Goal: Communication & Community: Connect with others

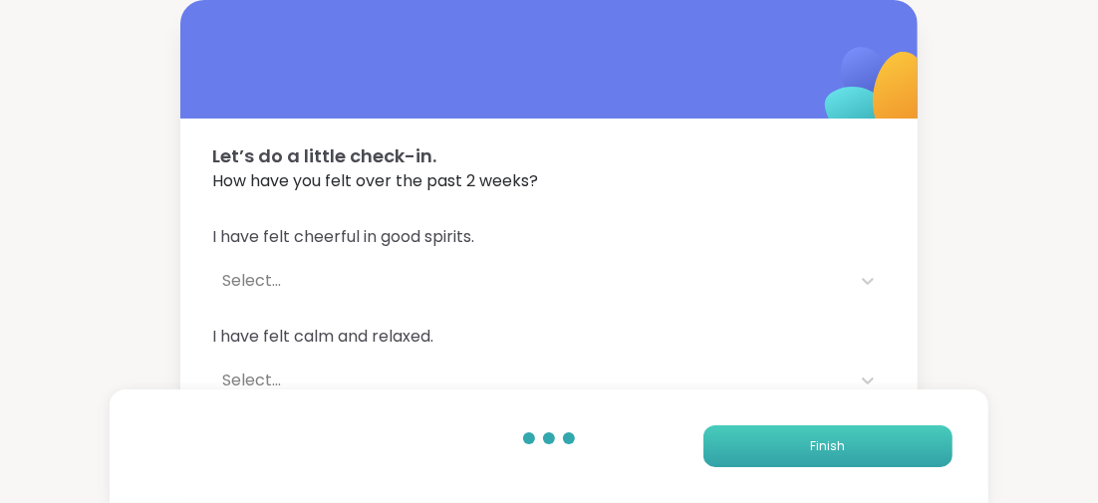
click at [781, 447] on button "Finish" at bounding box center [827, 446] width 249 height 42
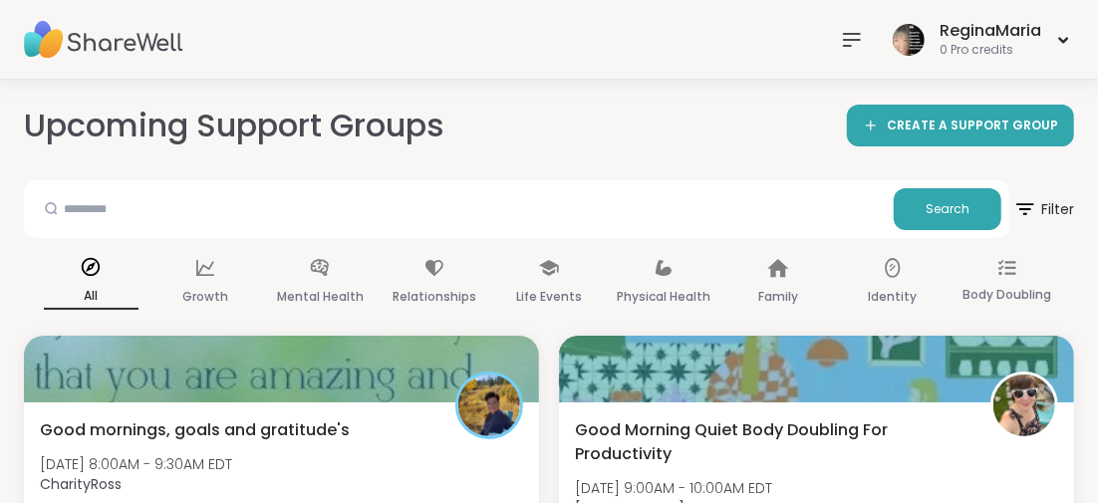
click at [849, 37] on icon at bounding box center [852, 40] width 24 height 24
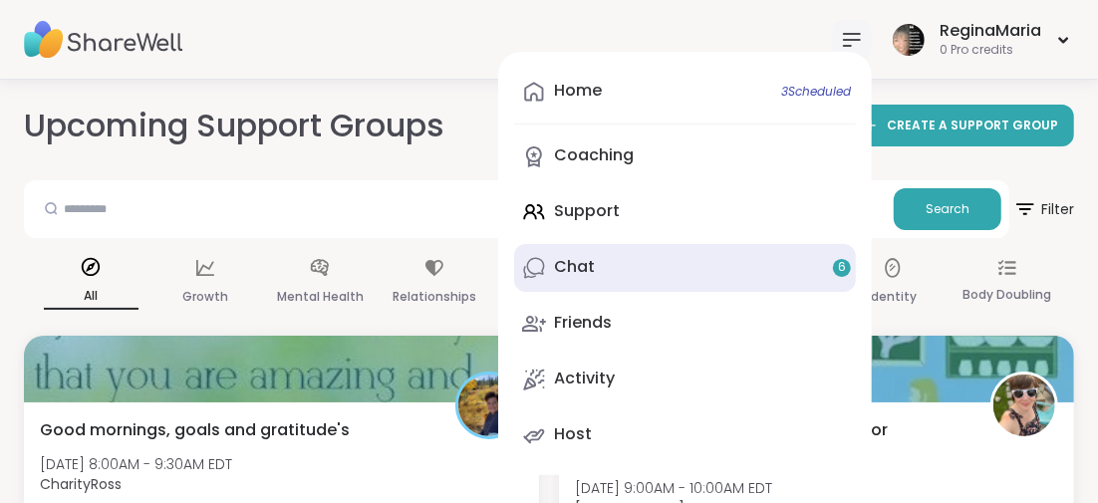
click at [828, 268] on link "Chat 6" at bounding box center [685, 268] width 342 height 48
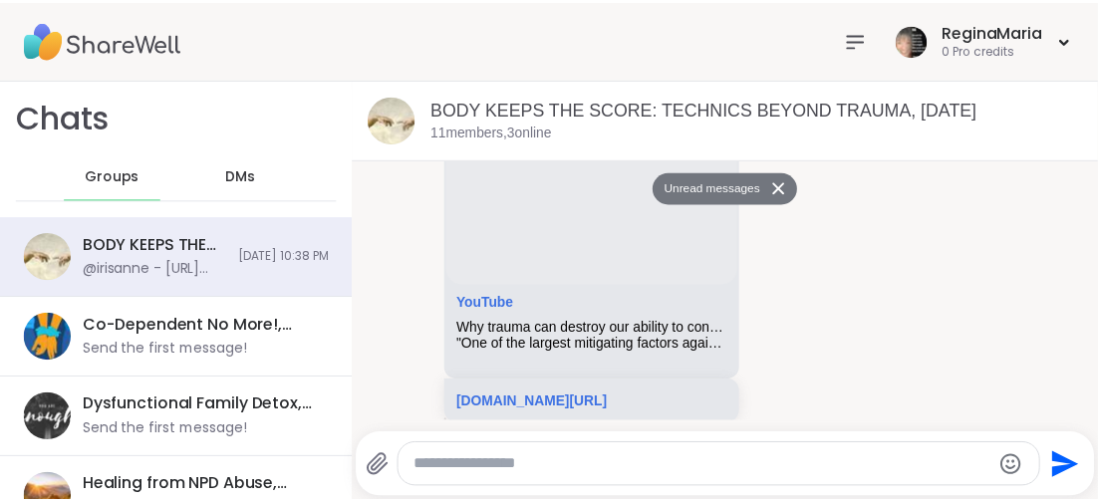
scroll to position [3, 0]
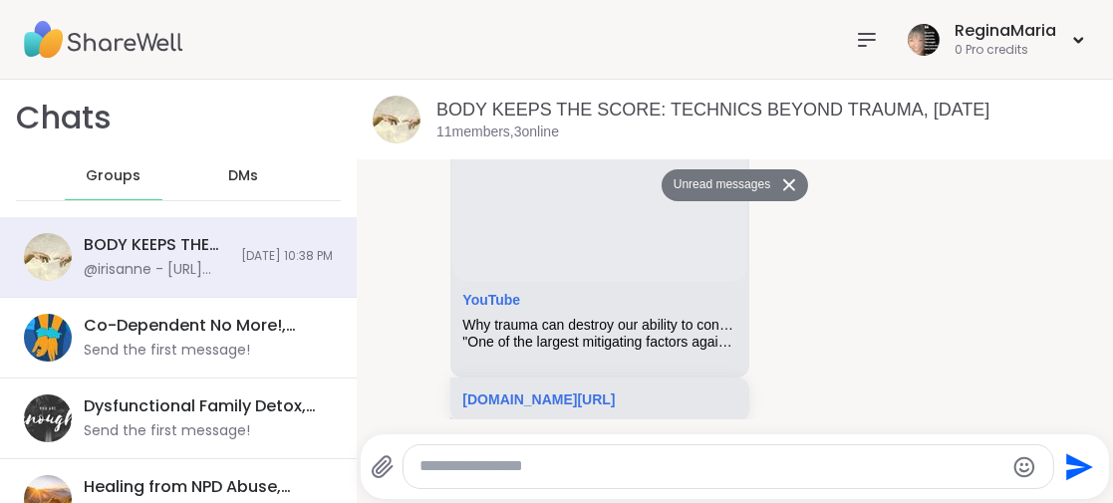
click at [855, 35] on icon at bounding box center [867, 40] width 24 height 24
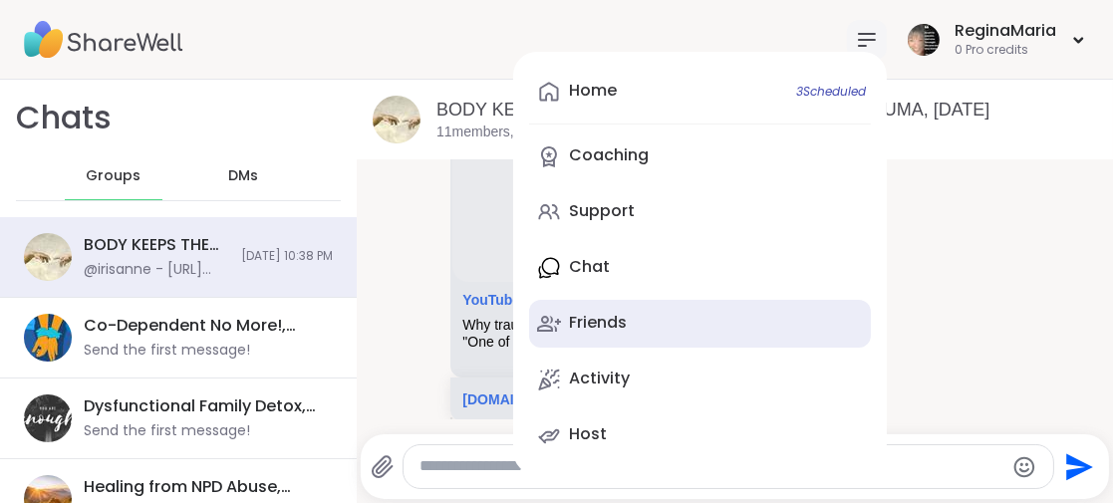
click at [582, 322] on div "Friends" at bounding box center [598, 323] width 58 height 22
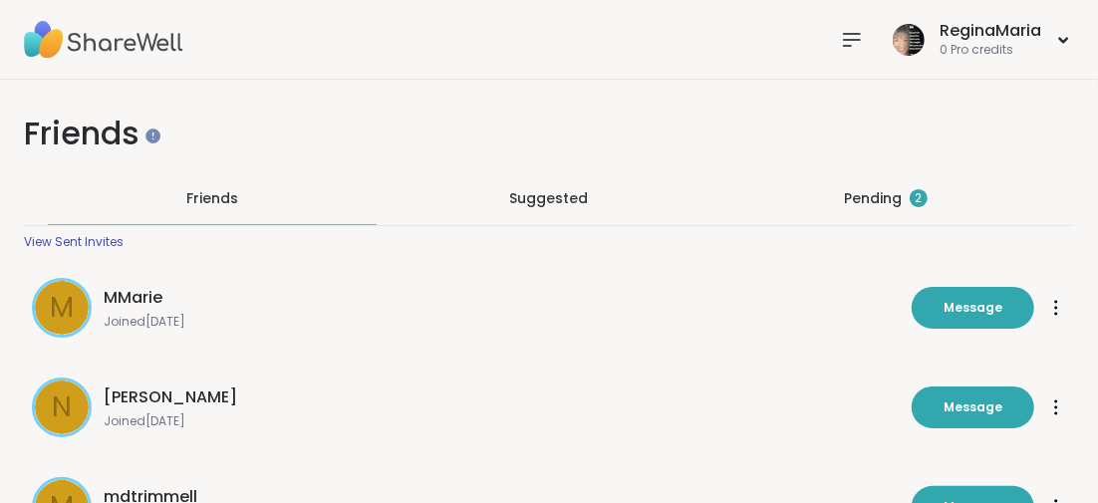
click at [871, 197] on div "Pending 2" at bounding box center [886, 198] width 84 height 20
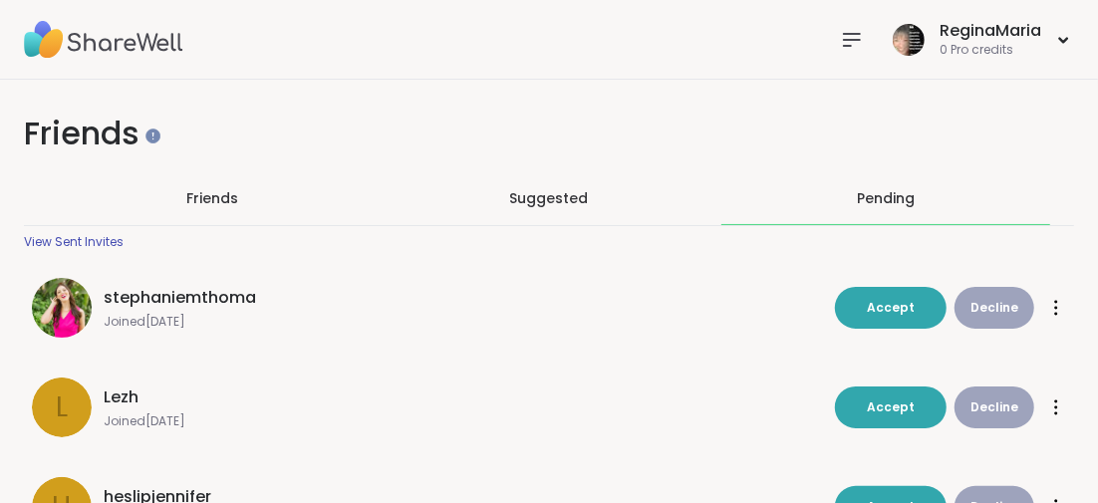
scroll to position [99, 0]
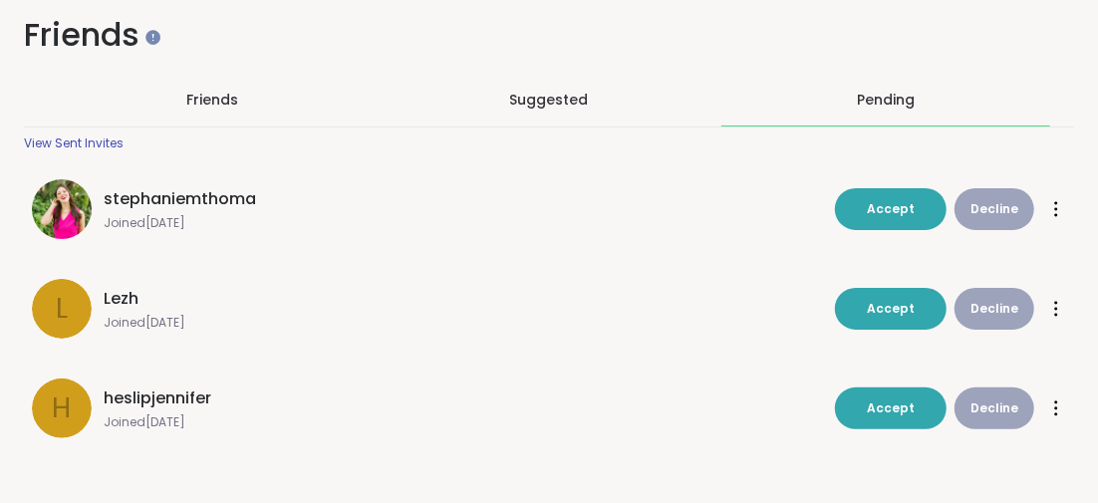
drag, startPoint x: 894, startPoint y: 299, endPoint x: 681, endPoint y: 336, distance: 215.4
click at [893, 297] on button "Accept" at bounding box center [891, 309] width 112 height 42
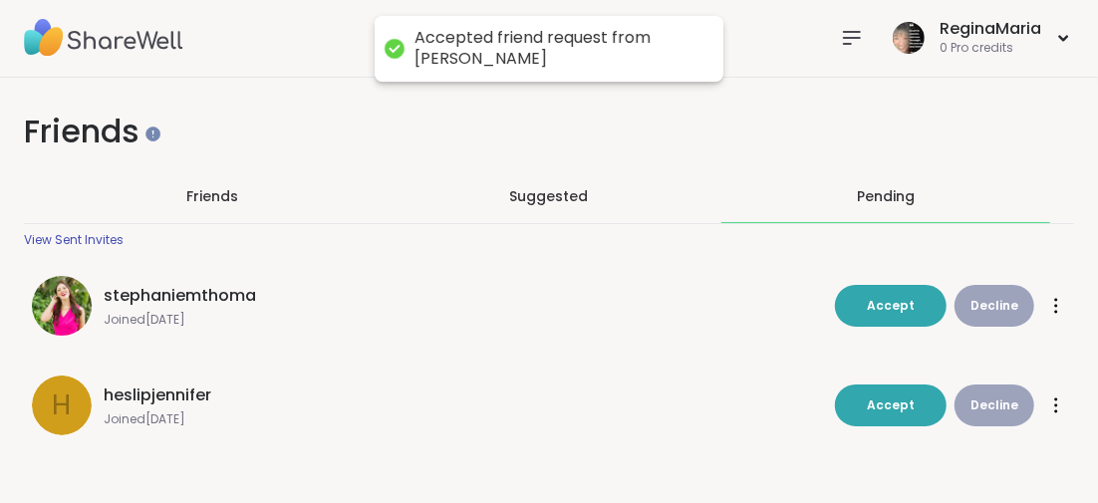
scroll to position [1, 0]
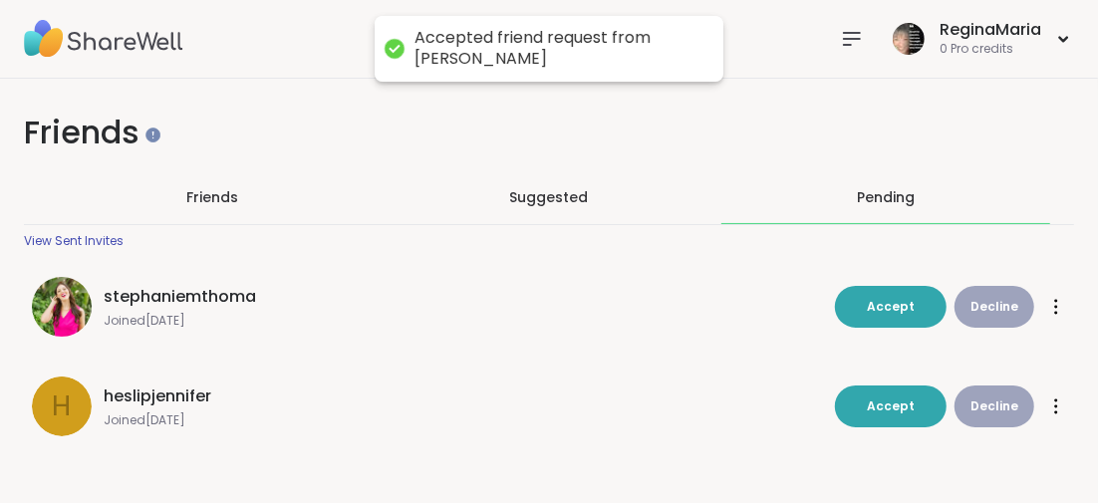
click at [884, 397] on span "Accept" at bounding box center [891, 406] width 48 height 18
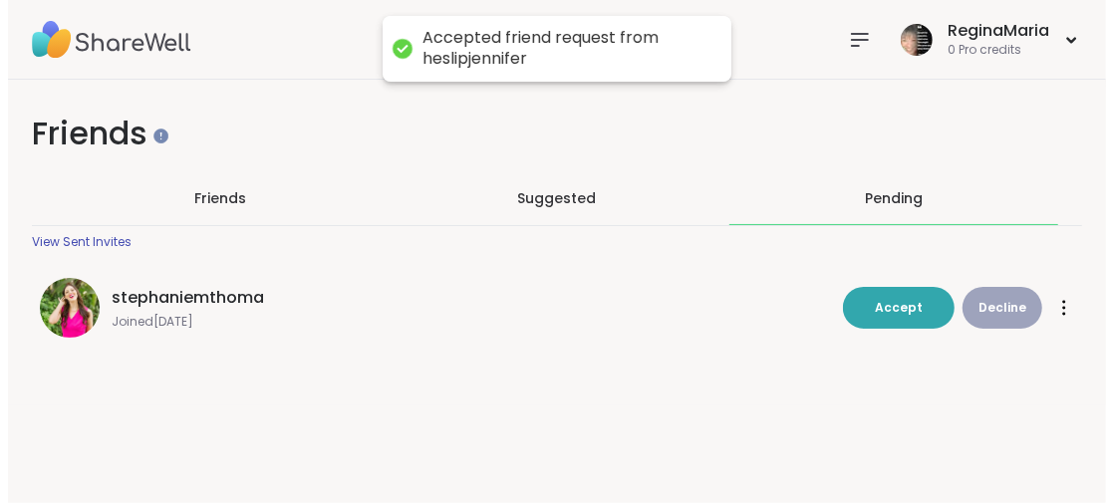
scroll to position [0, 0]
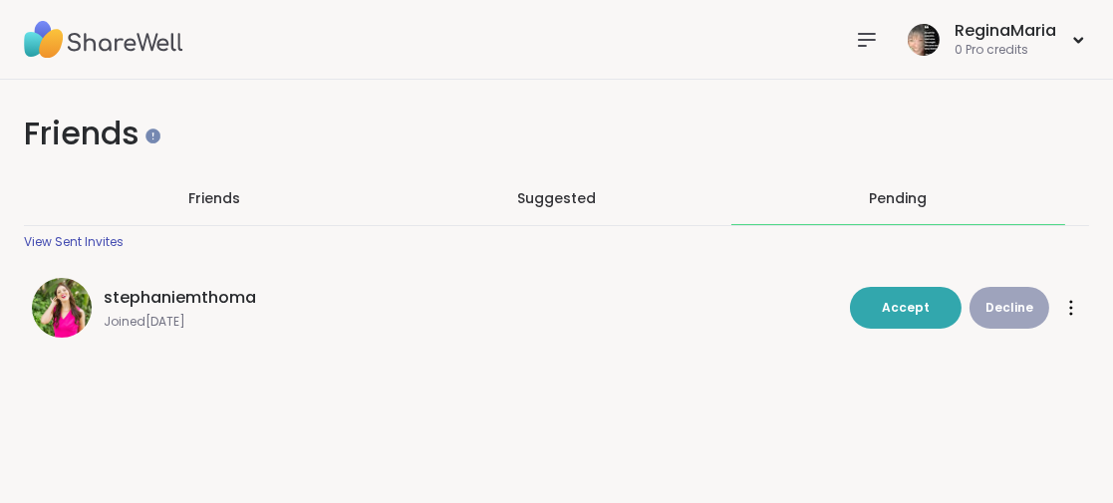
click at [855, 38] on icon at bounding box center [867, 40] width 24 height 24
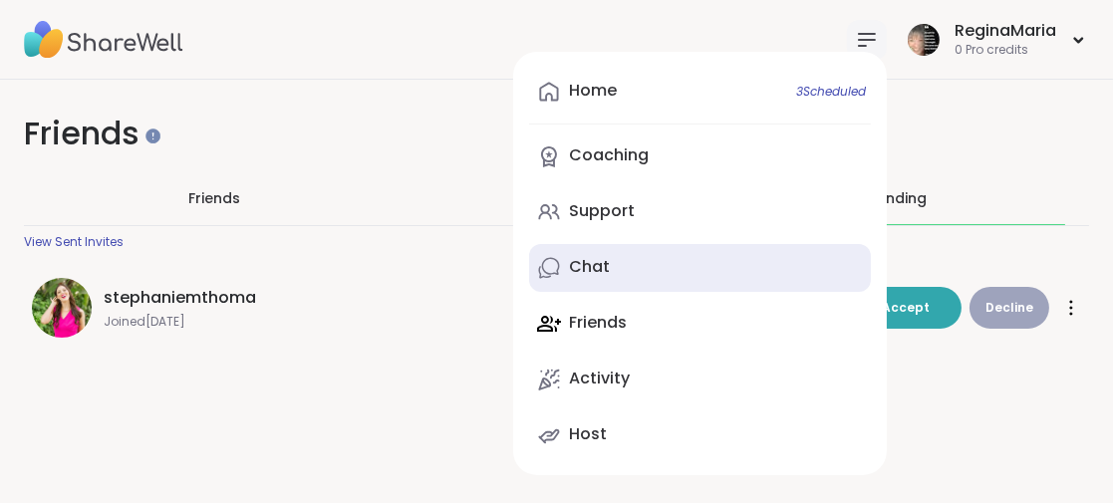
click at [586, 271] on div "Chat" at bounding box center [589, 267] width 41 height 22
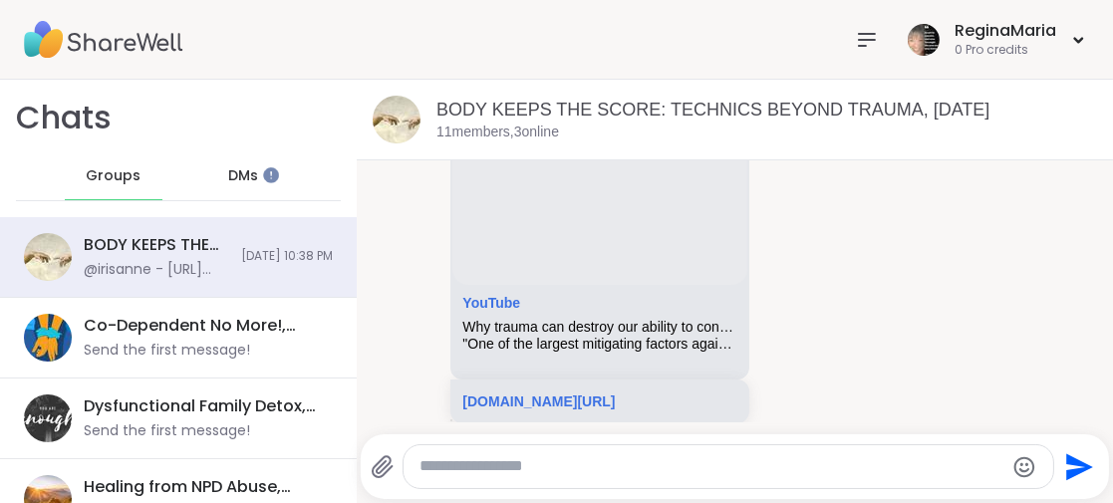
click at [855, 34] on icon at bounding box center [867, 40] width 24 height 24
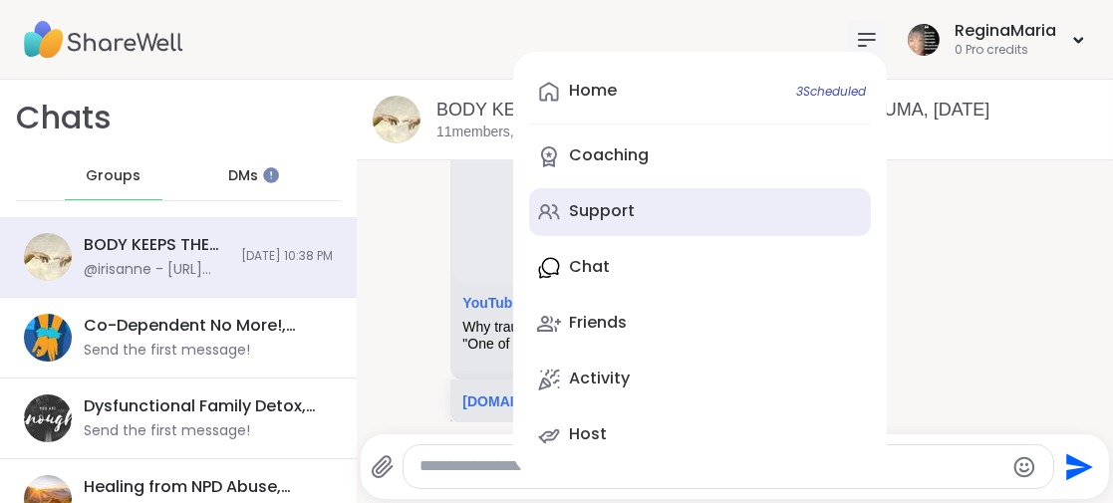
click at [599, 209] on div "Support" at bounding box center [602, 211] width 66 height 22
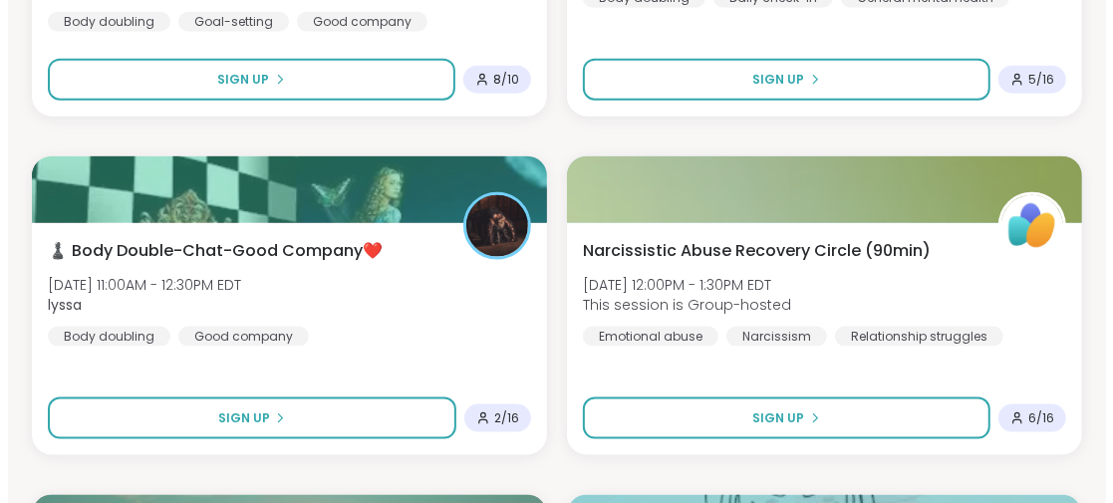
scroll to position [1294, 0]
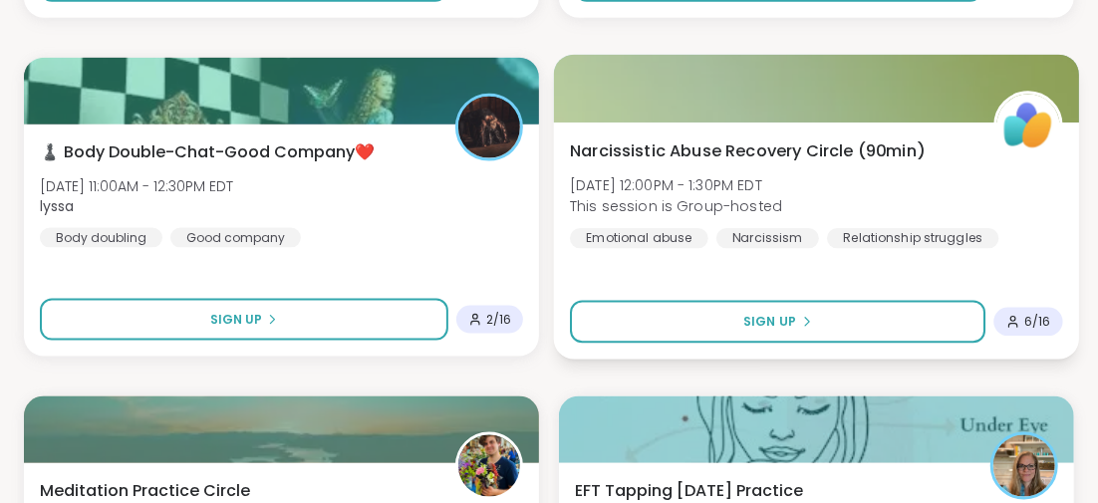
click at [716, 151] on span "Narcissistic Abuse Recovery Circle (90min)" at bounding box center [747, 150] width 355 height 24
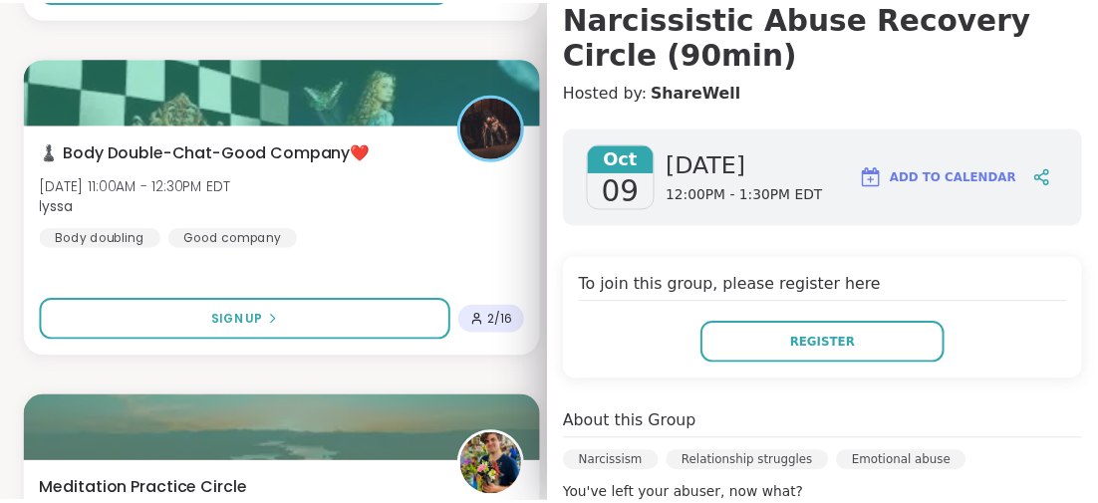
scroll to position [99, 0]
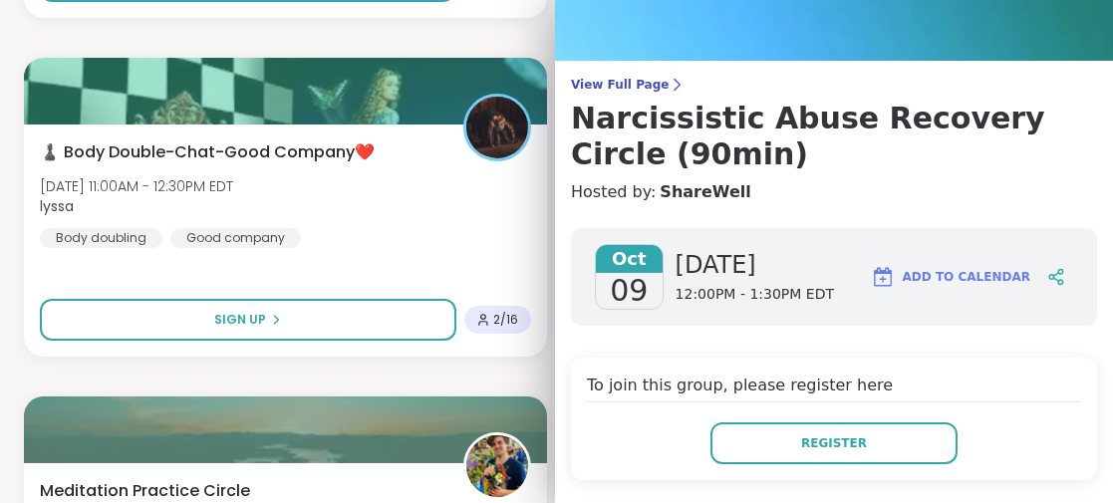
click at [825, 112] on h3 "Narcissistic Abuse Recovery Circle (90min)" at bounding box center [834, 137] width 526 height 72
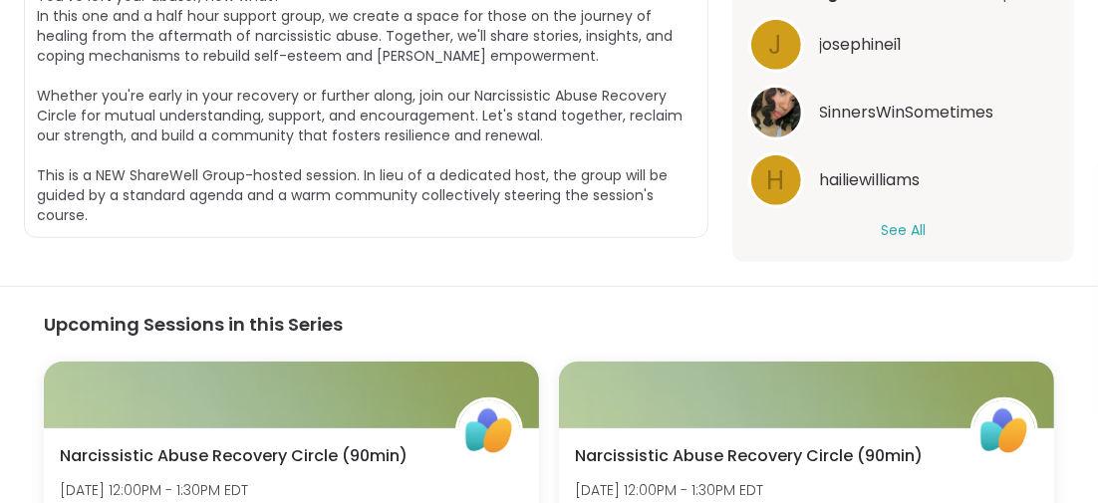
scroll to position [278, 0]
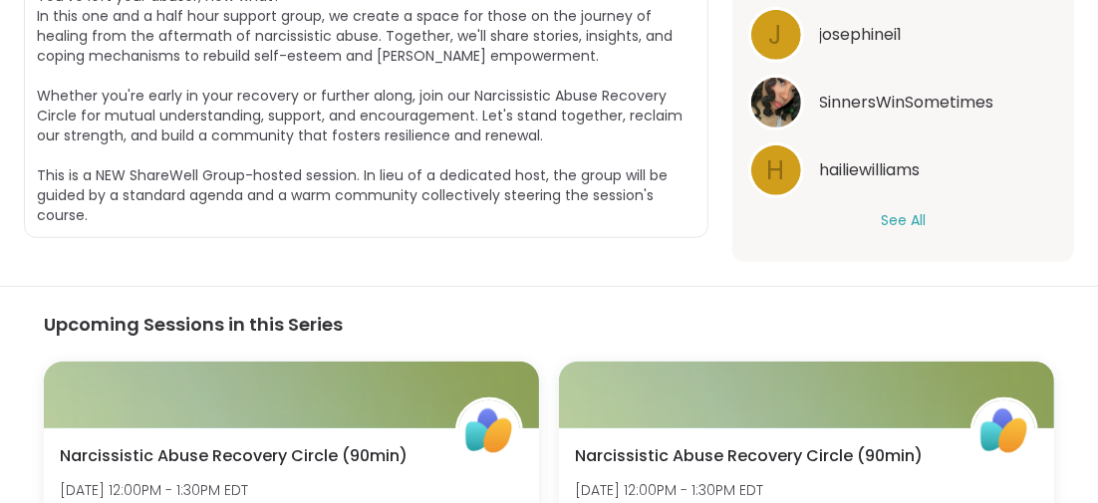
click at [885, 210] on button "See All" at bounding box center [903, 220] width 45 height 21
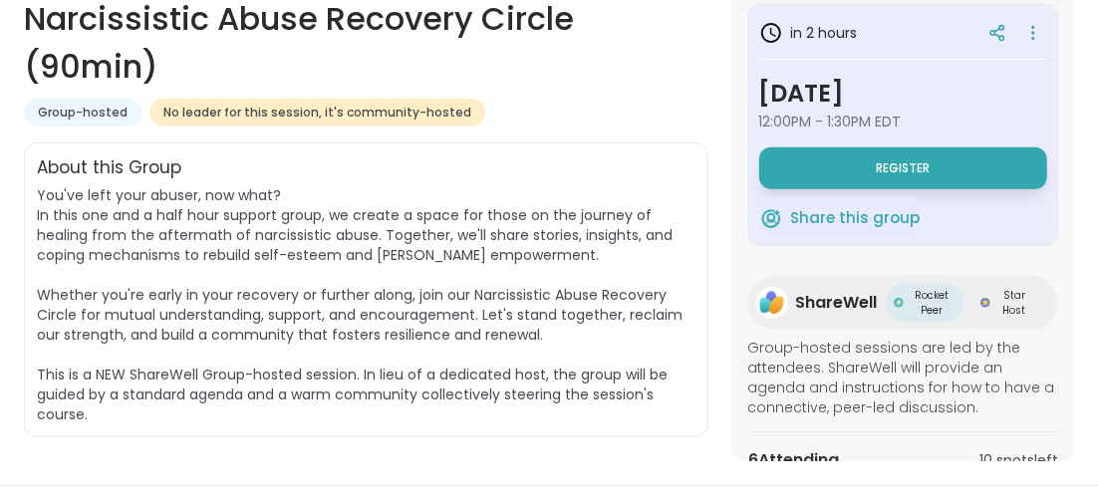
scroll to position [199, 0]
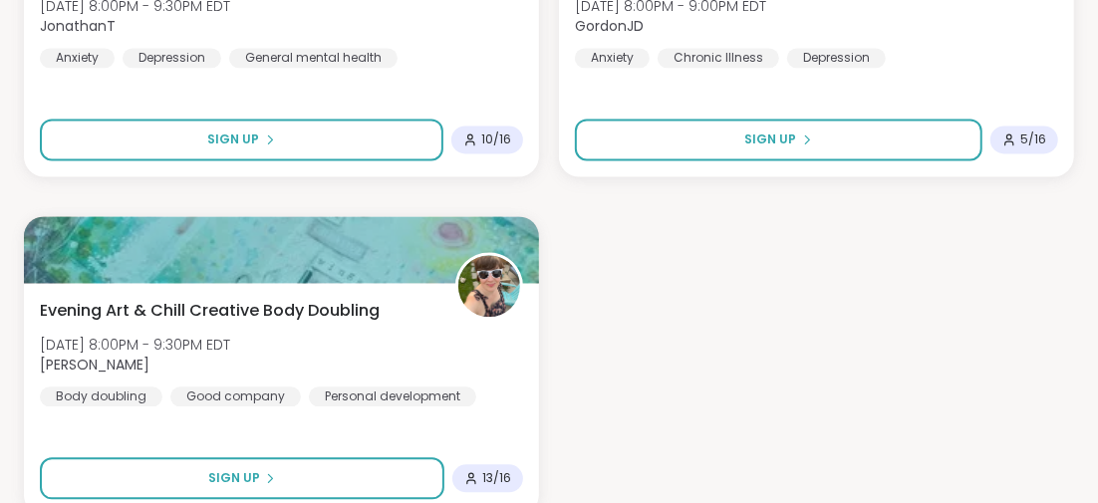
scroll to position [5970, 0]
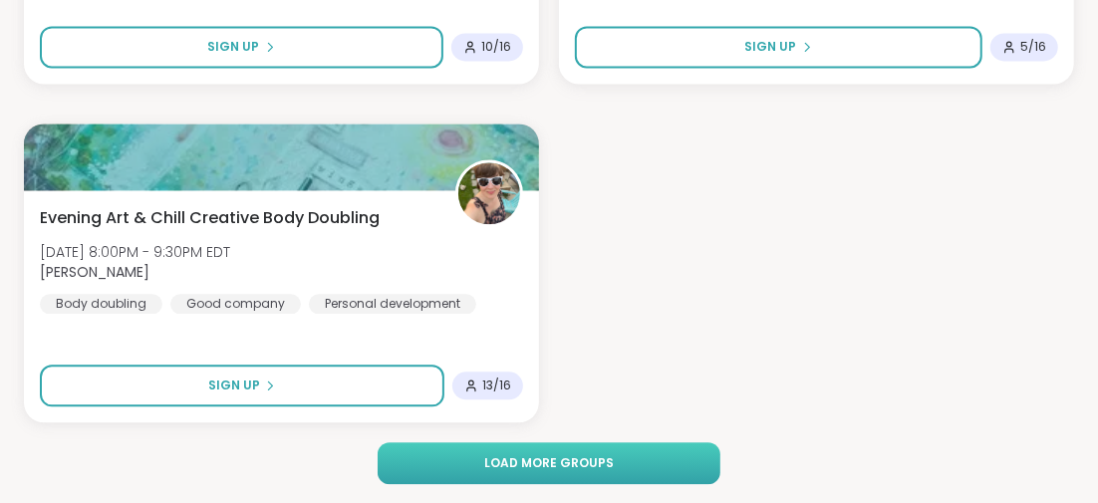
click at [466, 444] on button "Load more groups" at bounding box center [549, 463] width 342 height 42
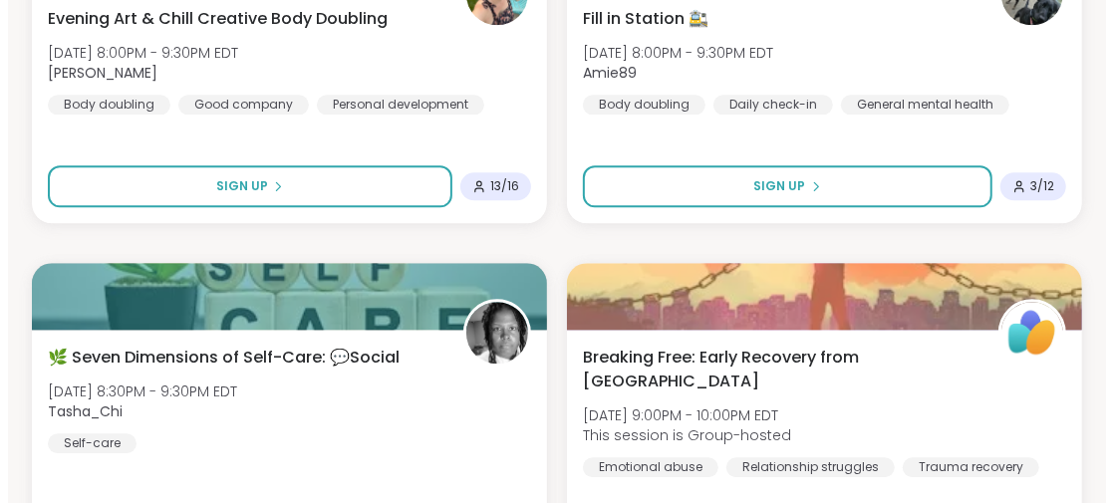
scroll to position [6269, 0]
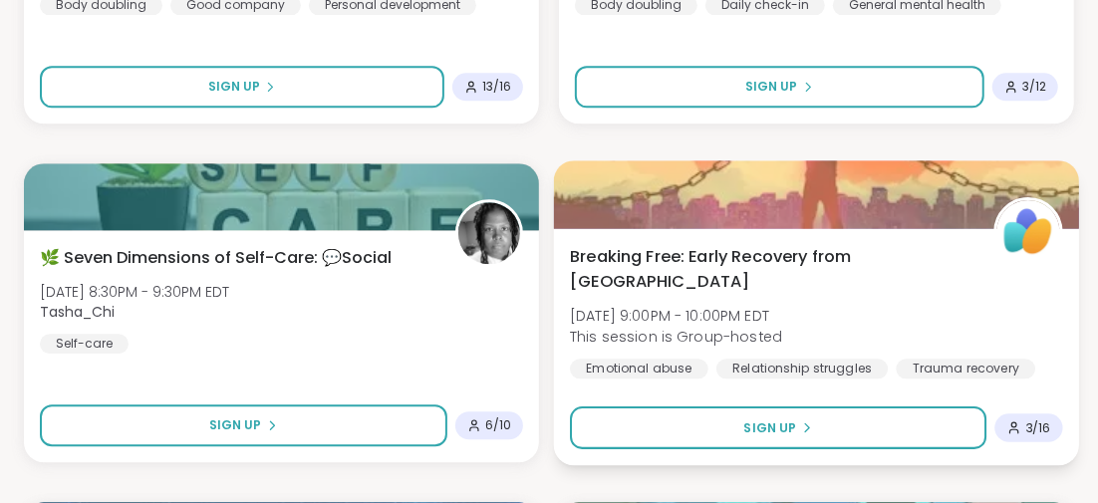
click at [701, 253] on span "Breaking Free: Early Recovery from [GEOGRAPHIC_DATA]" at bounding box center [770, 268] width 401 height 49
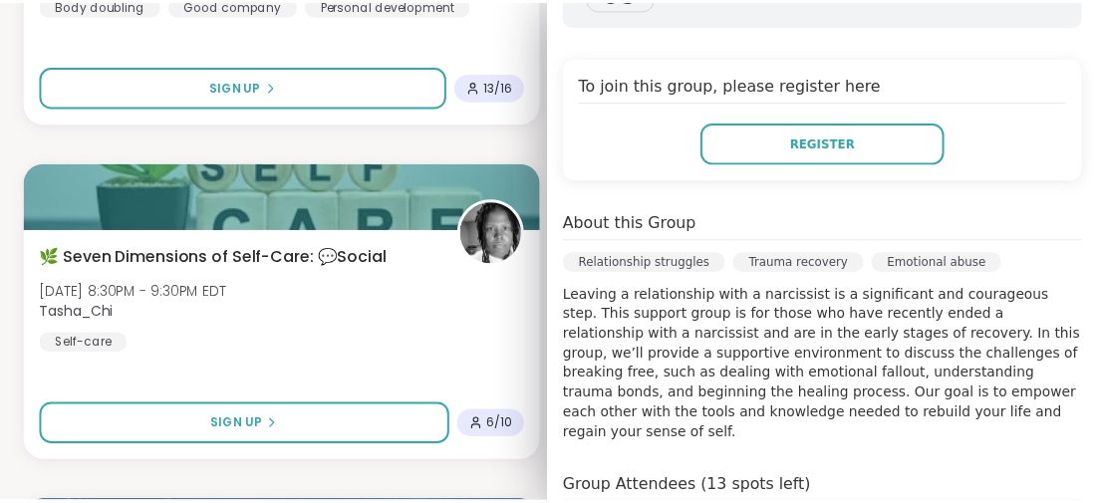
scroll to position [0, 0]
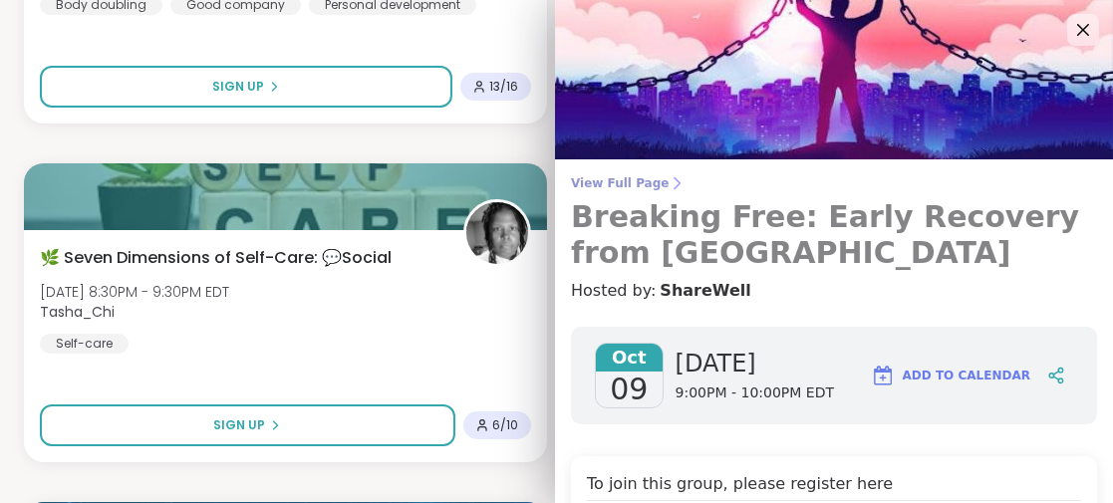
click at [713, 222] on h3 "Breaking Free: Early Recovery from [GEOGRAPHIC_DATA]" at bounding box center [834, 235] width 526 height 72
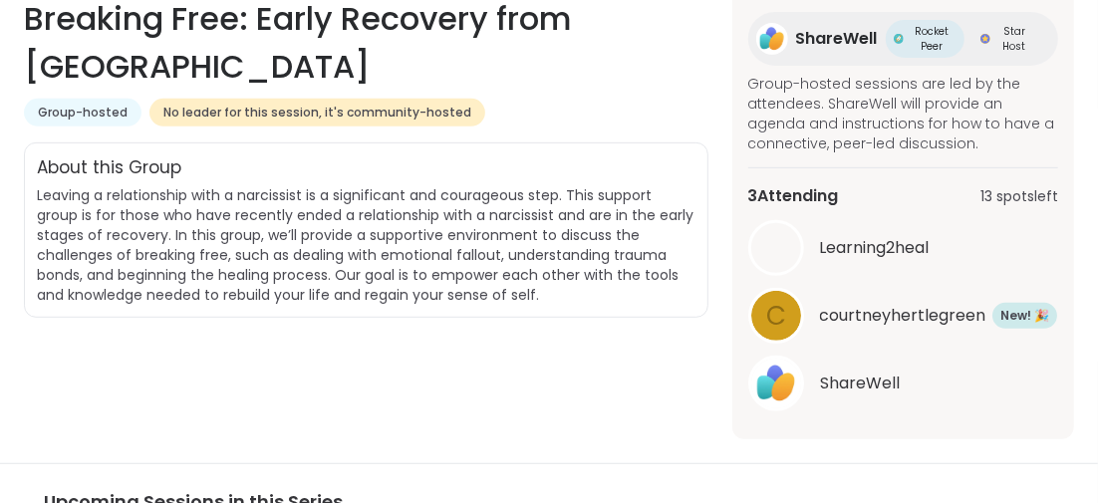
scroll to position [245, 0]
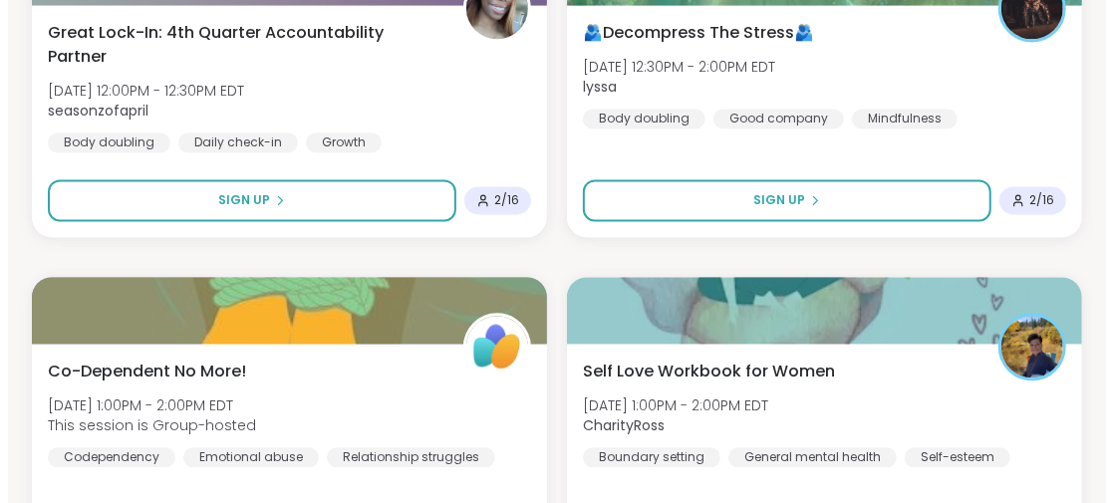
scroll to position [2192, 0]
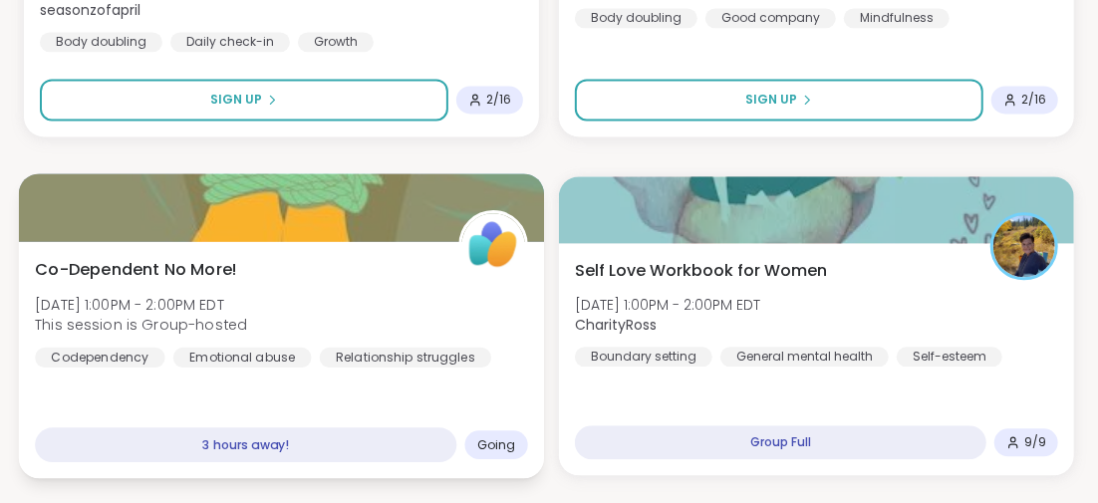
click at [218, 272] on span "Co-Dependent No More!" at bounding box center [136, 269] width 202 height 24
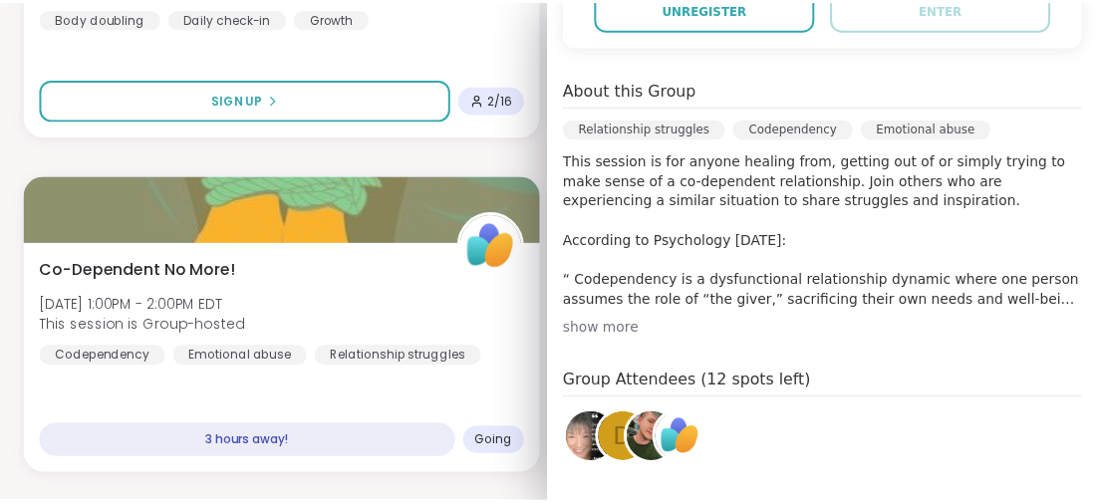
scroll to position [598, 0]
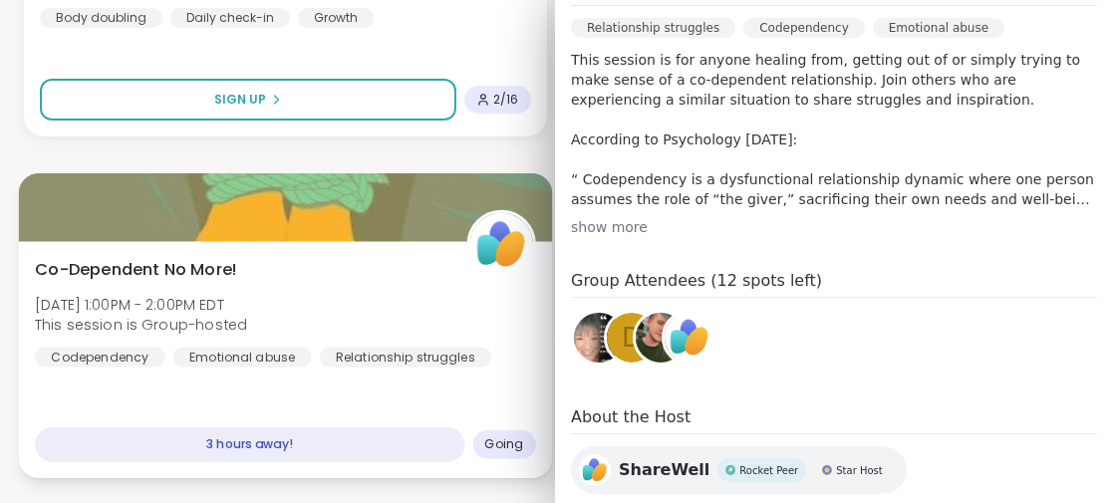
click at [252, 383] on div "Co-Dependent No More! [DATE] 1:00PM - 2:00PM EDT This session is Group-hosted C…" at bounding box center [285, 359] width 533 height 237
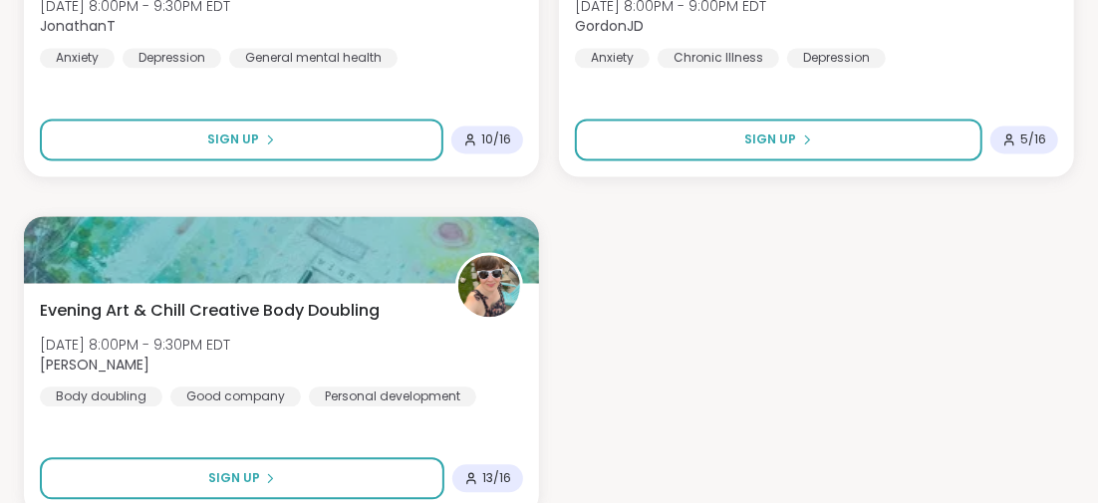
scroll to position [5970, 0]
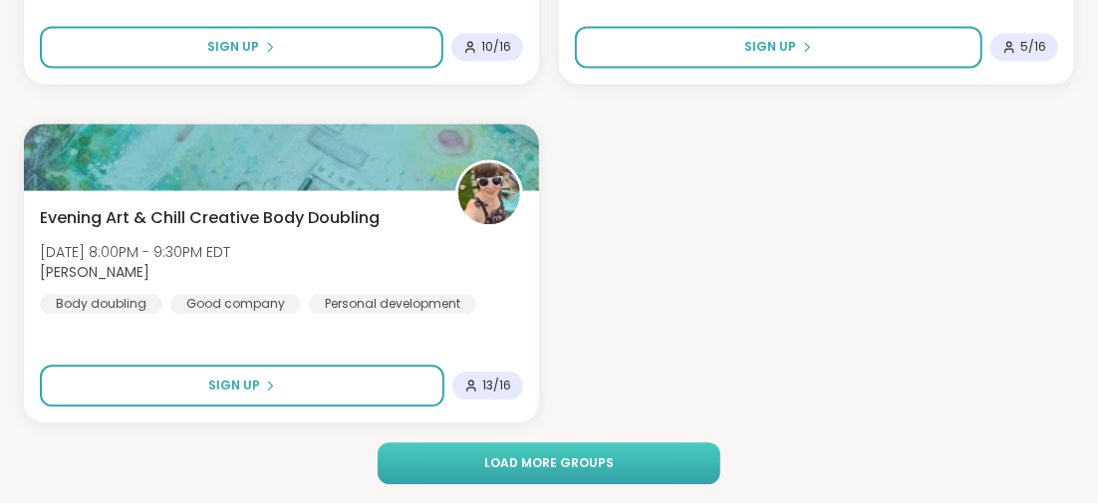
click at [592, 454] on span "Load more groups" at bounding box center [549, 463] width 130 height 18
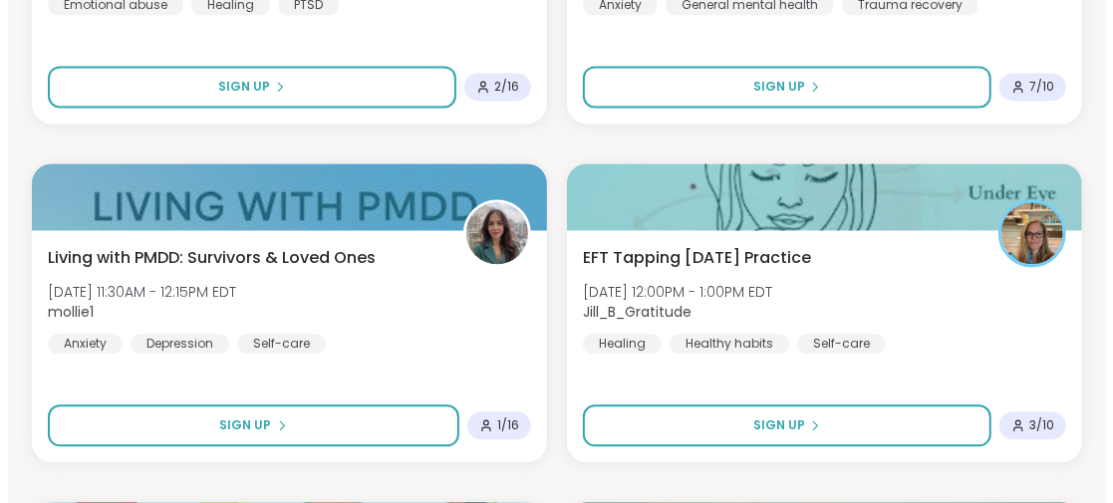
scroll to position [9756, 0]
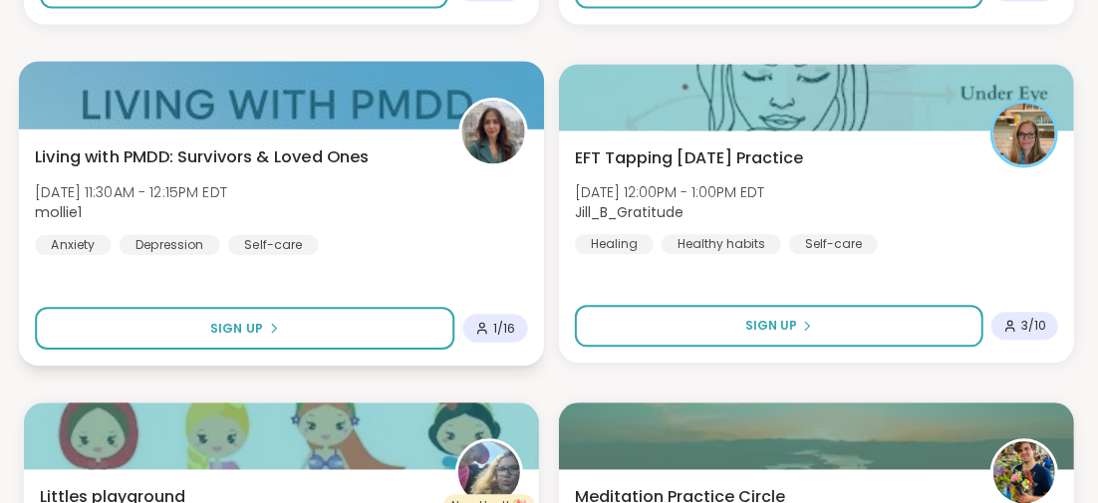
click at [330, 155] on span "Living with PMDD: Survivors & Loved Ones" at bounding box center [202, 156] width 335 height 24
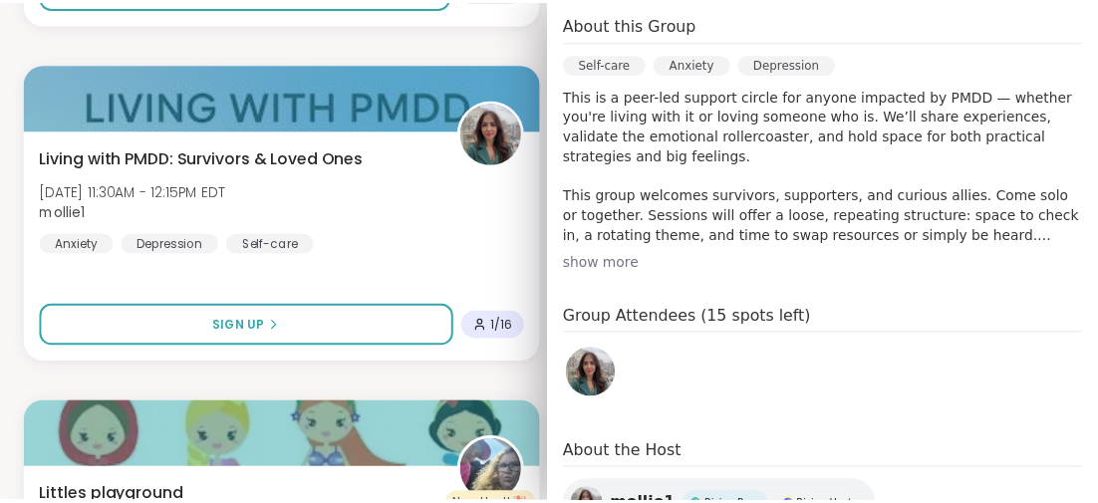
scroll to position [779, 0]
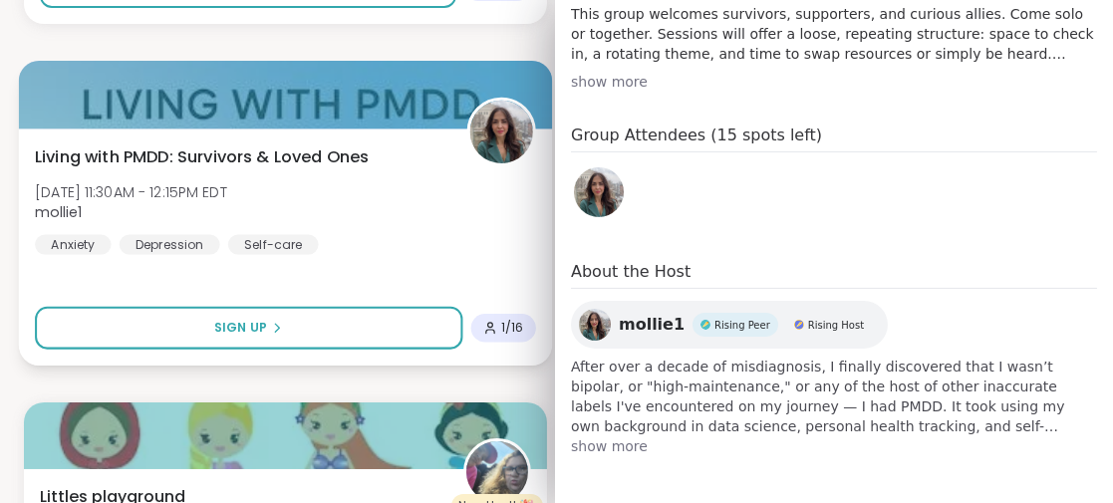
click at [380, 266] on div "Living with PMDD: Survivors & Loved Ones [DATE] 11:30AM - 12:15PM EDT mollie1 A…" at bounding box center [285, 247] width 533 height 237
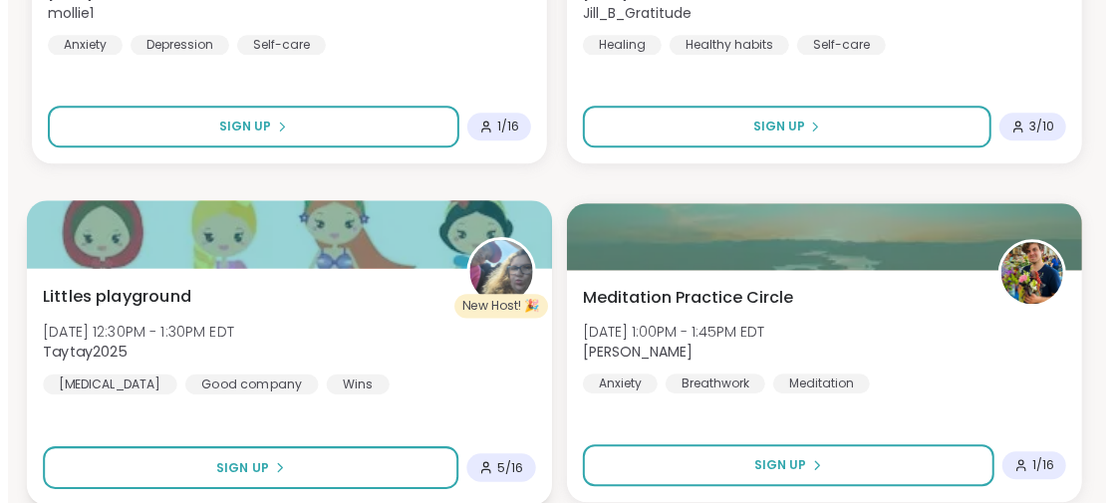
scroll to position [10054, 0]
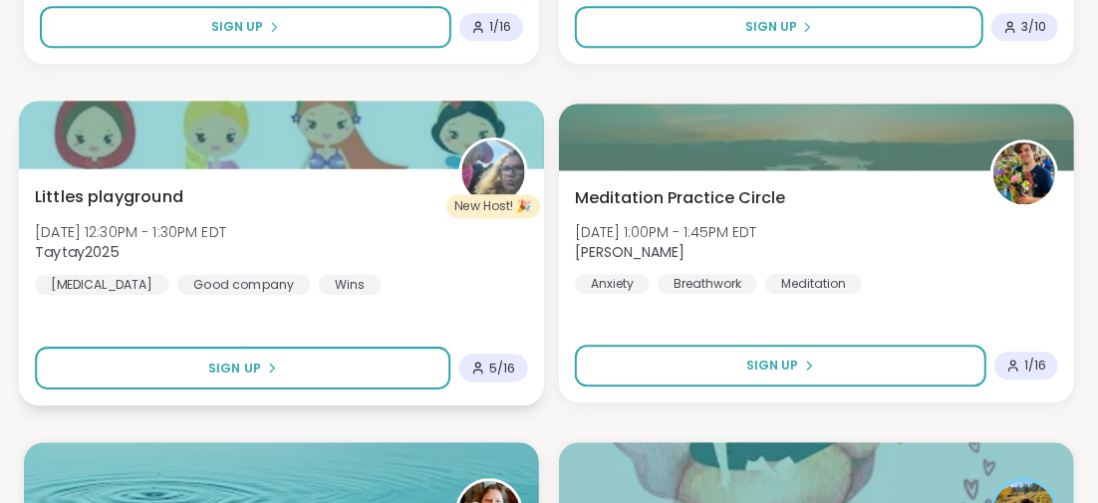
click at [161, 193] on span "Littles playground" at bounding box center [109, 196] width 148 height 24
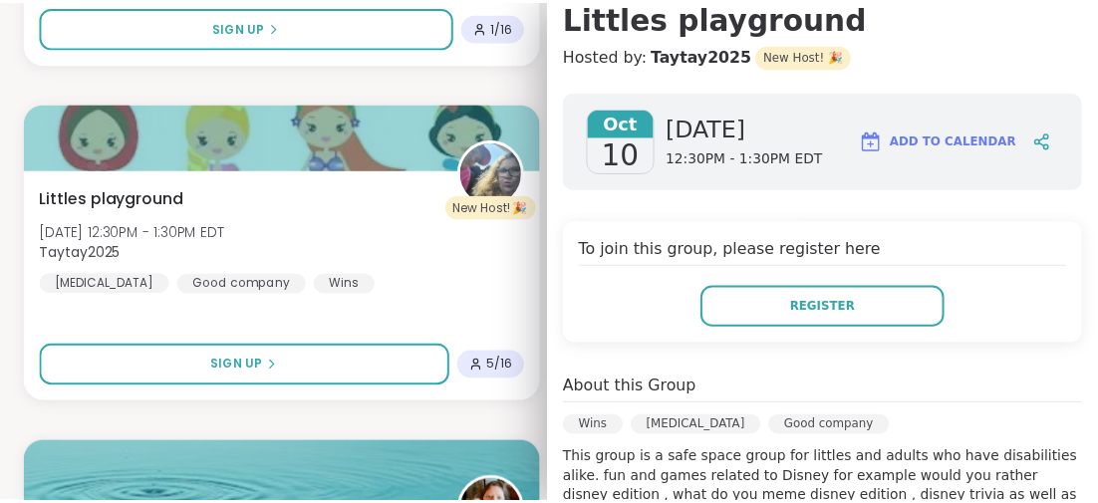
scroll to position [299, 0]
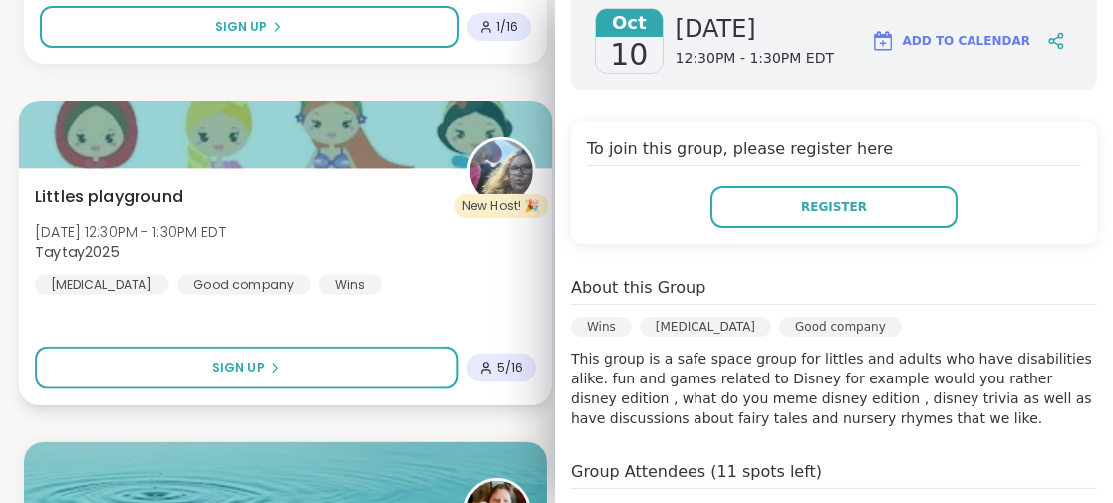
click at [345, 314] on div "[PERSON_NAME] playground [DATE] 12:30PM - 1:30PM EDT Taytay2025 [MEDICAL_DATA] …" at bounding box center [285, 286] width 533 height 237
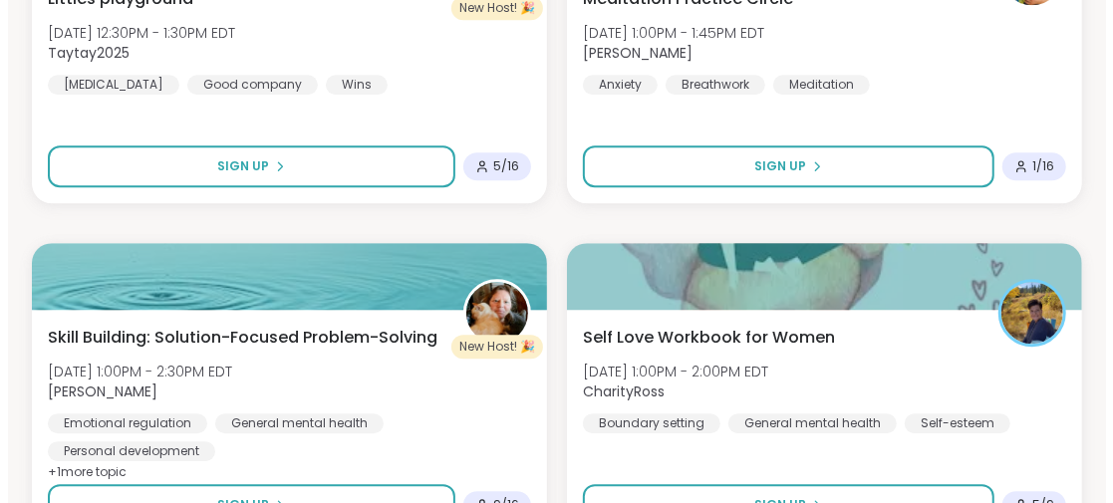
scroll to position [10353, 0]
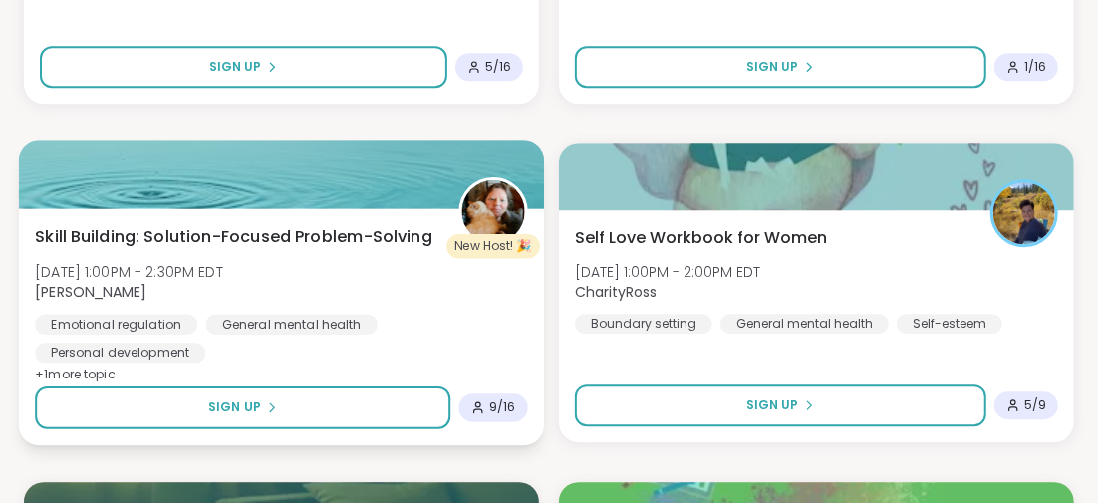
click at [237, 235] on span "Skill Building: Solution-Focused Problem-Solving" at bounding box center [233, 236] width 397 height 24
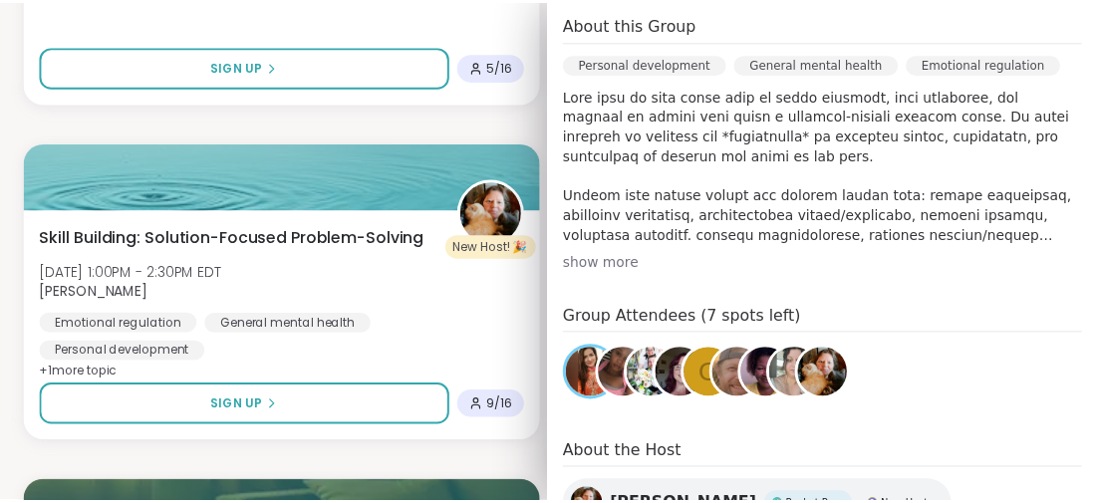
scroll to position [697, 0]
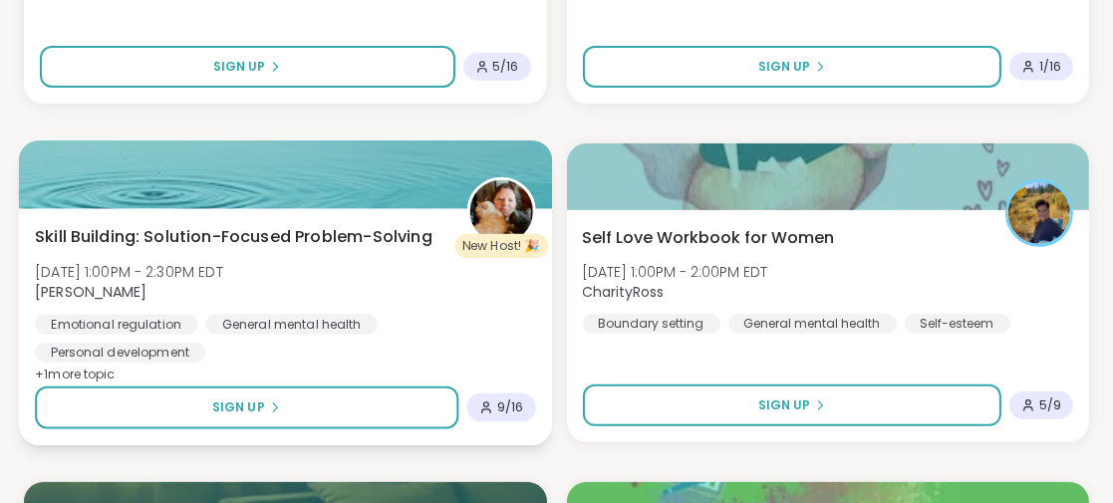
click at [391, 361] on div "Emotional regulation General mental health Personal development" at bounding box center [285, 338] width 500 height 49
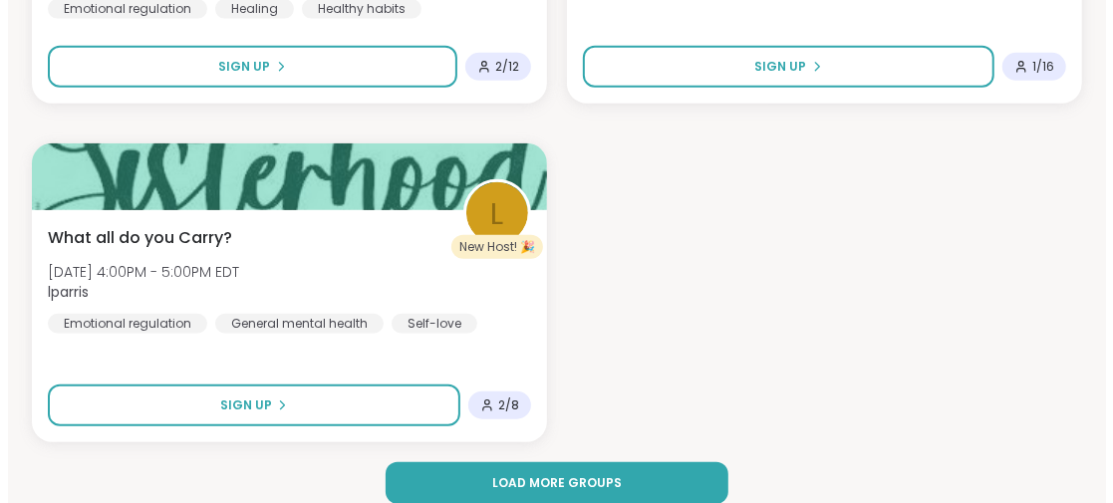
scroll to position [12066, 0]
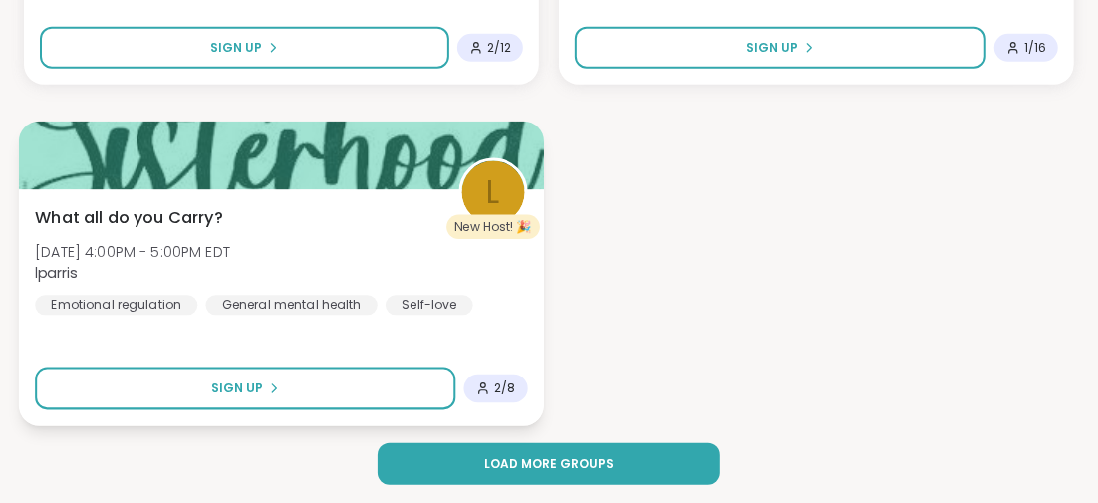
click at [184, 216] on span "What all do you Carry?" at bounding box center [129, 217] width 188 height 24
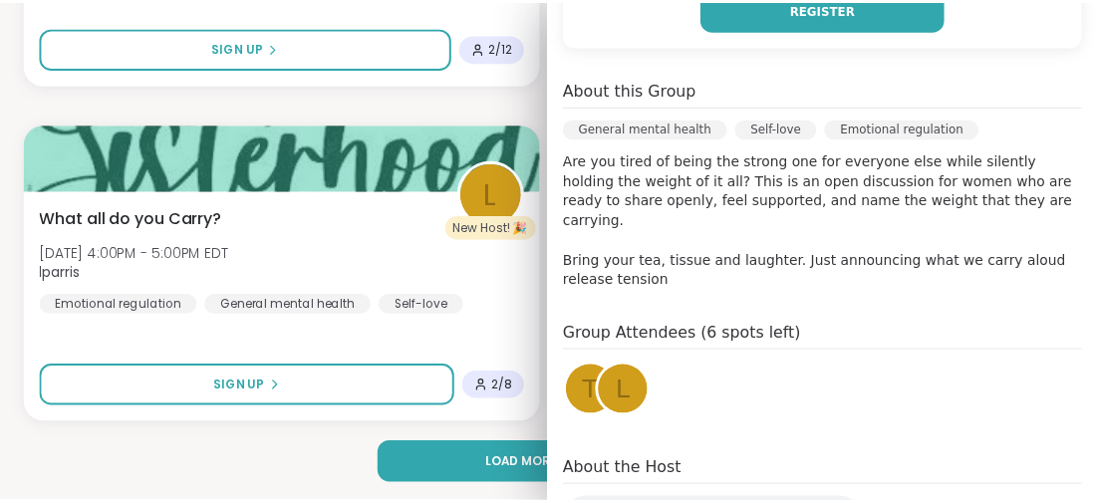
scroll to position [598, 0]
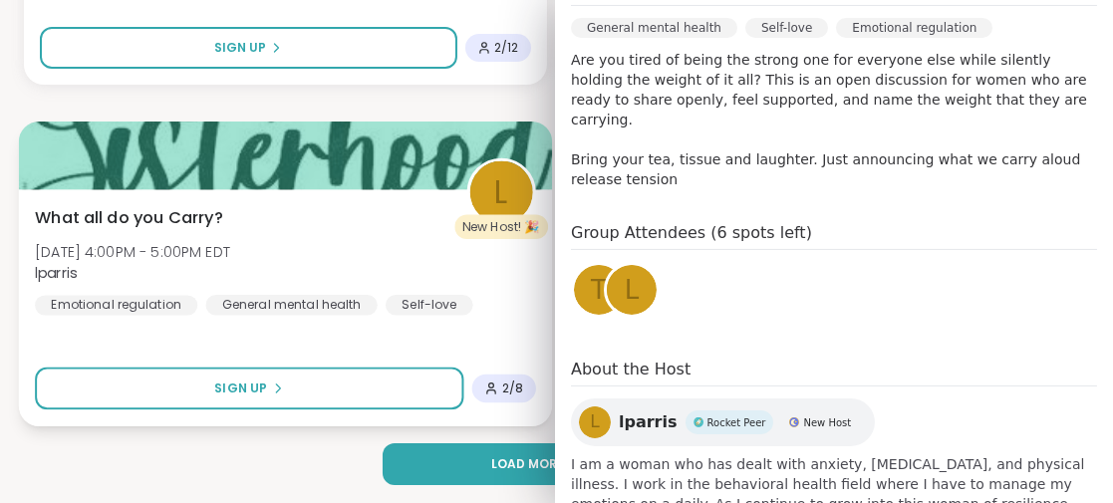
click at [309, 247] on div "What all do you Carry? [DATE] 4:00PM - 5:00PM EDT lparris Emotional regulation …" at bounding box center [285, 260] width 500 height 110
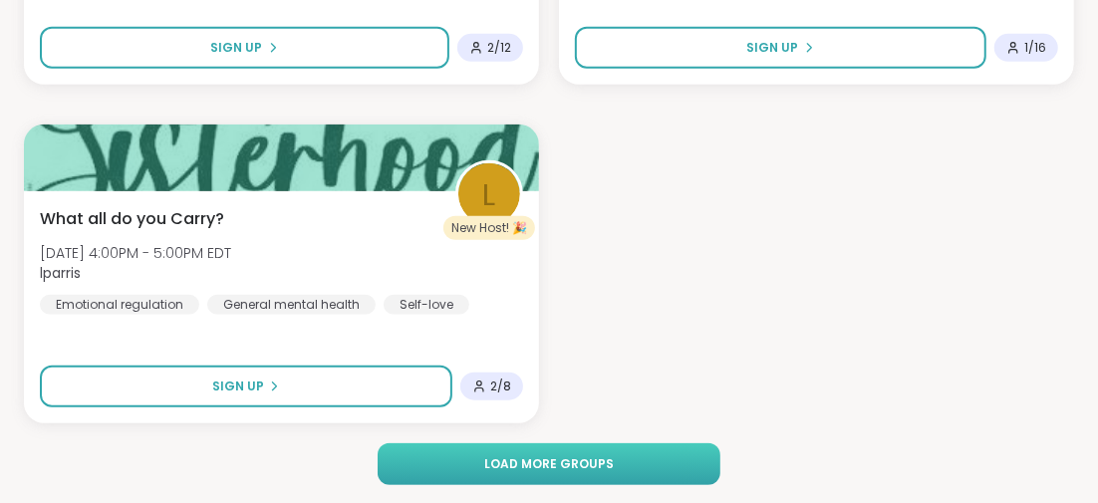
click at [538, 461] on span "Load more groups" at bounding box center [549, 464] width 130 height 18
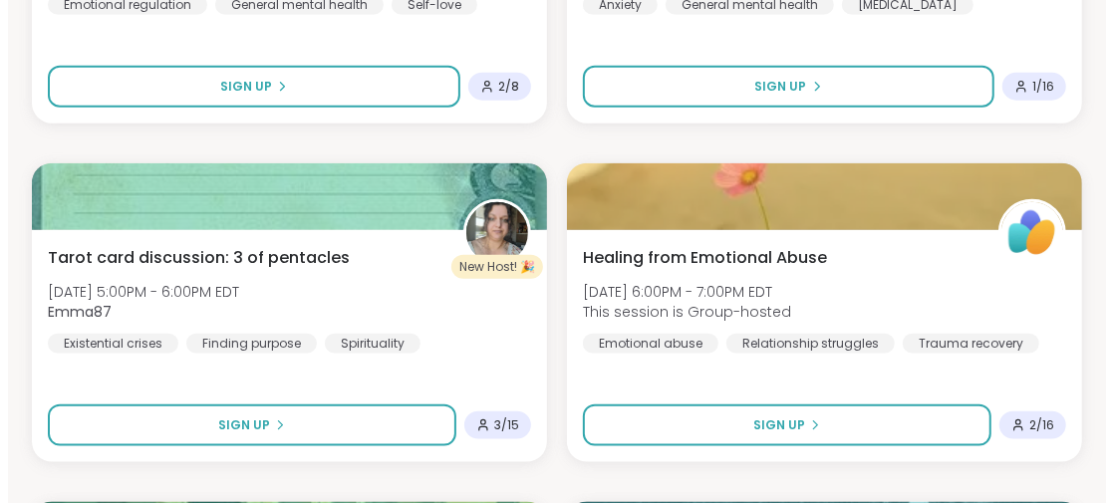
scroll to position [12464, 0]
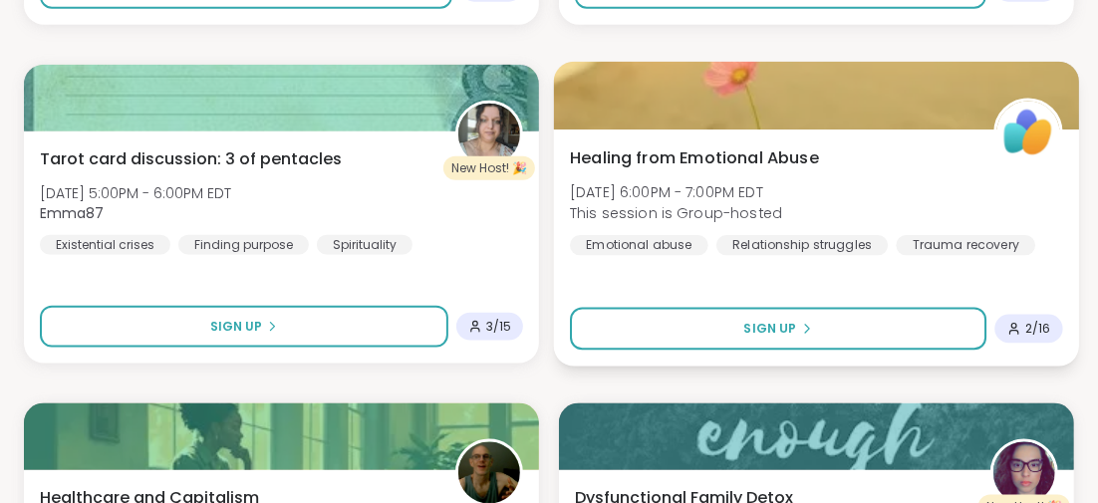
click at [702, 150] on span "Healing from Emotional Abuse" at bounding box center [694, 157] width 249 height 24
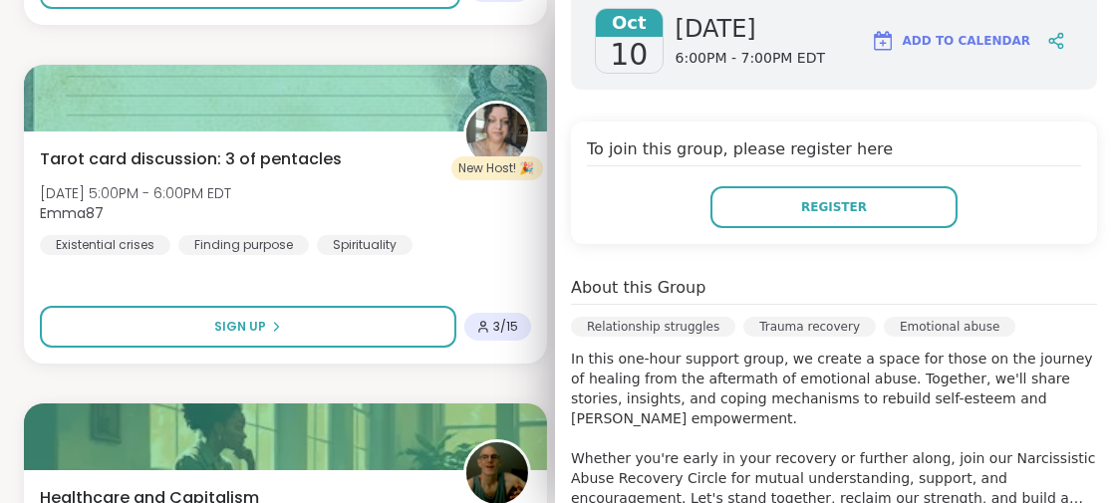
scroll to position [199, 0]
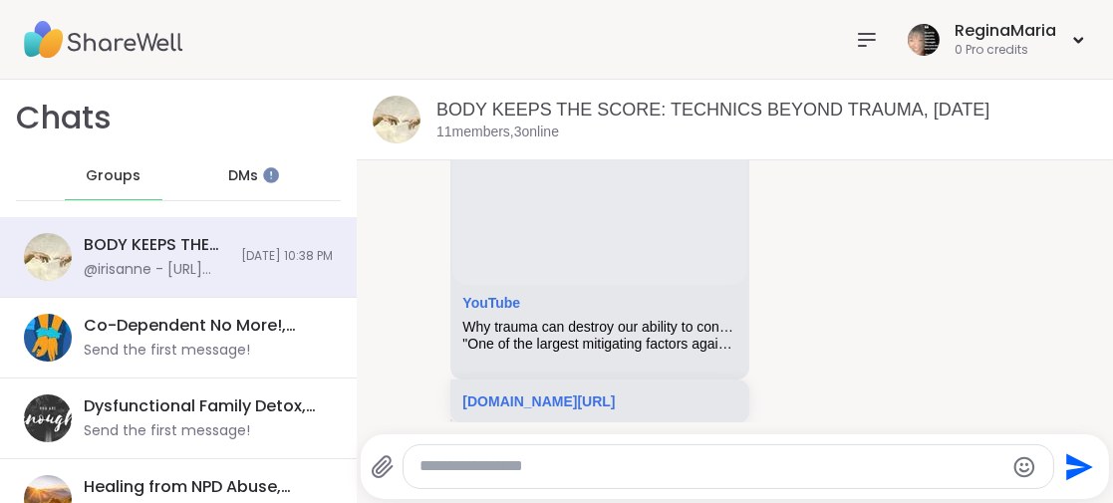
click at [855, 38] on icon at bounding box center [867, 40] width 24 height 24
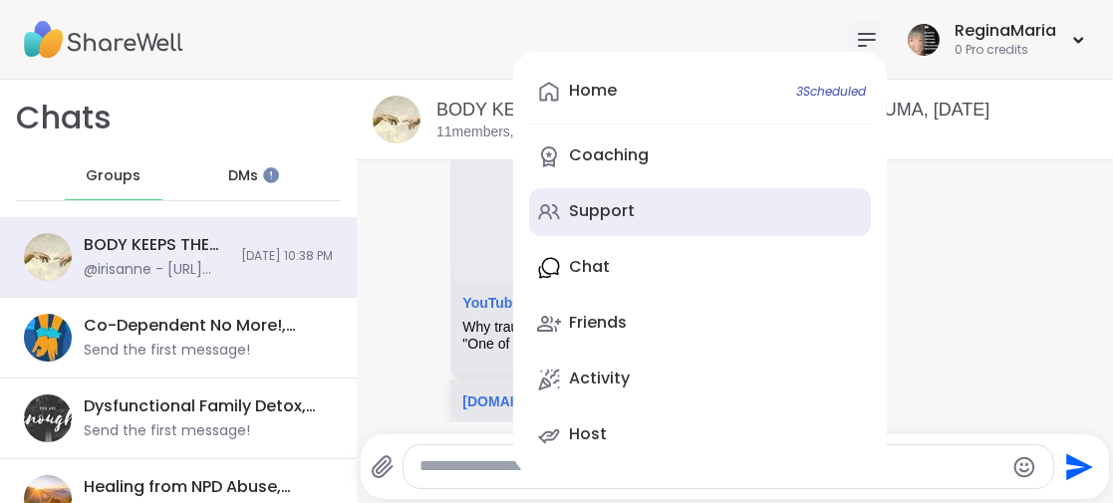
click at [569, 220] on div "Support" at bounding box center [602, 211] width 66 height 22
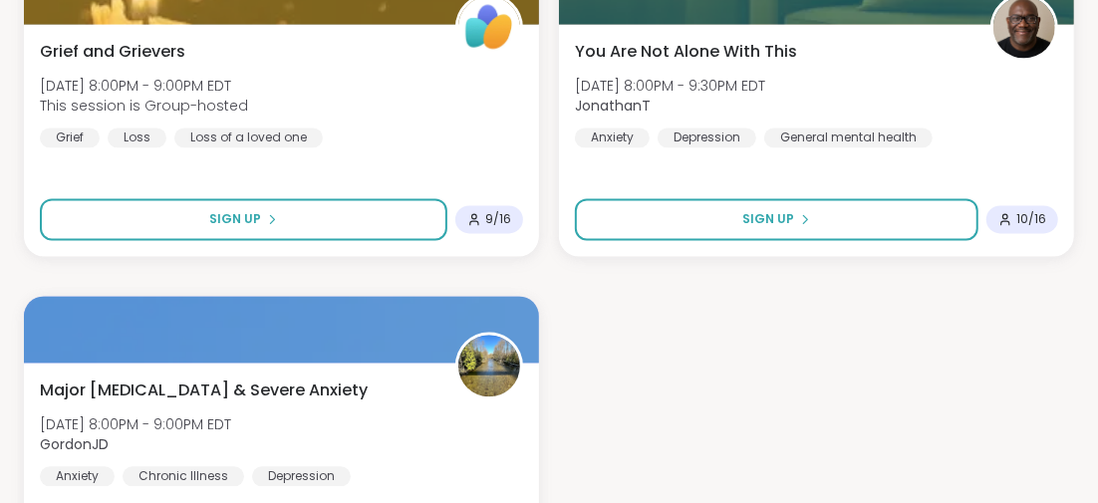
scroll to position [5970, 0]
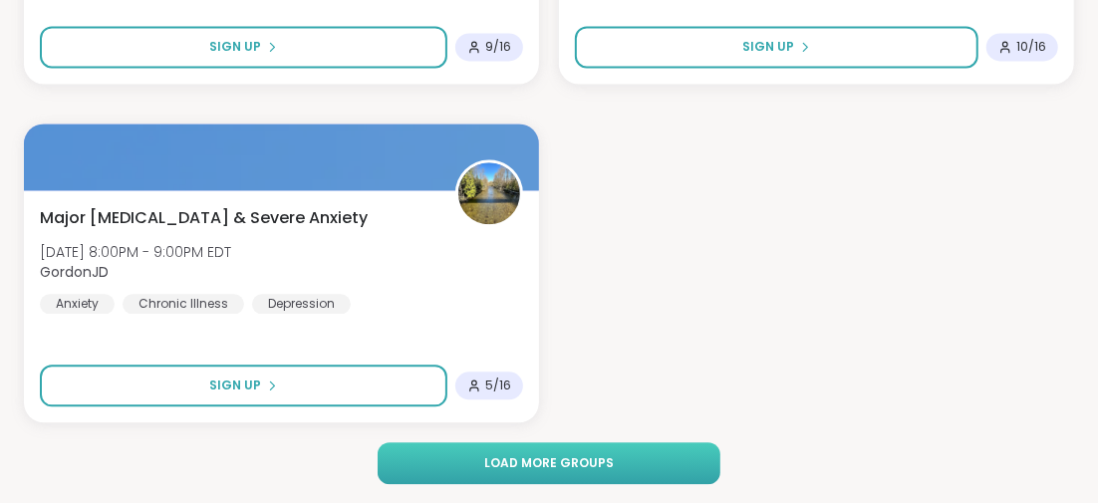
click at [502, 459] on span "Load more groups" at bounding box center [549, 463] width 130 height 18
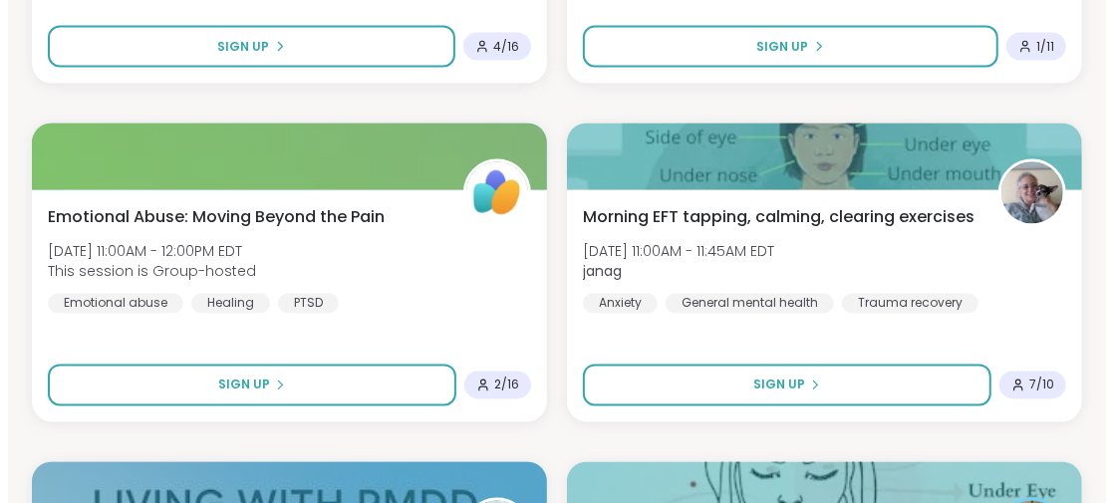
scroll to position [9457, 0]
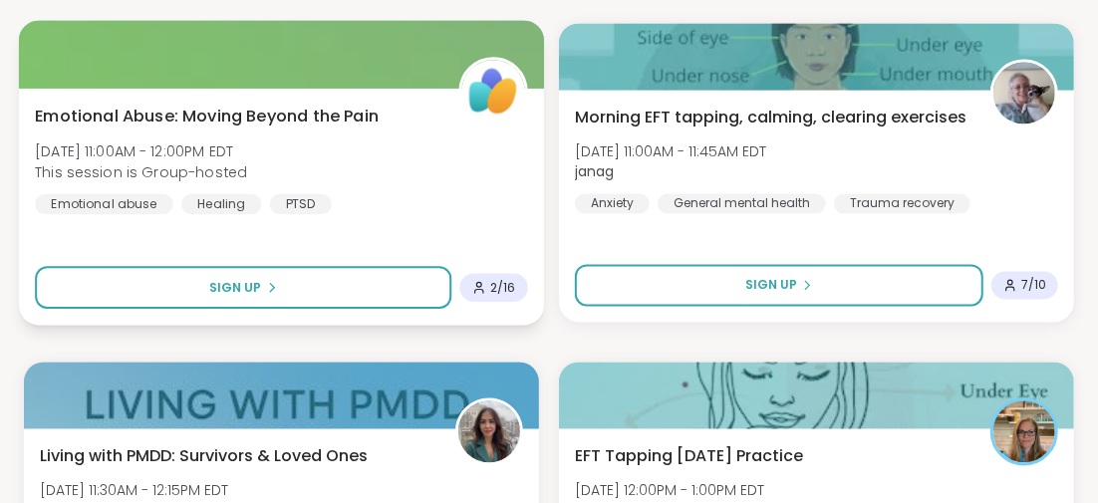
click at [310, 114] on span "Emotional Abuse: Moving Beyond the Pain" at bounding box center [207, 117] width 344 height 24
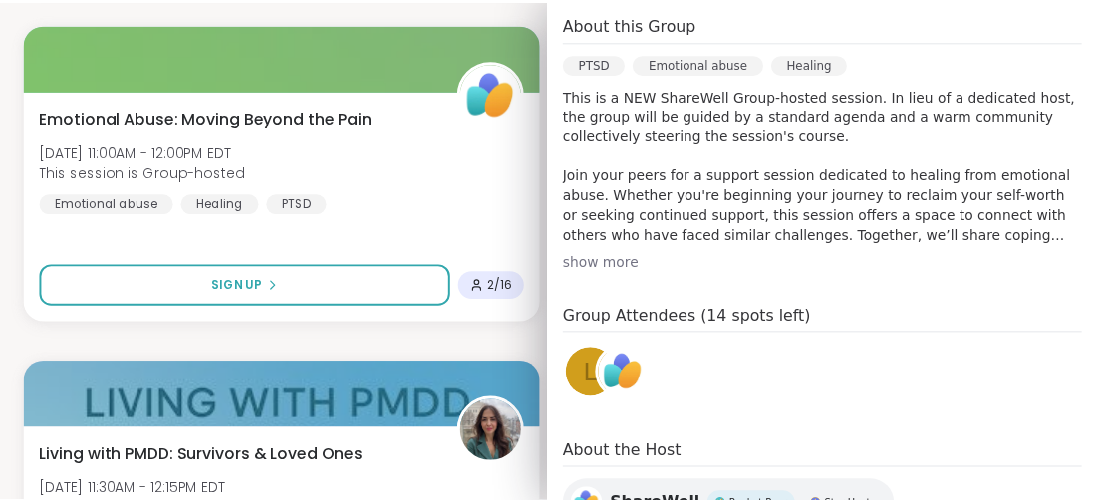
scroll to position [199, 0]
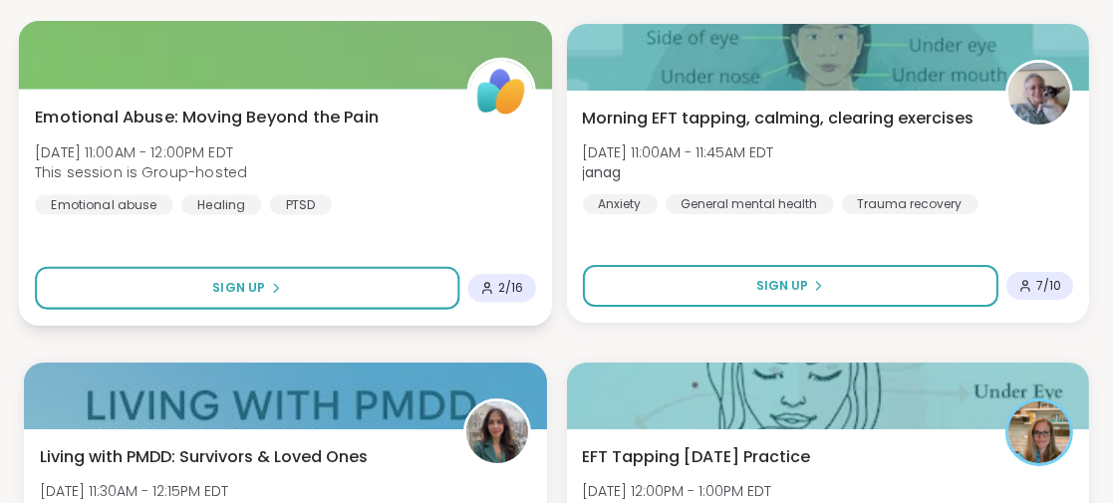
click at [354, 148] on div "Emotional Abuse: Moving Beyond the Pain [DATE] 11:00AM - 12:00PM EDT This sessi…" at bounding box center [285, 160] width 500 height 110
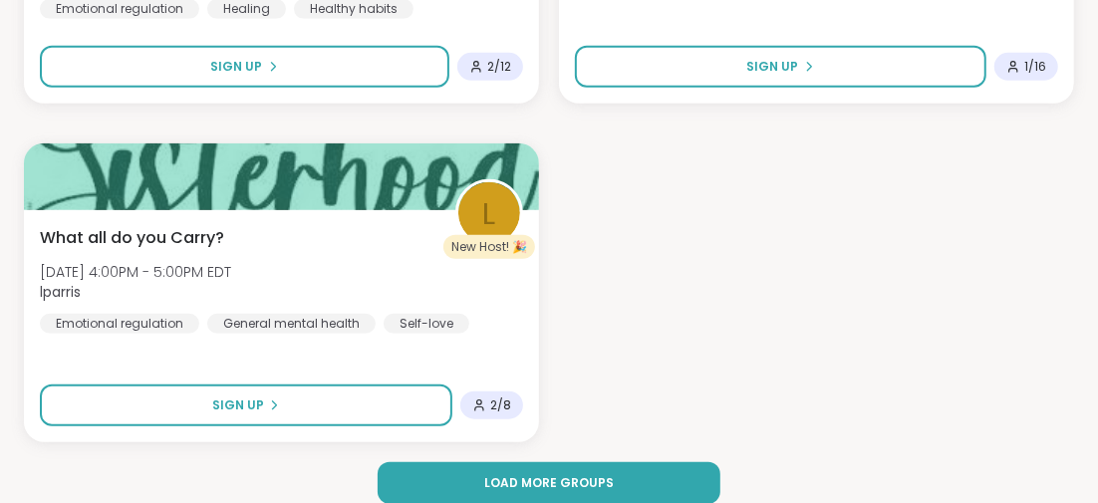
scroll to position [12066, 0]
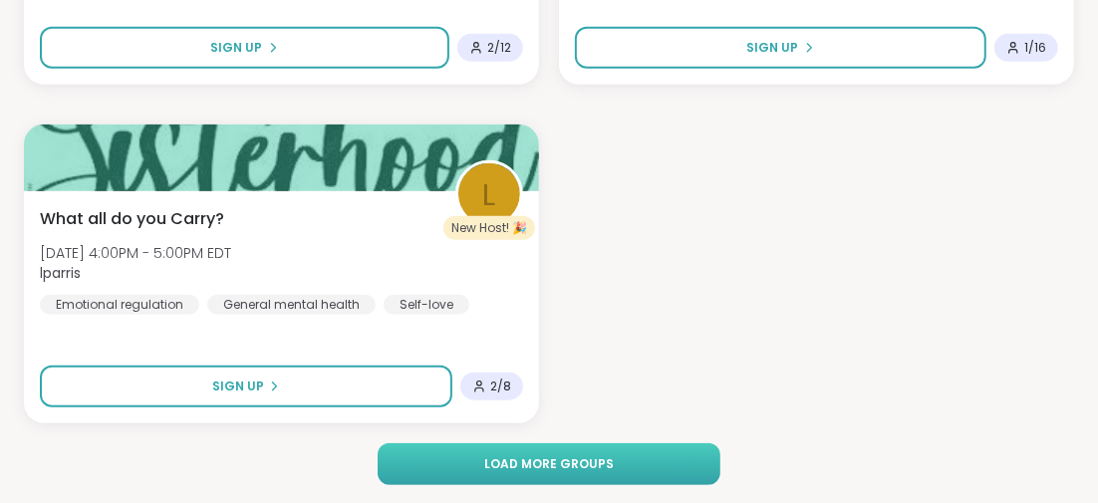
click at [497, 455] on span "Load more groups" at bounding box center [549, 464] width 130 height 18
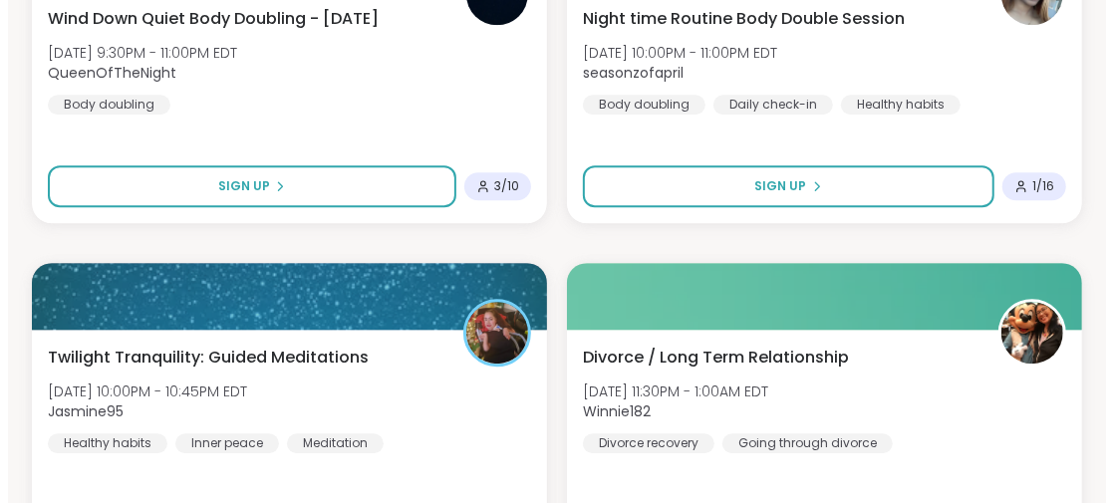
scroll to position [14058, 0]
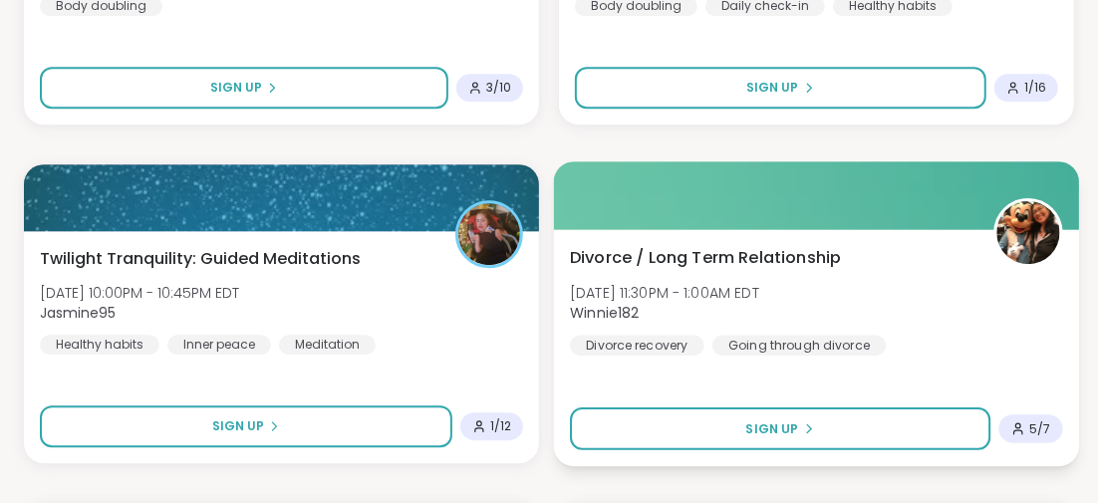
click at [650, 248] on span "Divorce / Long Term Relationship" at bounding box center [705, 257] width 271 height 24
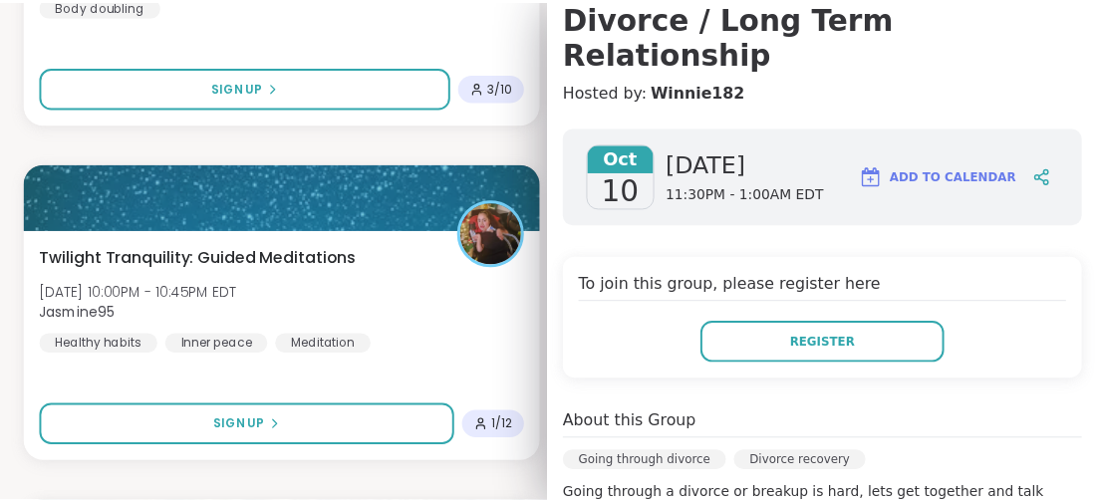
scroll to position [99, 0]
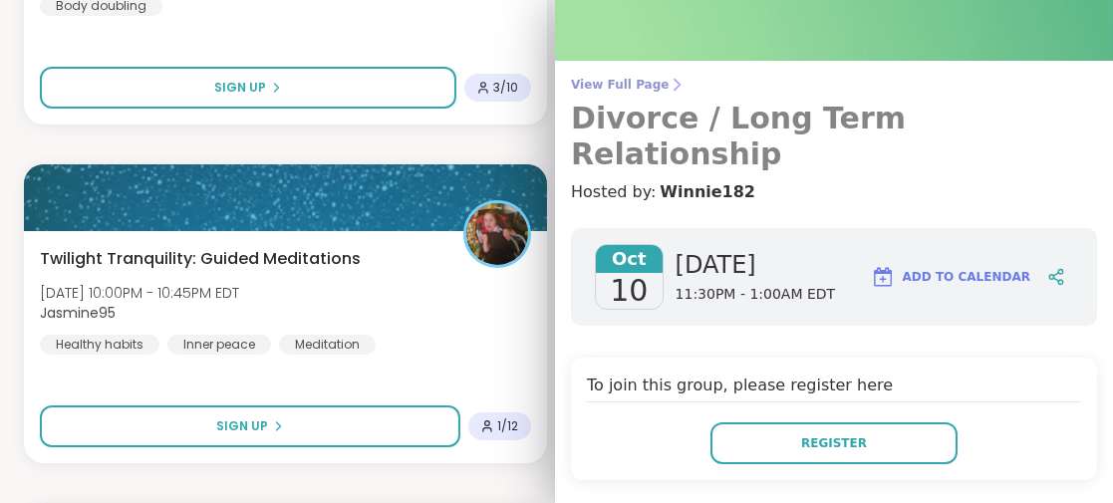
drag, startPoint x: 752, startPoint y: 120, endPoint x: 755, endPoint y: 131, distance: 12.3
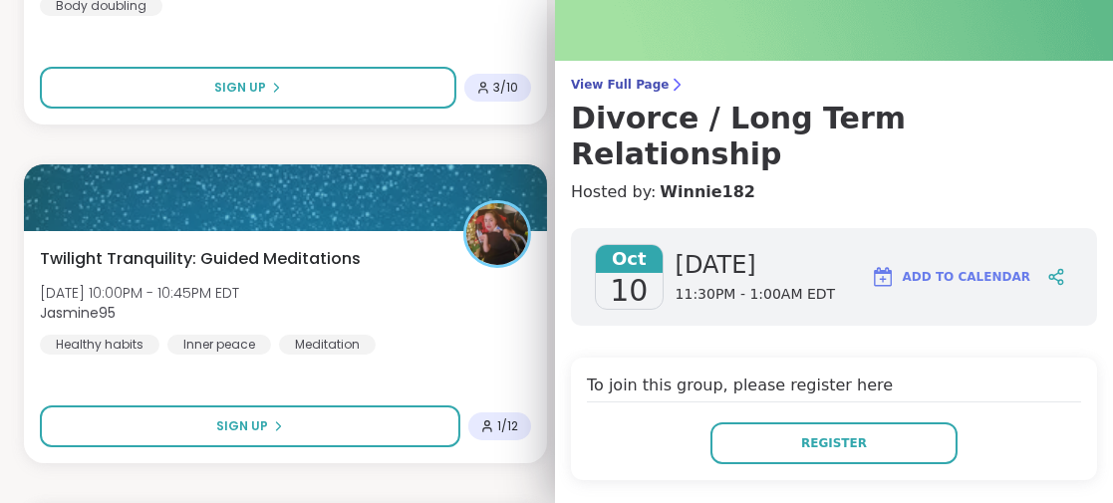
click at [752, 120] on h3 "Divorce / Long Term Relationship" at bounding box center [834, 137] width 526 height 72
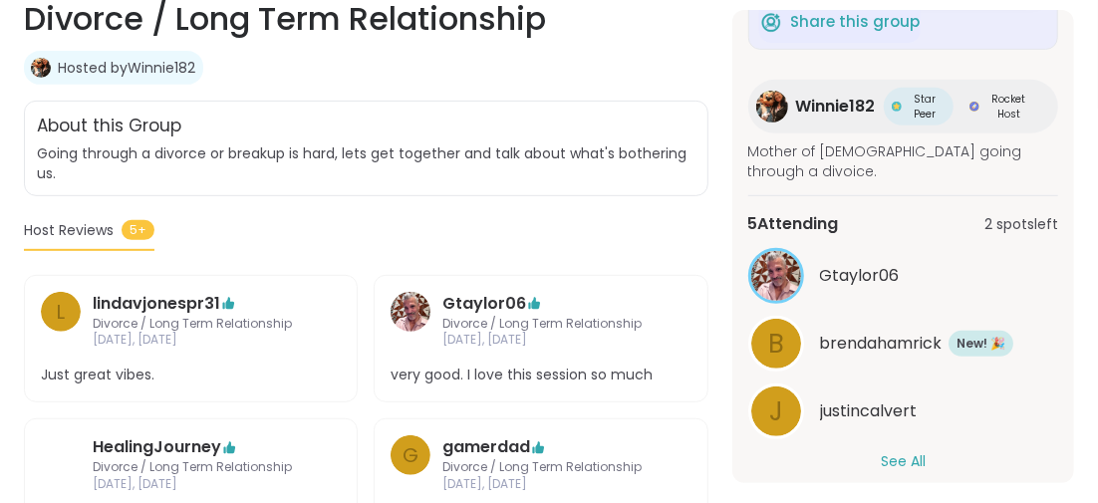
scroll to position [497, 0]
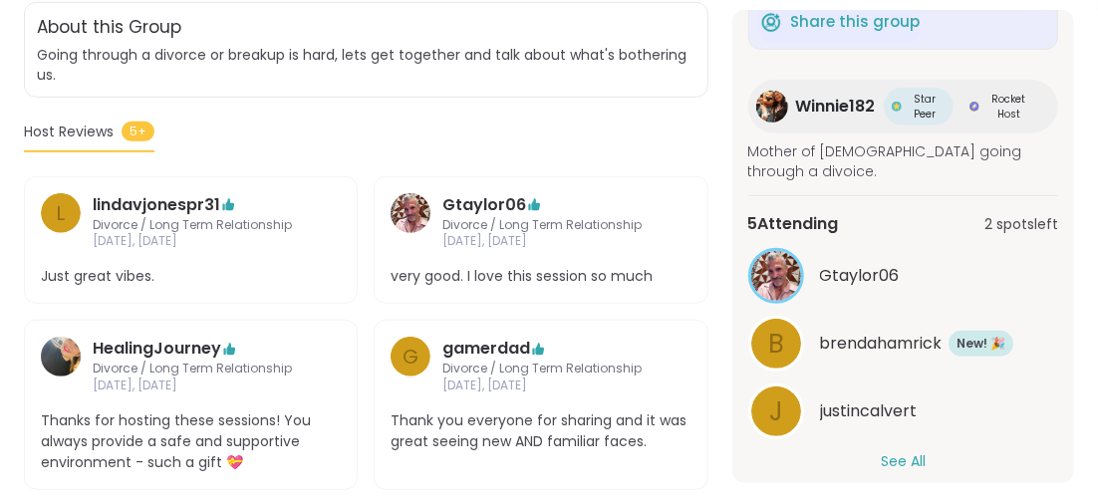
click at [892, 451] on button "See All" at bounding box center [903, 461] width 45 height 21
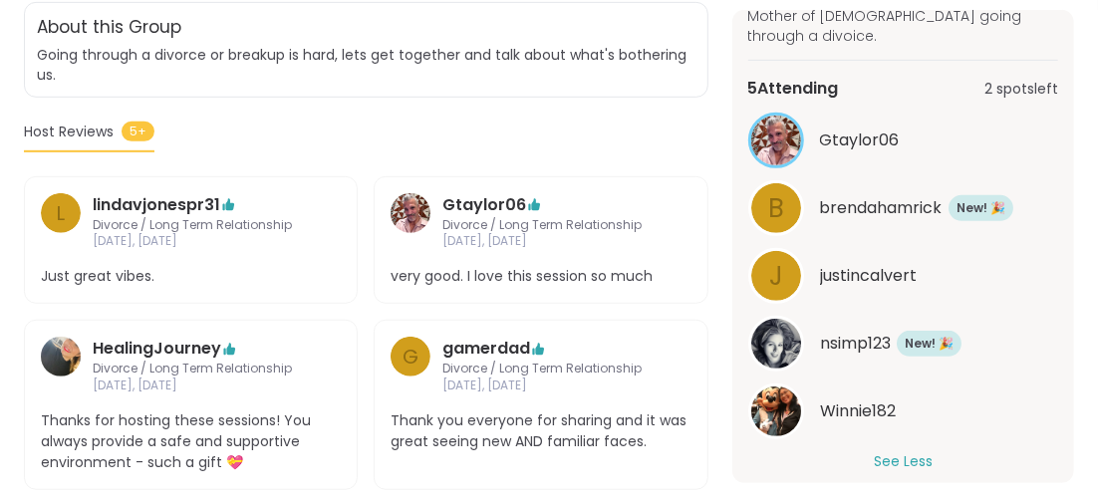
scroll to position [598, 0]
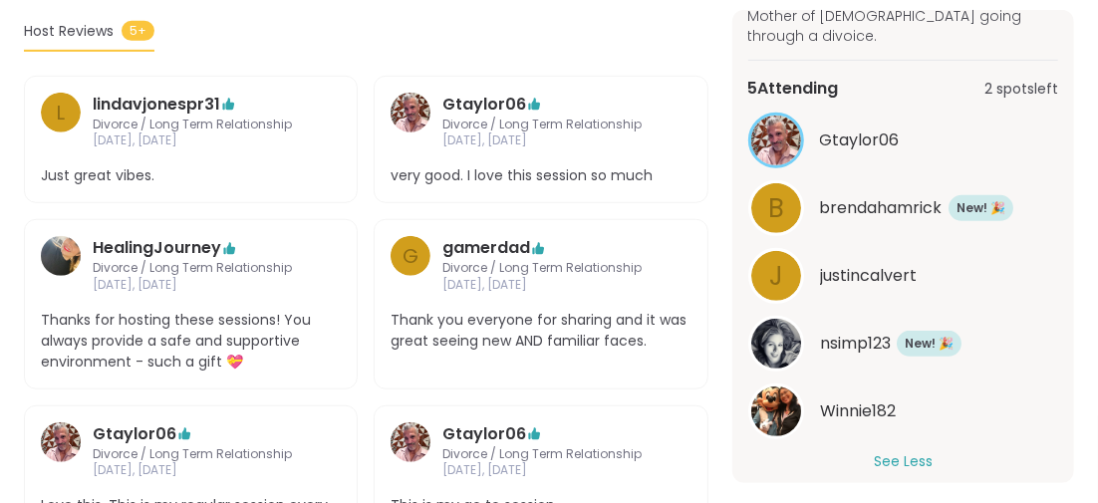
click at [6, 8] on section "Going through divorce | Divorce recovery Divorce / Long Term Relationship Hoste…" at bounding box center [549, 160] width 1098 height 787
drag, startPoint x: 1086, startPoint y: 180, endPoint x: 939, endPoint y: 159, distance: 147.9
click at [1074, 97] on section "Going through divorce | Divorce recovery Divorce / Long Term Relationship Hoste…" at bounding box center [549, 160] width 1098 height 787
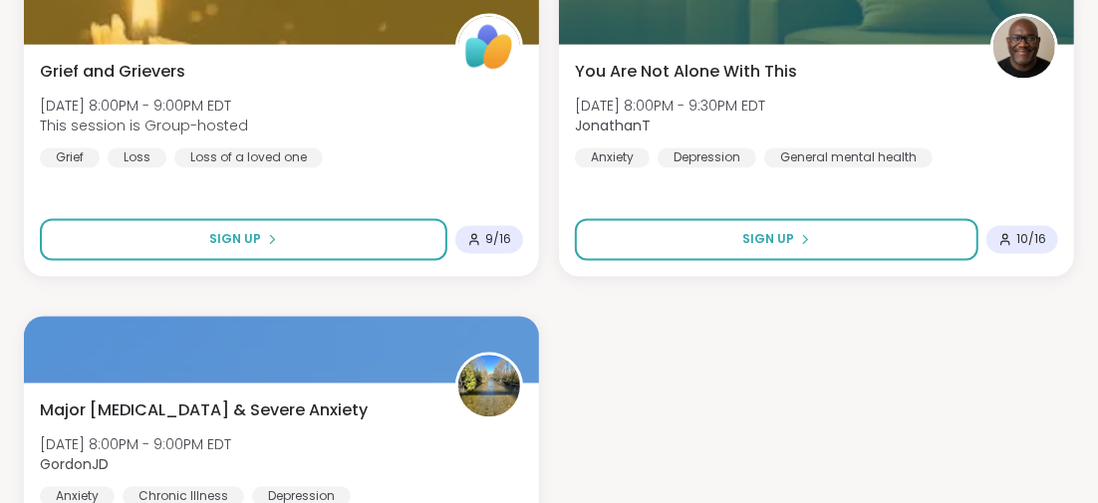
scroll to position [5970, 0]
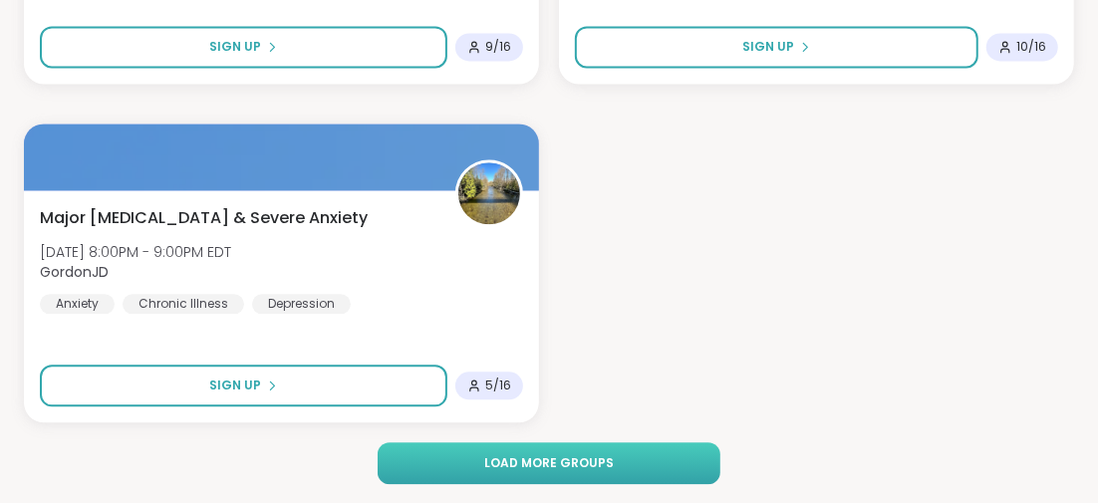
click at [654, 447] on button "Load more groups" at bounding box center [549, 463] width 342 height 42
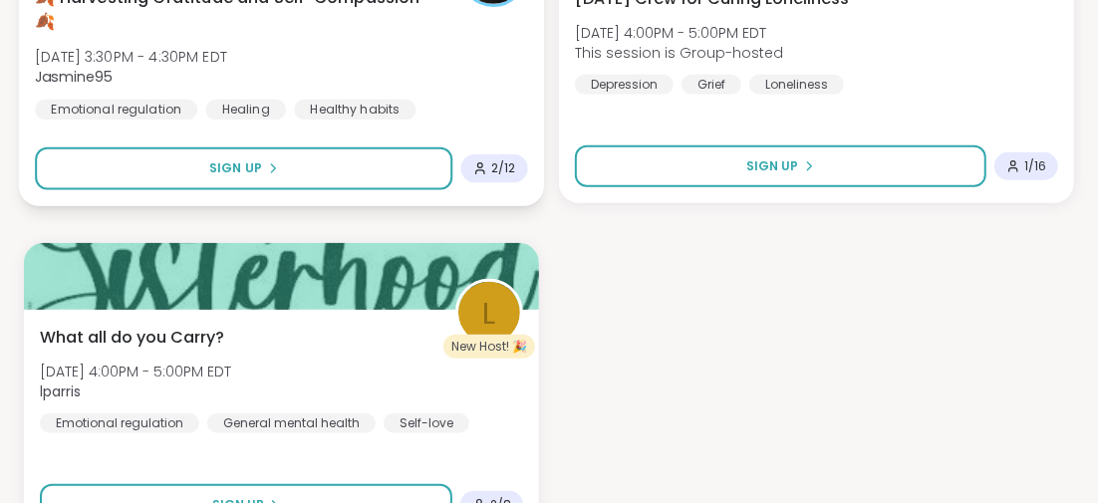
scroll to position [12066, 0]
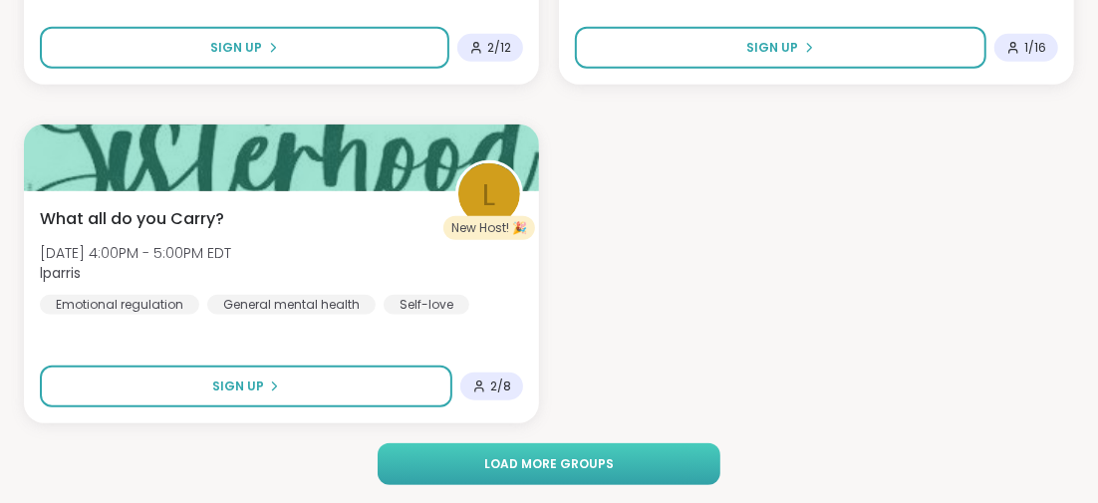
click at [509, 455] on span "Load more groups" at bounding box center [549, 464] width 130 height 18
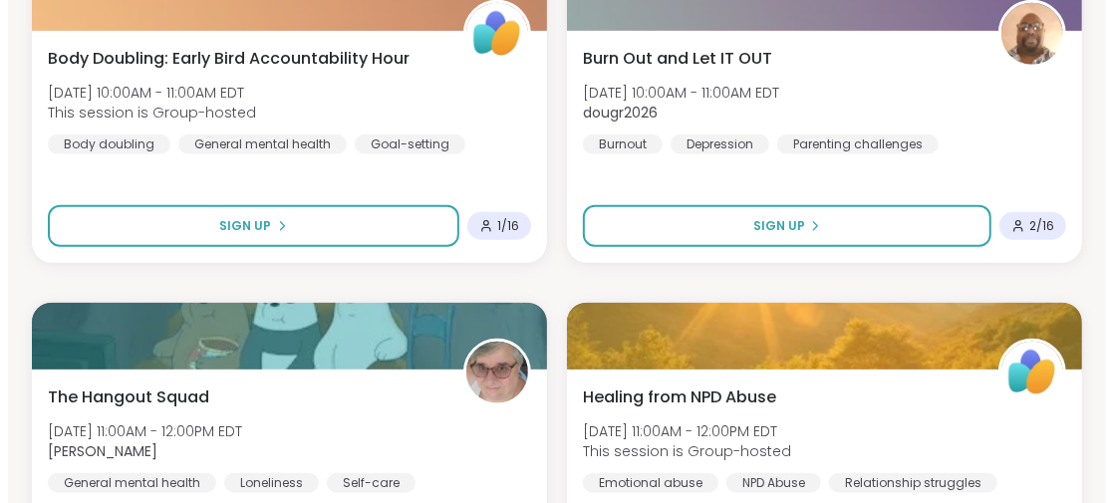
scroll to position [16050, 0]
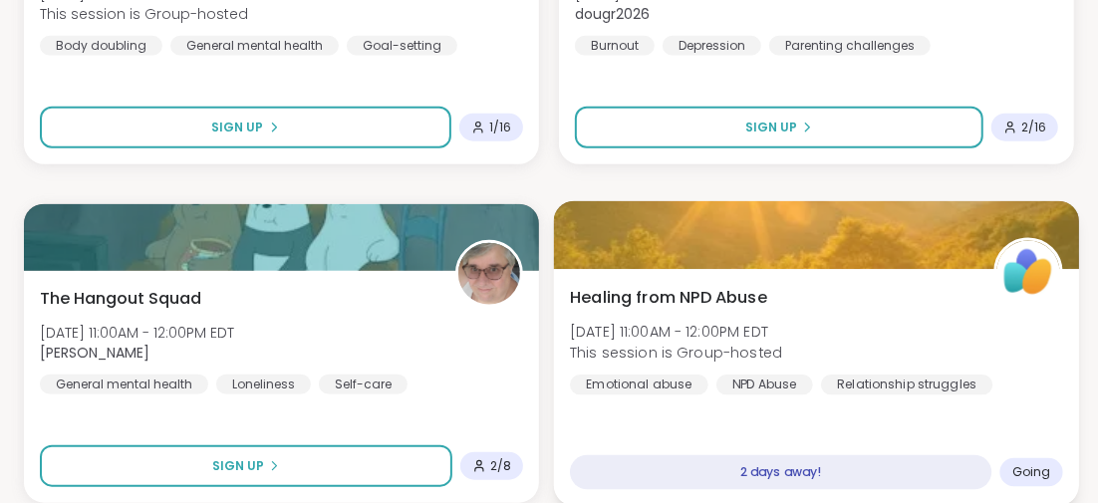
click at [644, 300] on span "Healing from NPD Abuse" at bounding box center [668, 297] width 197 height 24
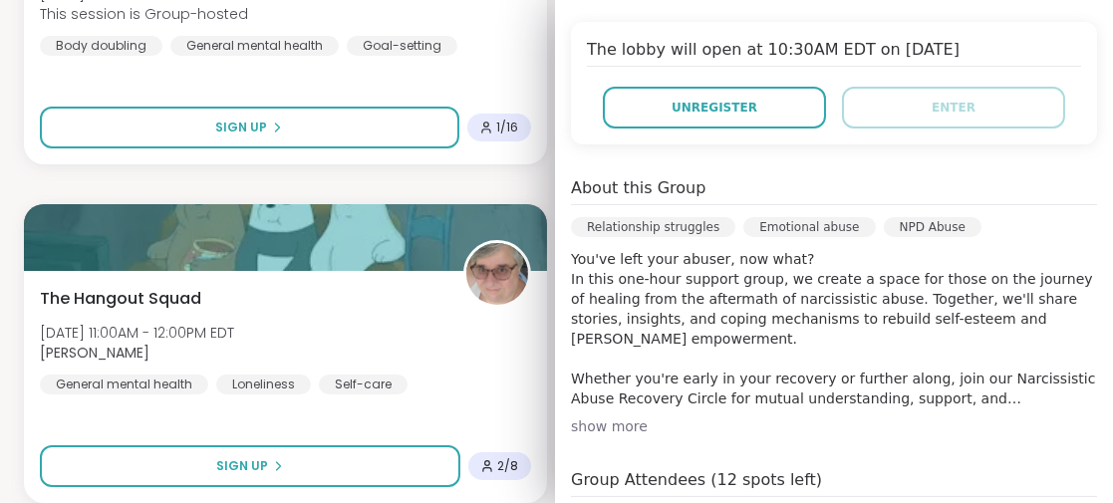
scroll to position [497, 0]
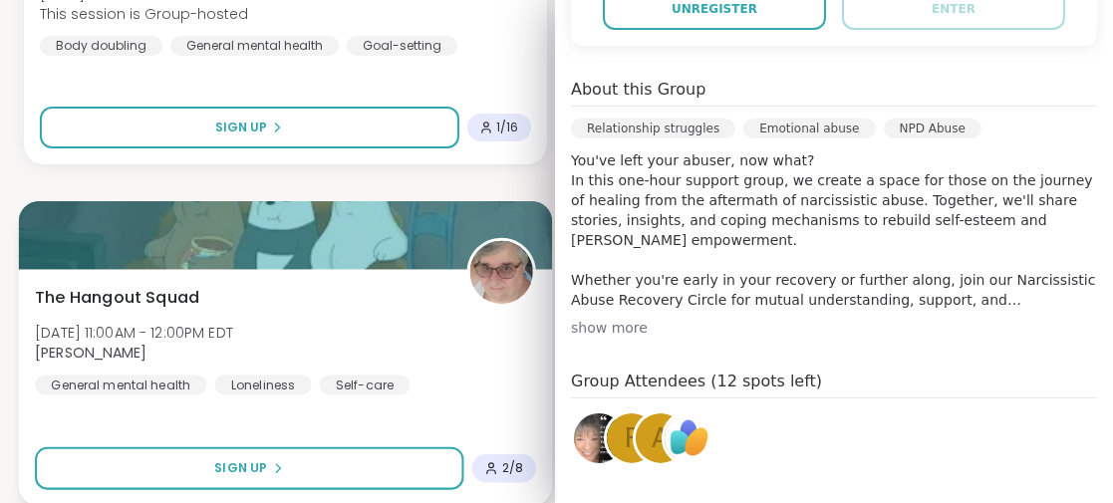
click at [436, 414] on div "The Hangout Squad [DATE] 11:00AM - 12:00PM EDT [PERSON_NAME] General mental hea…" at bounding box center [285, 387] width 533 height 237
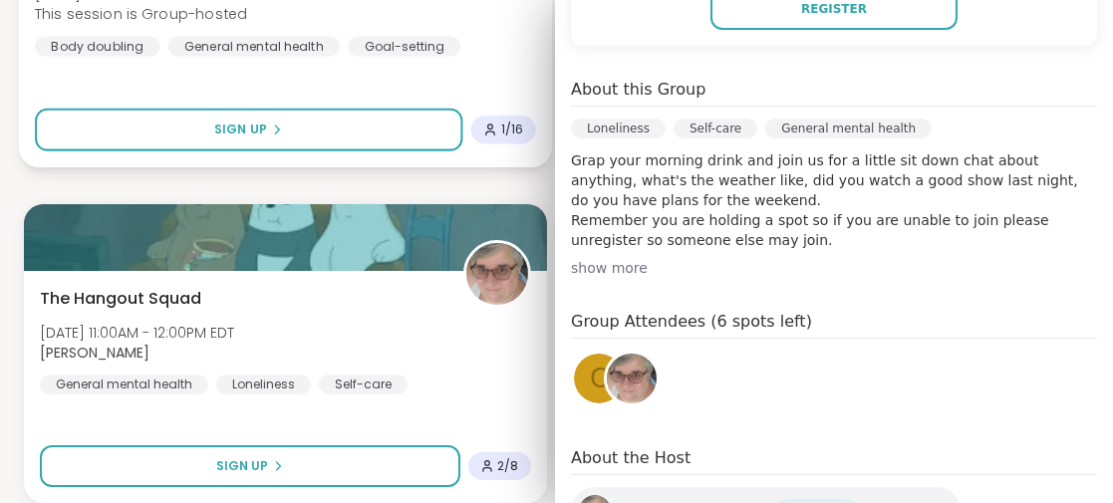
click at [375, 83] on div "Body Doubling: Early Bird Accountability Hour [DATE] 10:00AM - 11:00AM EDT This…" at bounding box center [285, 48] width 533 height 237
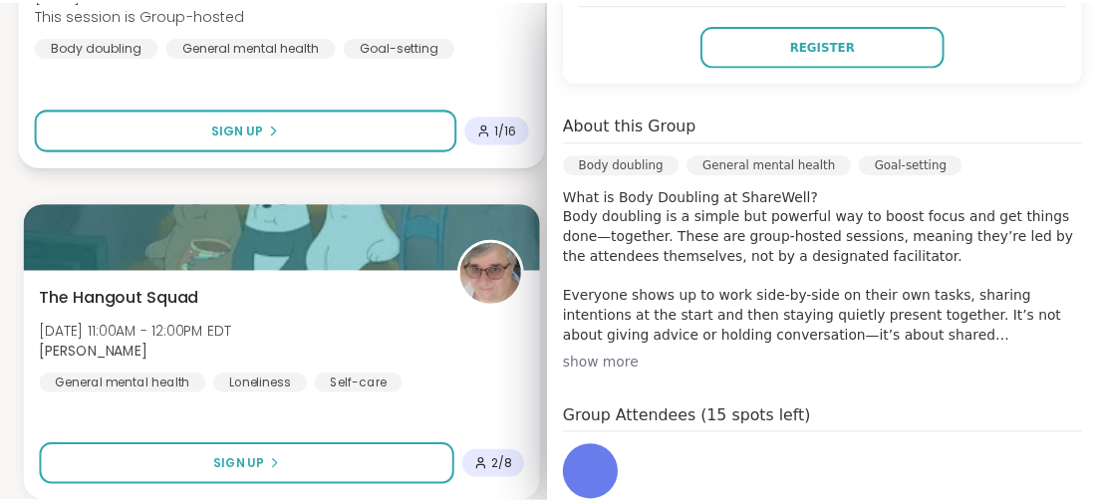
scroll to position [534, 0]
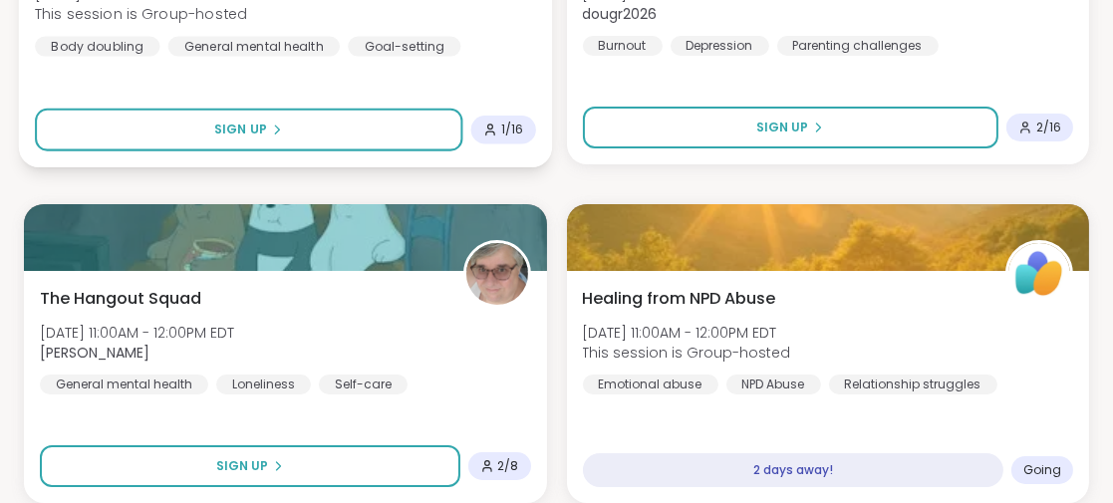
click at [383, 78] on div "Body Doubling: Early Bird Accountability Hour [DATE] 10:00AM - 11:00AM EDT This…" at bounding box center [285, 48] width 533 height 237
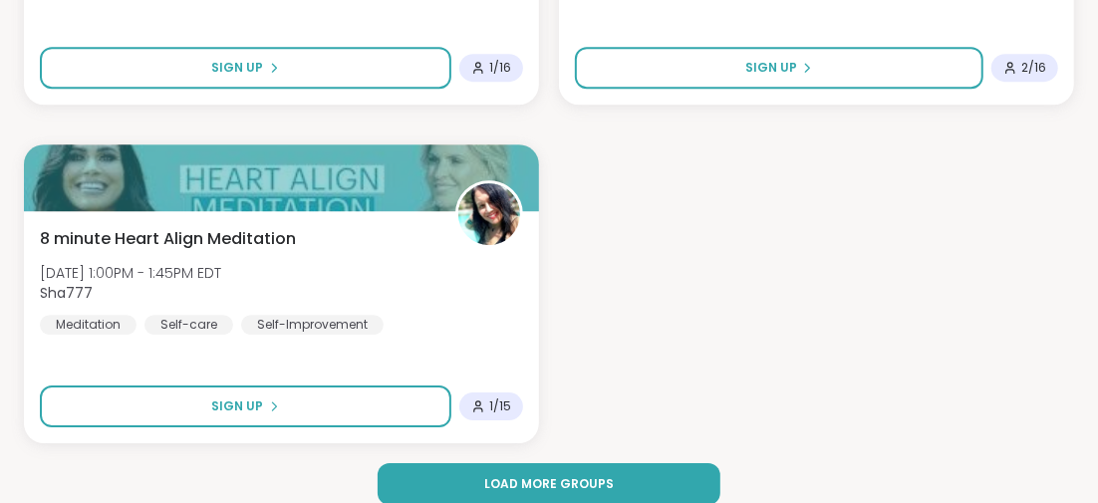
scroll to position [18162, 0]
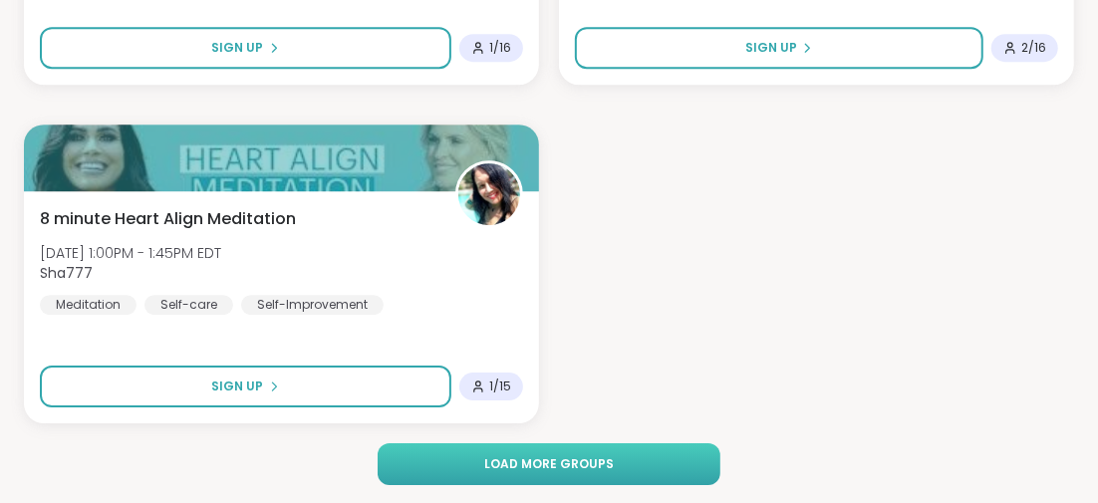
click at [517, 455] on span "Load more groups" at bounding box center [549, 464] width 130 height 18
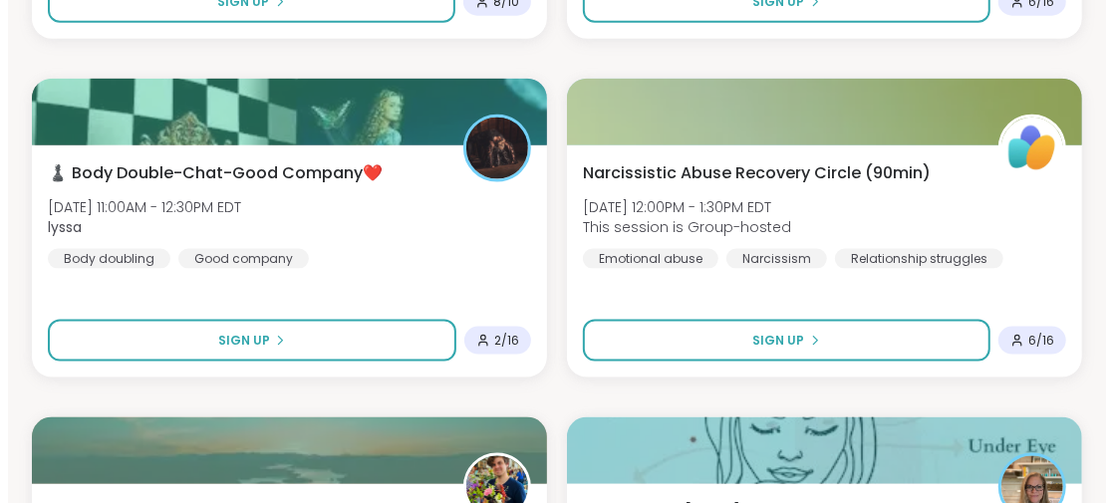
scroll to position [0, 0]
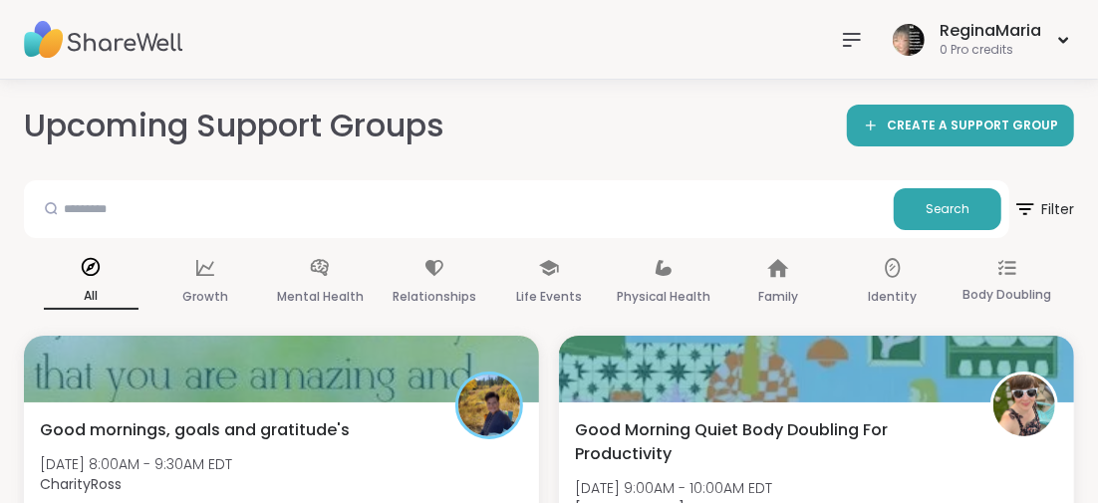
click at [844, 37] on icon at bounding box center [852, 40] width 24 height 24
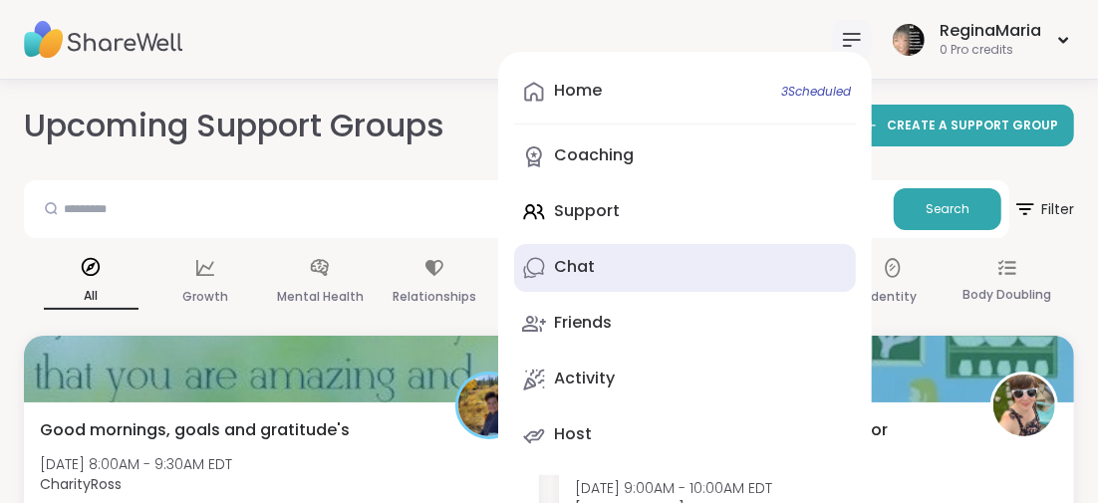
click at [567, 264] on div "Chat" at bounding box center [574, 267] width 41 height 22
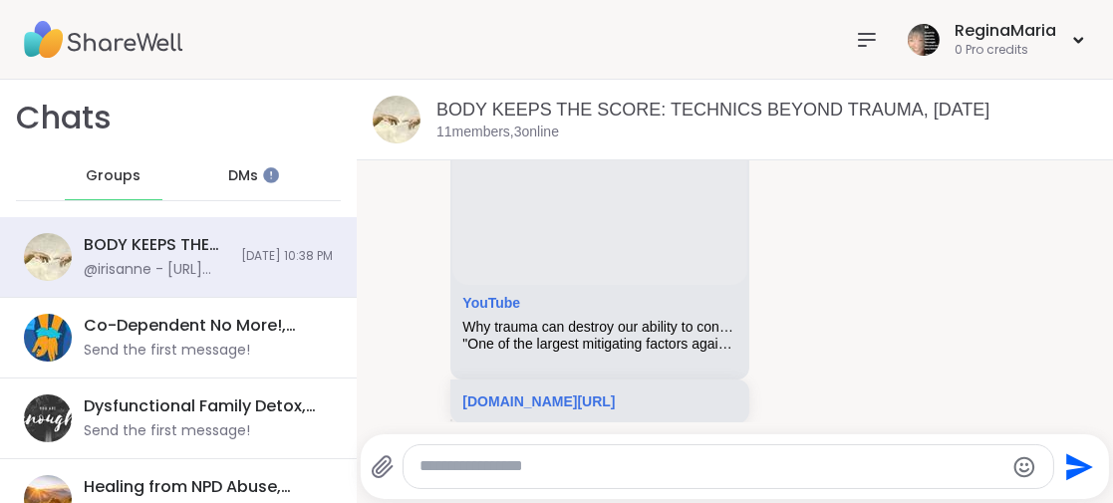
click at [229, 172] on span "DMs" at bounding box center [243, 176] width 30 height 20
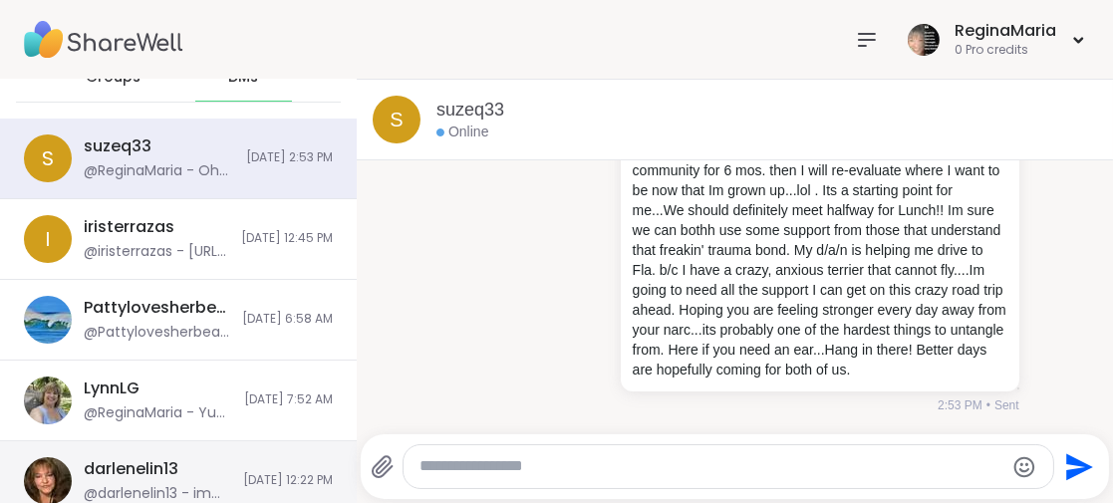
scroll to position [199, 0]
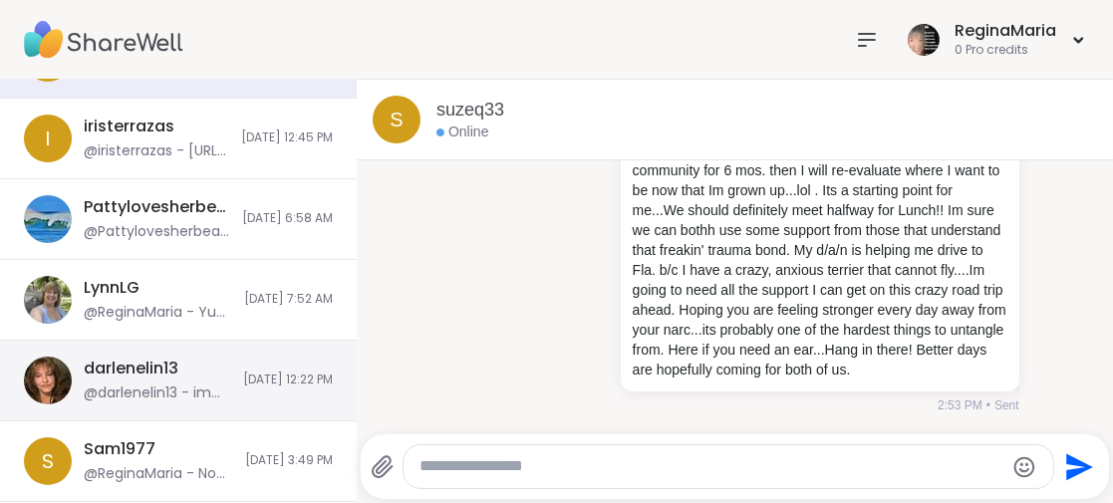
click at [149, 371] on div "darlenelin13" at bounding box center [131, 369] width 95 height 22
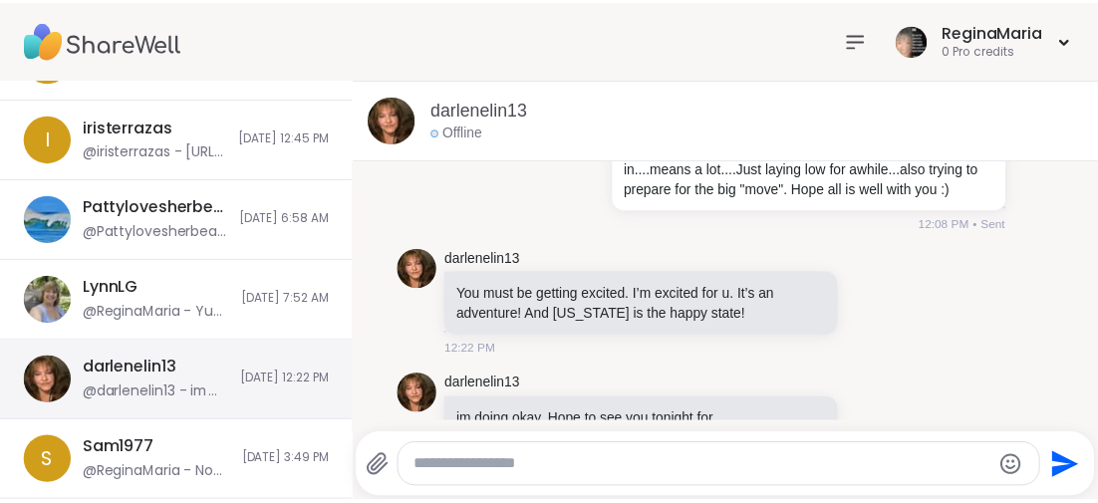
scroll to position [0, 0]
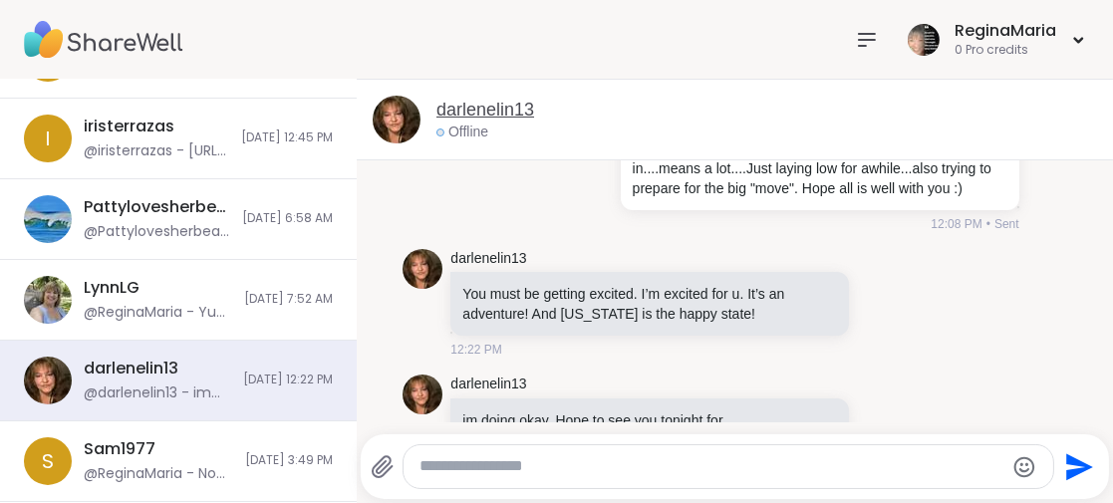
click at [494, 110] on link "darlenelin13" at bounding box center [485, 110] width 98 height 25
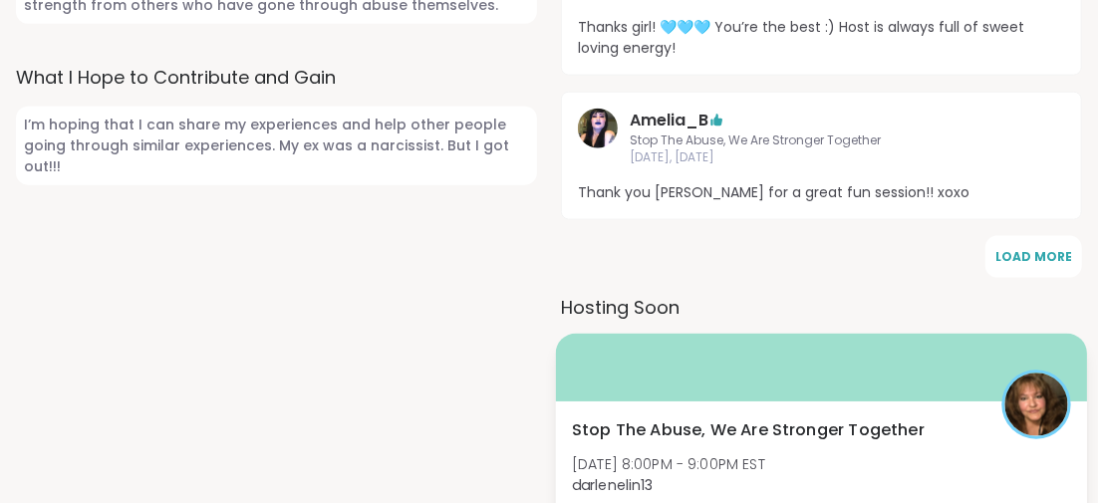
scroll to position [1294, 0]
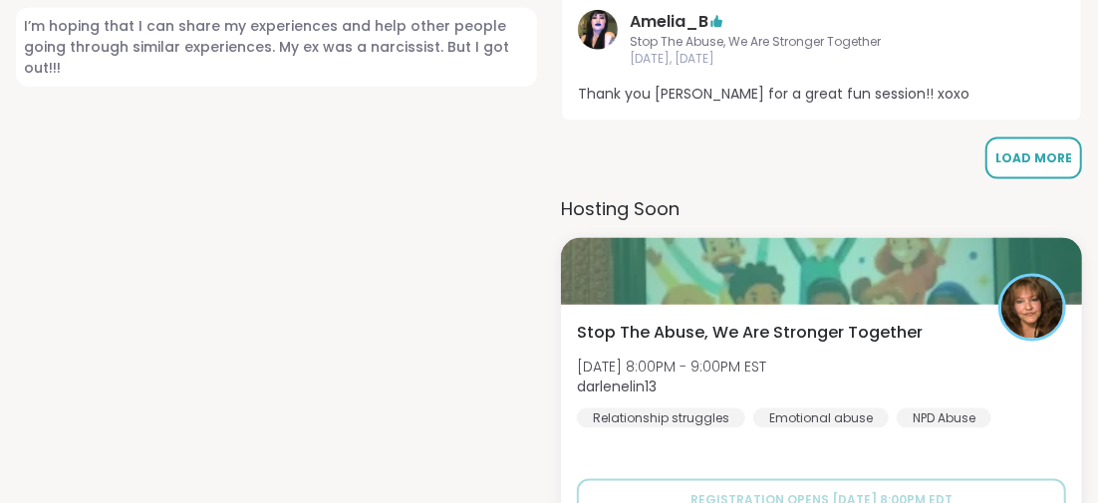
click at [1036, 149] on span "Load More" at bounding box center [1033, 157] width 77 height 17
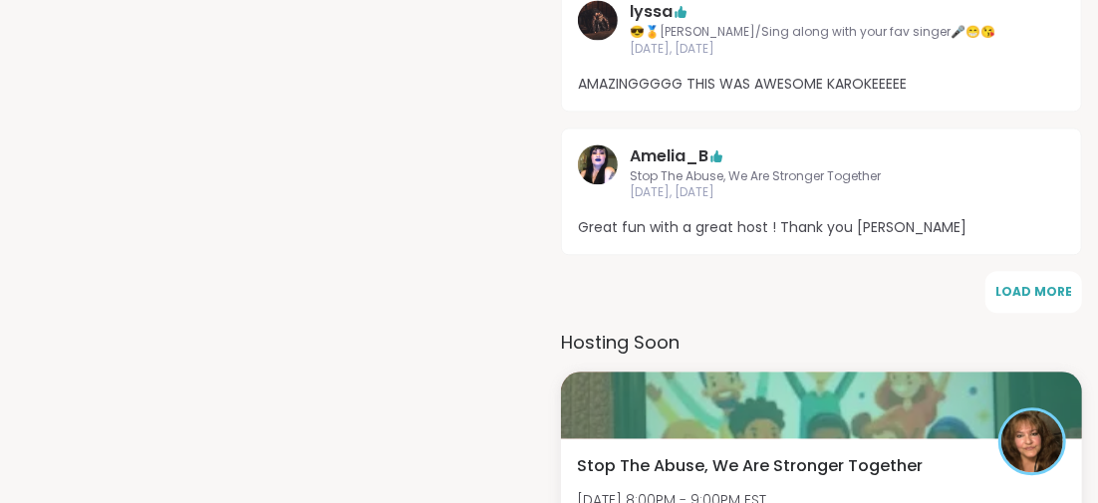
scroll to position [2291, 0]
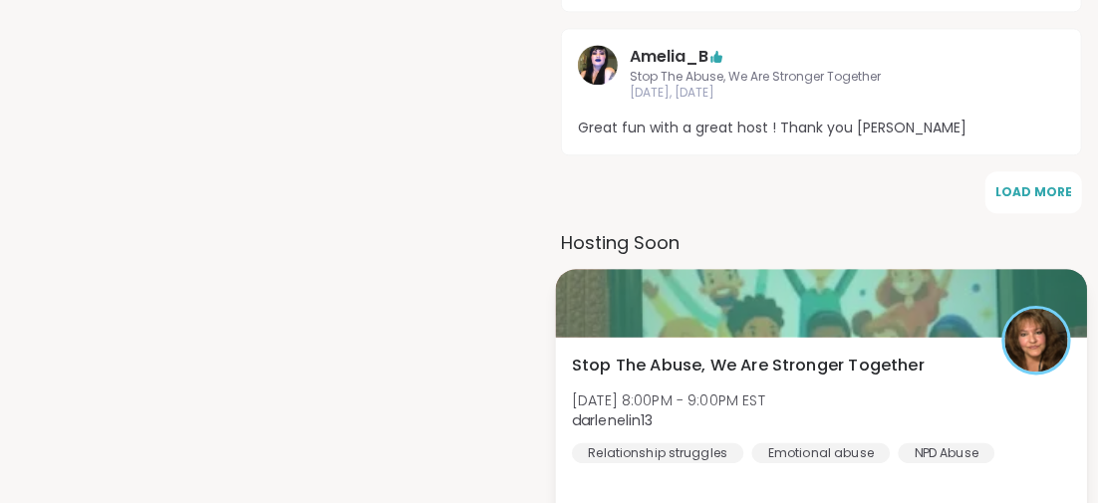
click at [648, 354] on span "Stop The Abuse, We Are Stronger Together" at bounding box center [748, 366] width 353 height 24
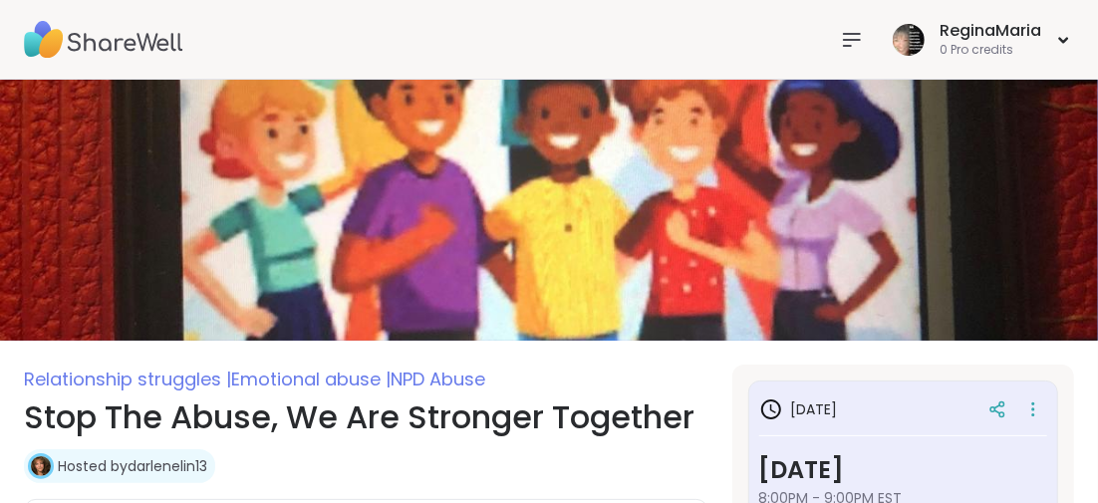
click at [861, 32] on icon at bounding box center [852, 40] width 24 height 24
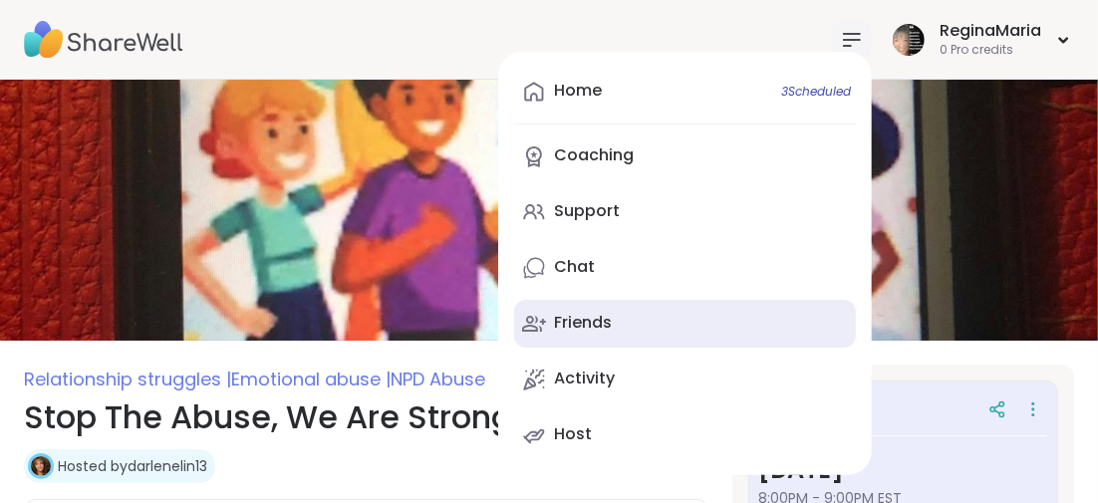
click at [576, 318] on div "Friends" at bounding box center [583, 323] width 58 height 22
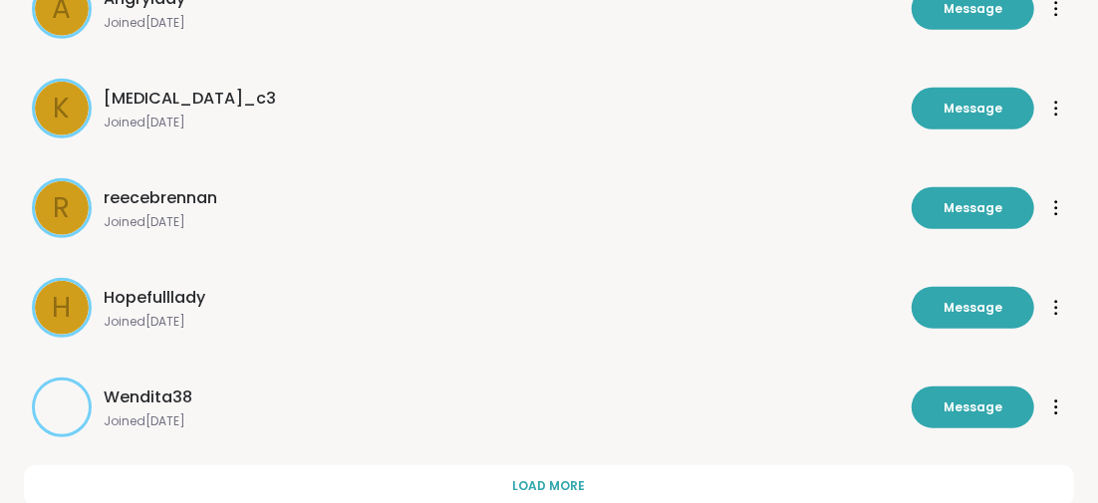
scroll to position [856, 0]
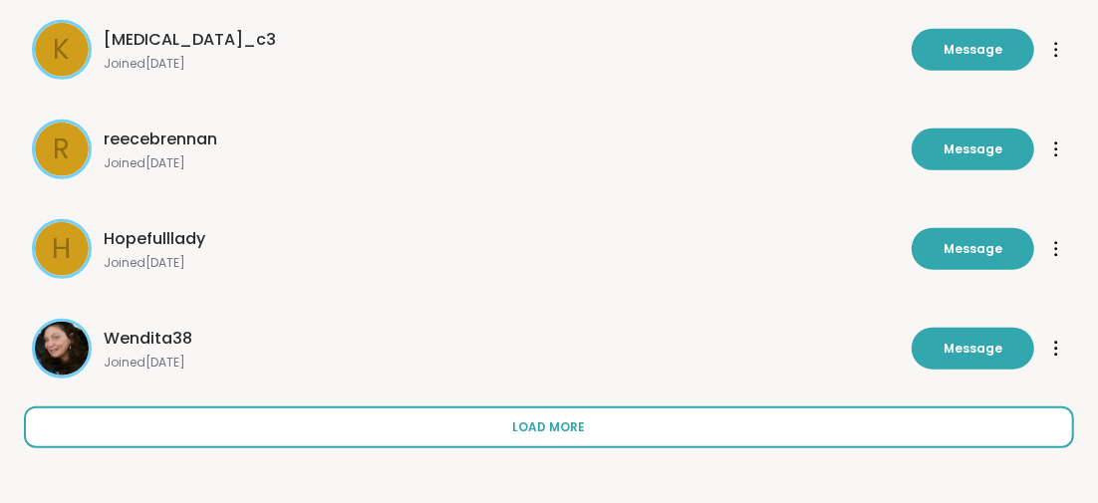
click at [583, 423] on span "Load more" at bounding box center [549, 427] width 73 height 18
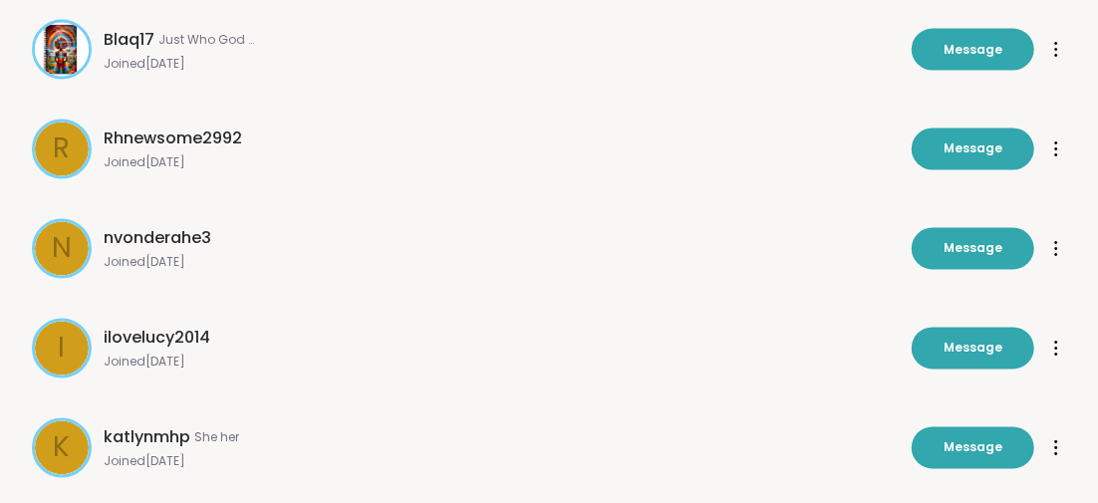
scroll to position [1852, 0]
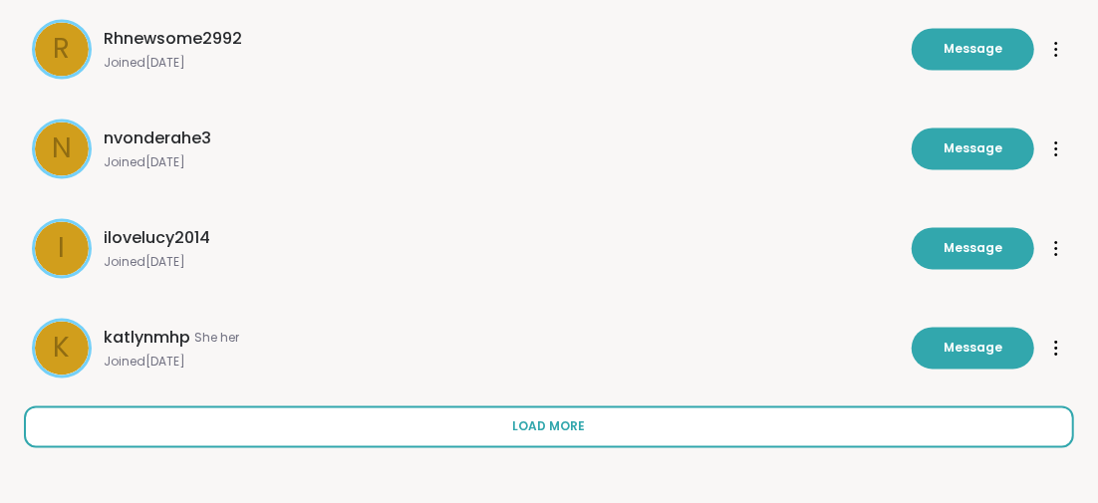
click at [531, 423] on span "Load more" at bounding box center [549, 427] width 73 height 18
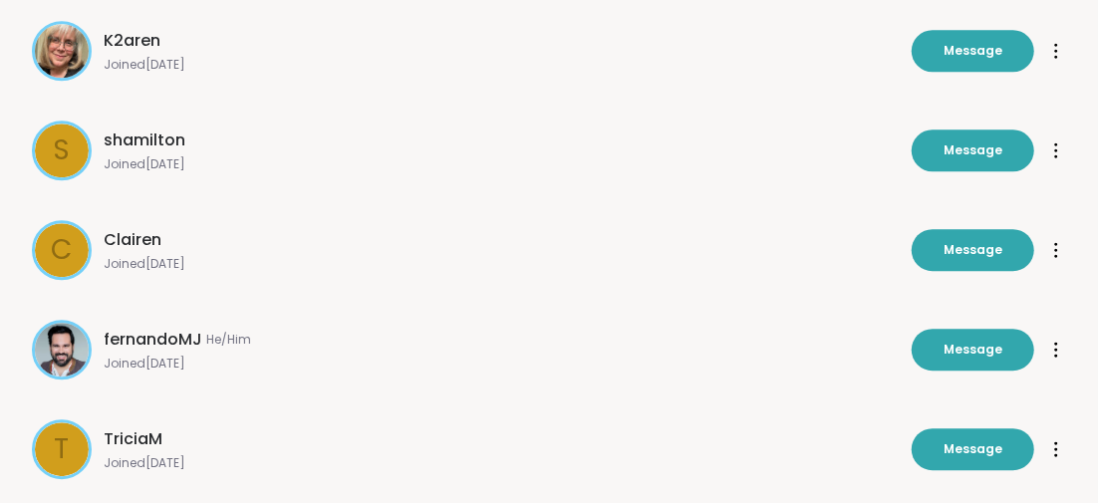
scroll to position [2847, 0]
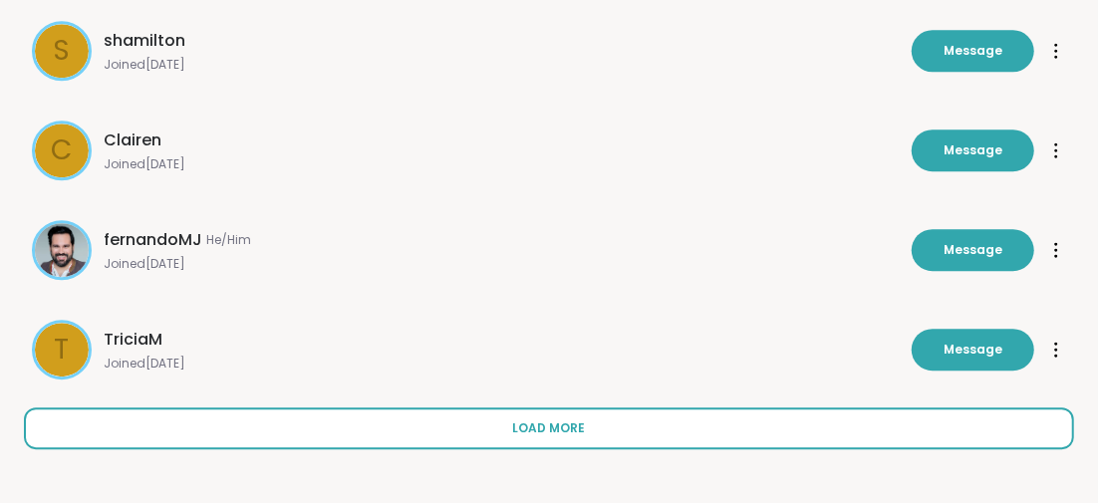
click at [557, 419] on span "Load more" at bounding box center [549, 428] width 73 height 18
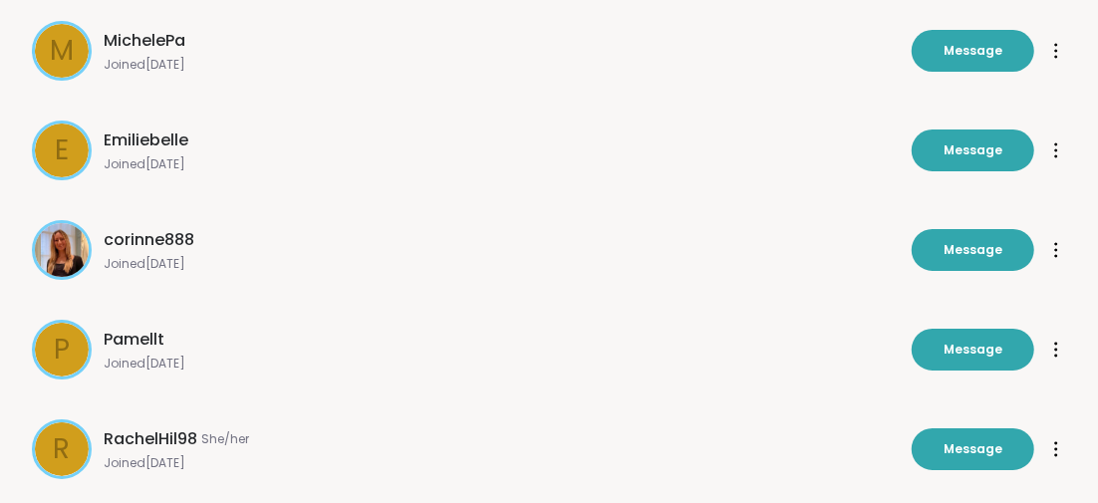
scroll to position [3843, 0]
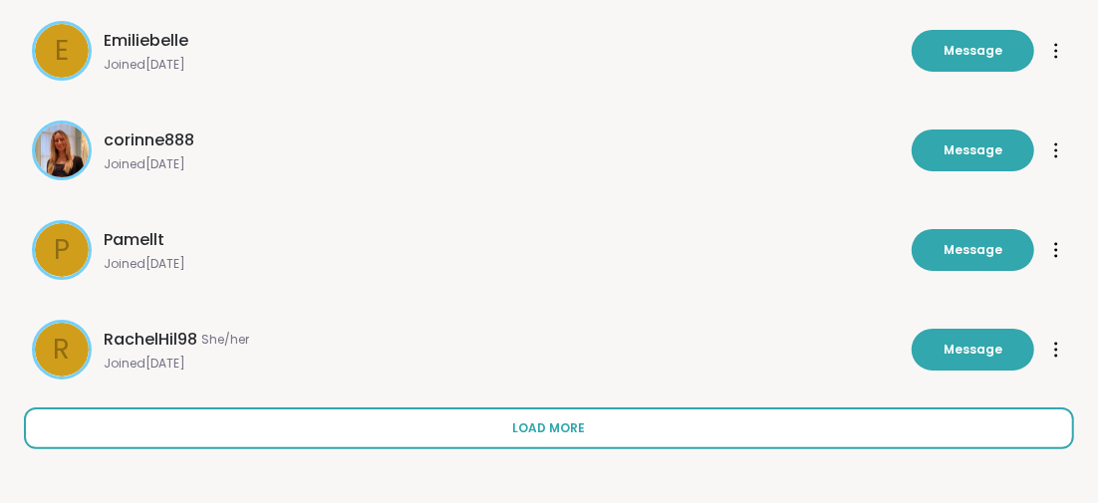
click at [518, 432] on span "Load more" at bounding box center [549, 428] width 73 height 18
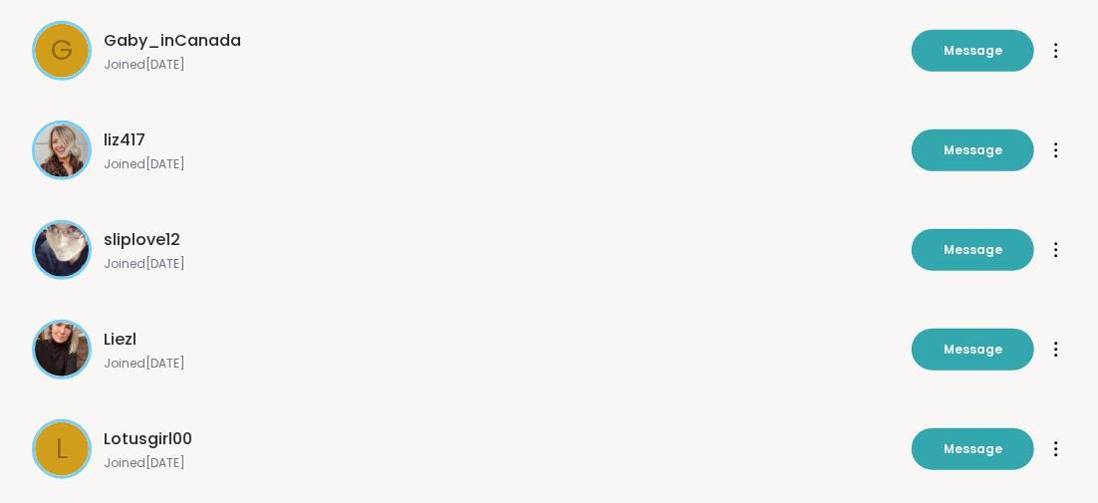
scroll to position [4839, 0]
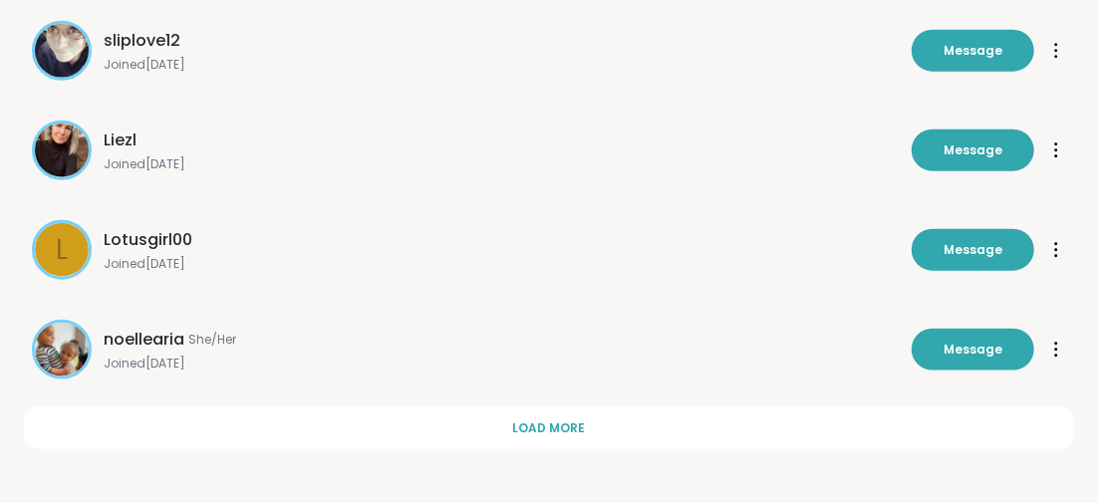
click at [510, 426] on button "Load more" at bounding box center [549, 428] width 1050 height 42
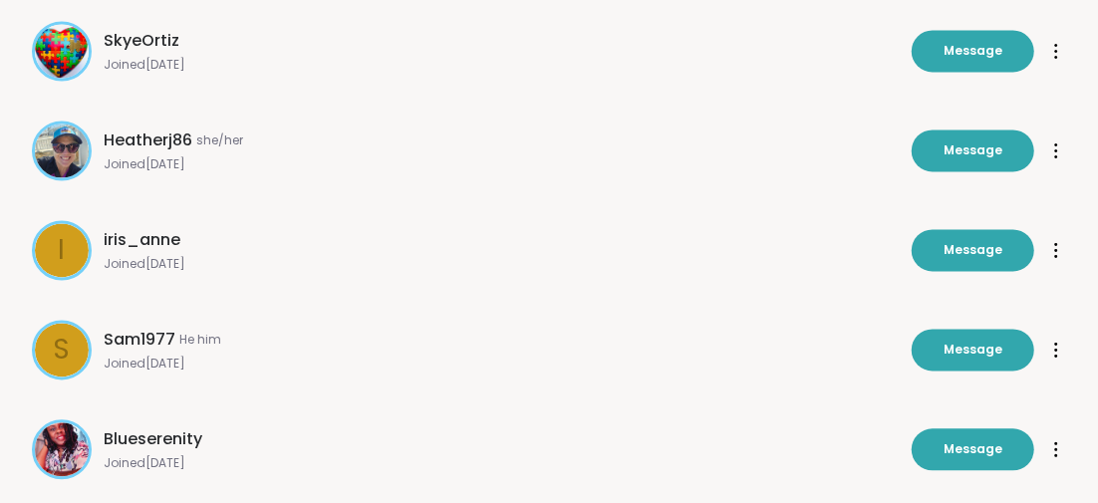
scroll to position [5836, 0]
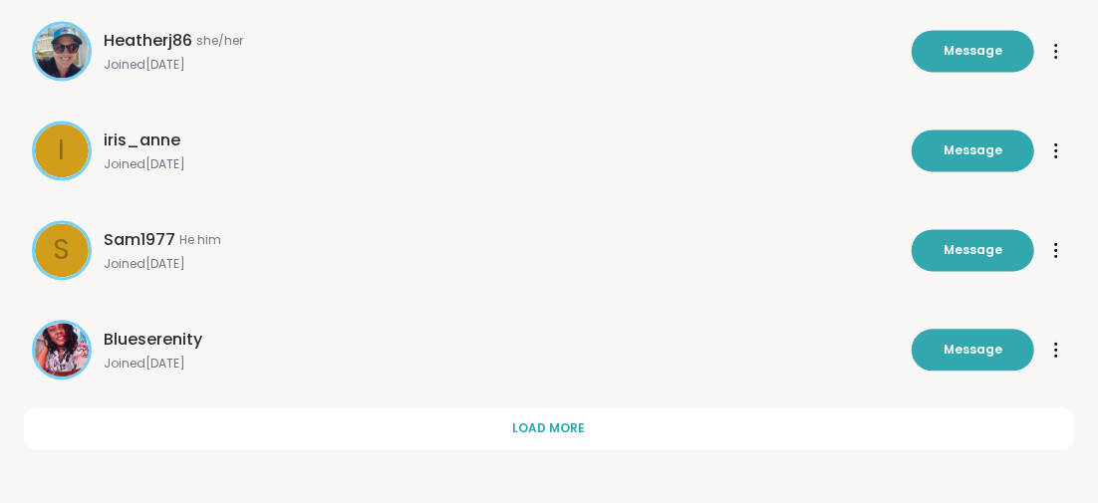
click at [510, 426] on button "Load more" at bounding box center [549, 428] width 1050 height 42
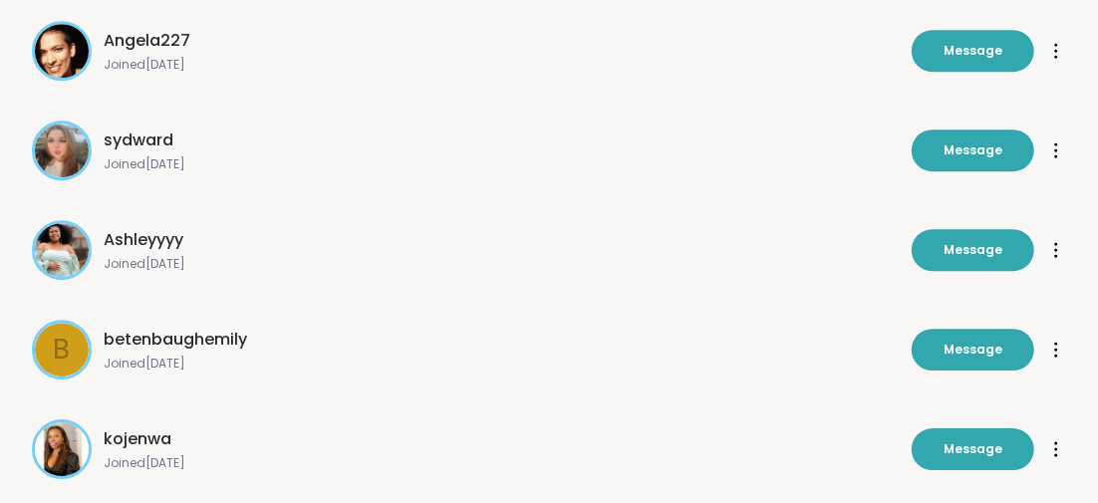
scroll to position [6832, 0]
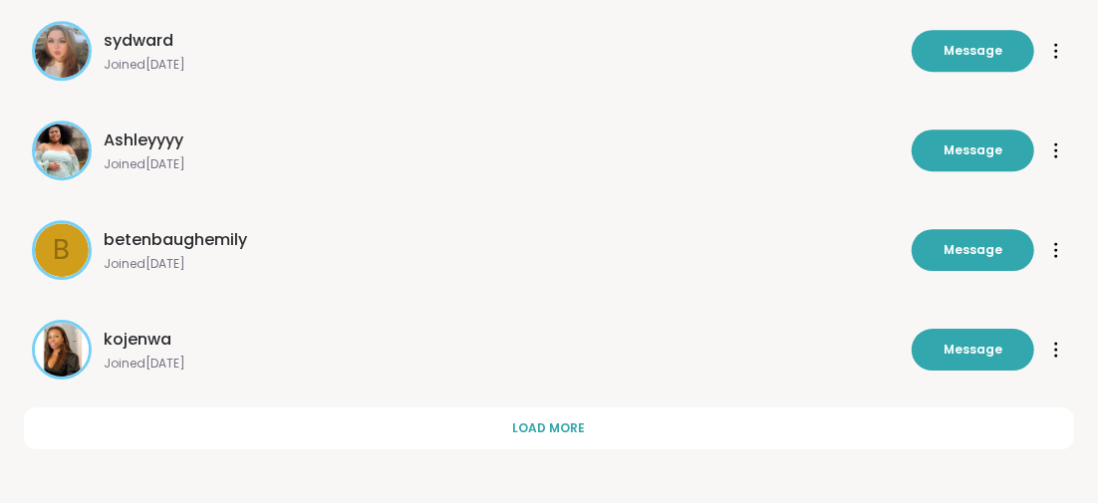
click at [510, 426] on button "Load more" at bounding box center [549, 428] width 1050 height 42
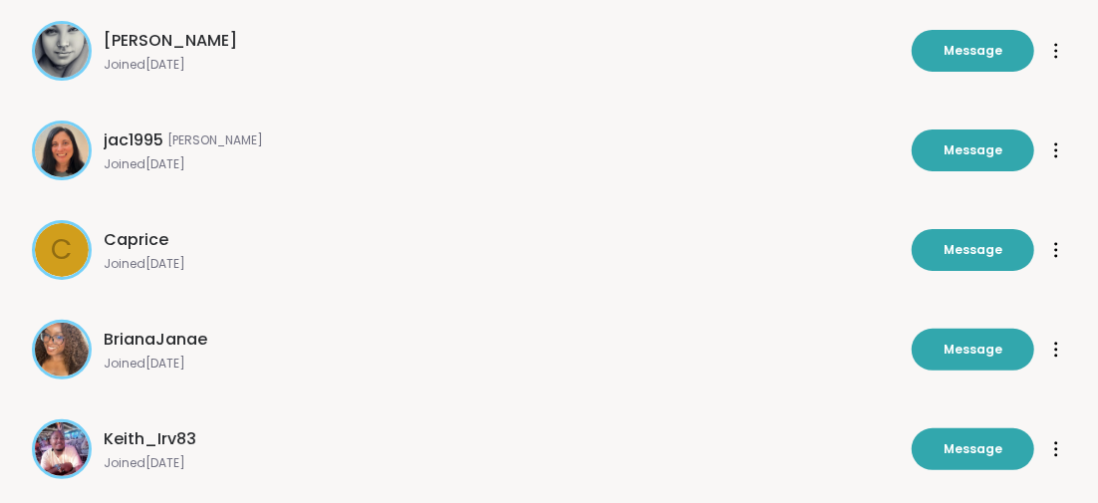
scroll to position [7828, 0]
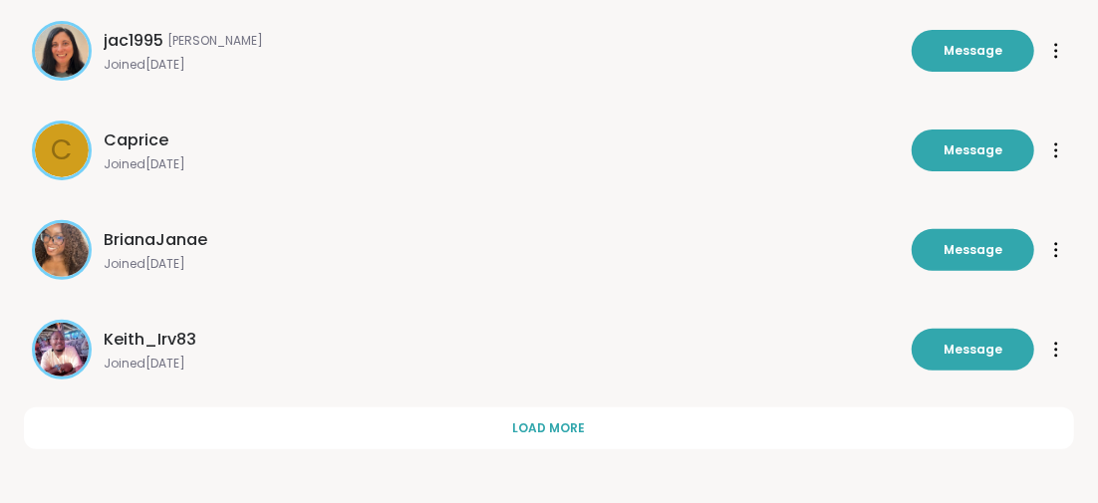
click at [510, 426] on button "Load more" at bounding box center [549, 428] width 1050 height 42
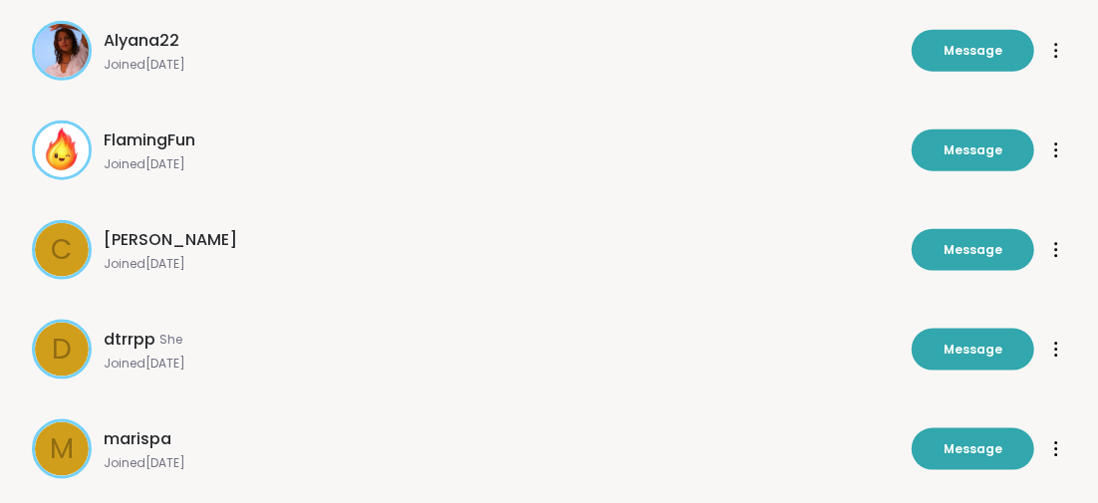
scroll to position [8824, 0]
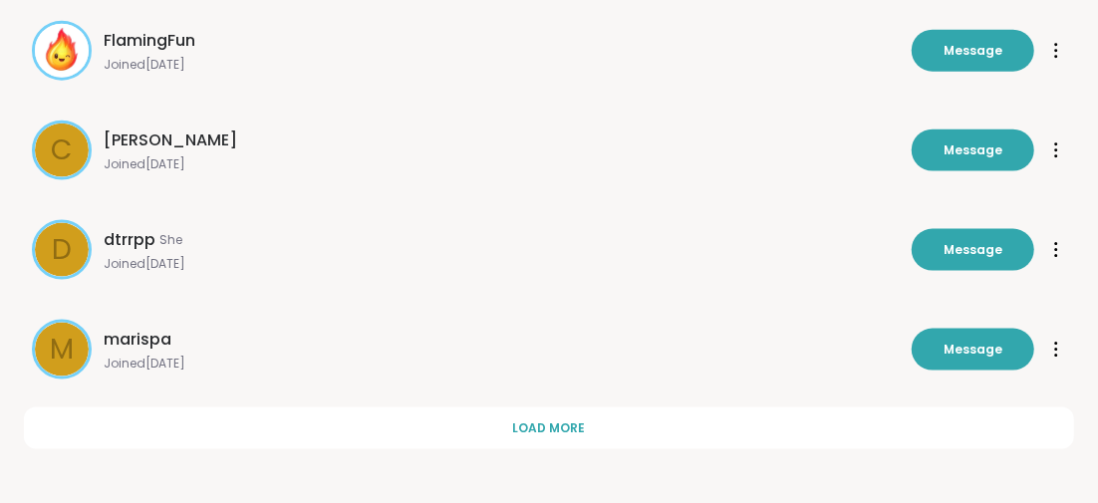
click at [510, 426] on button "Load more" at bounding box center [549, 428] width 1050 height 42
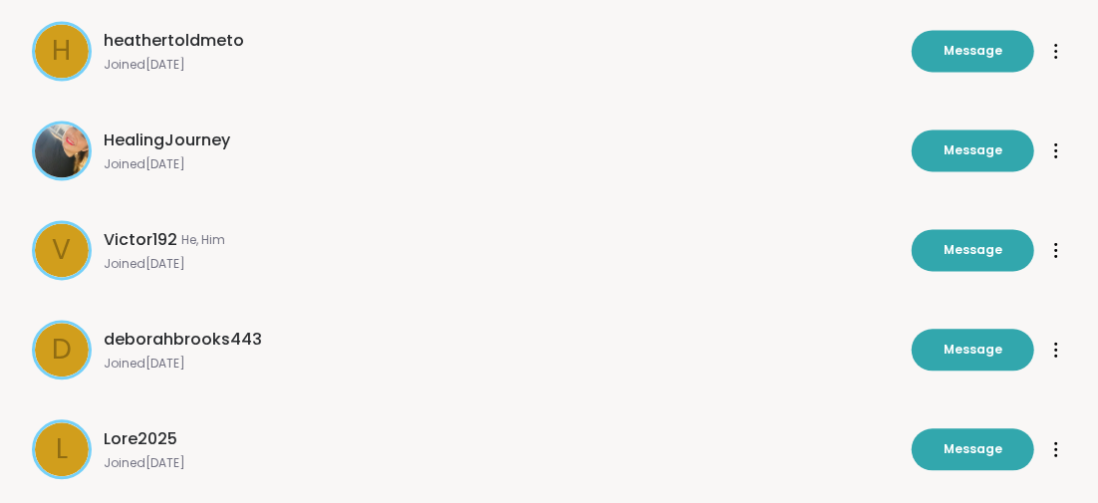
scroll to position [9820, 0]
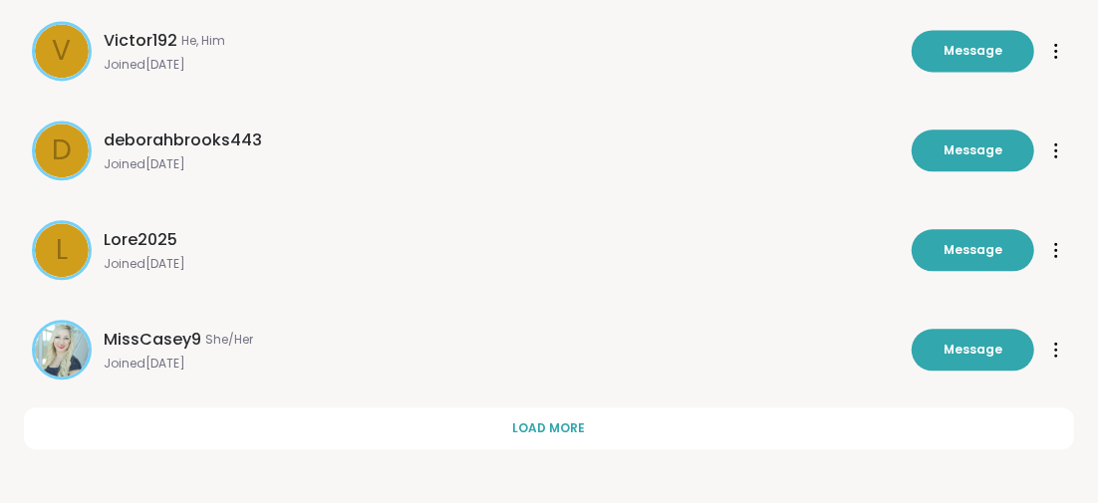
click at [510, 426] on button "Load more" at bounding box center [549, 428] width 1050 height 42
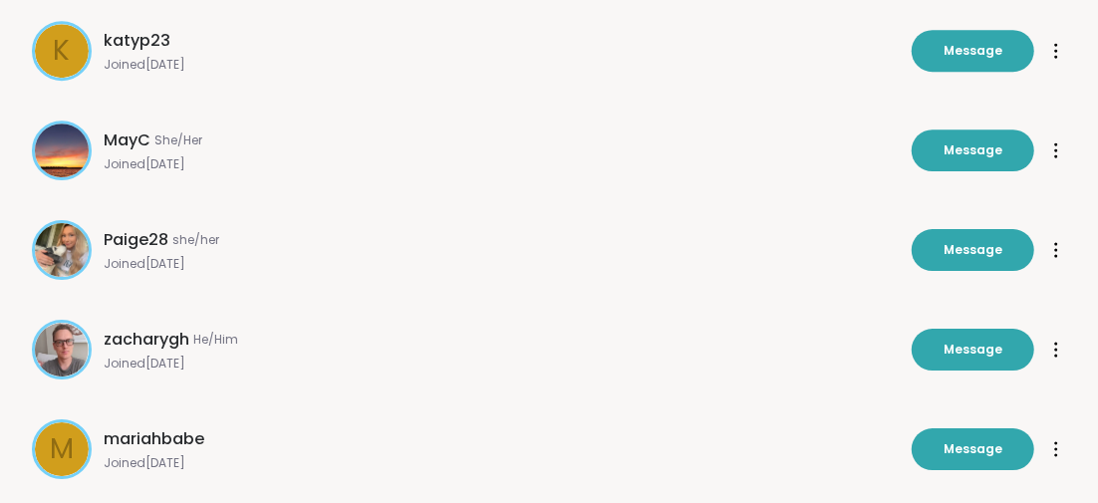
scroll to position [10816, 0]
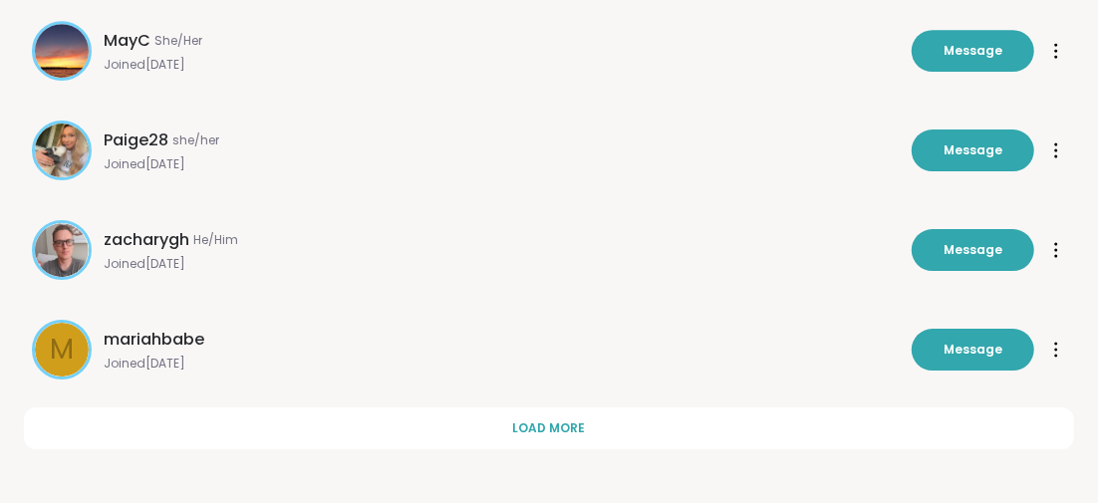
click at [510, 427] on button "Load more" at bounding box center [549, 428] width 1050 height 42
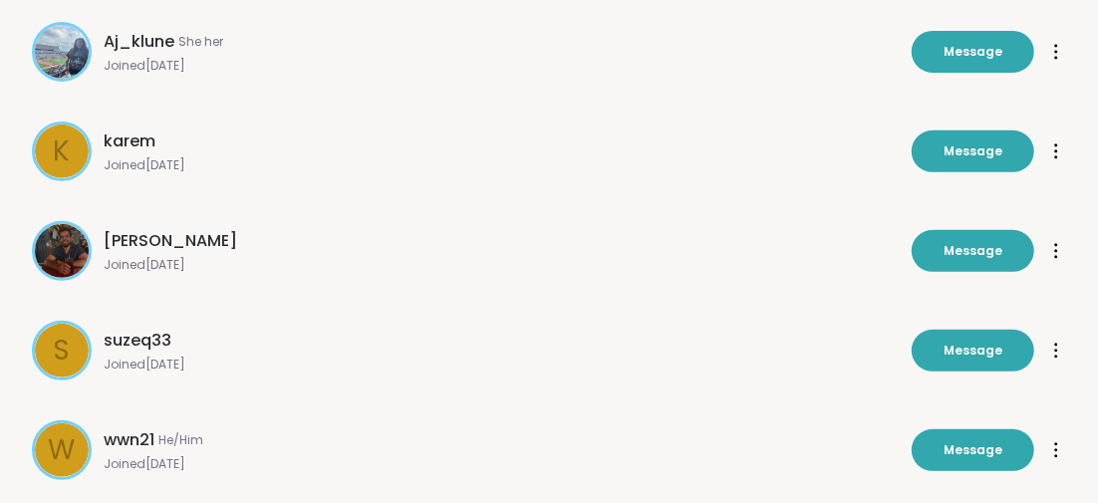
scroll to position [11812, 0]
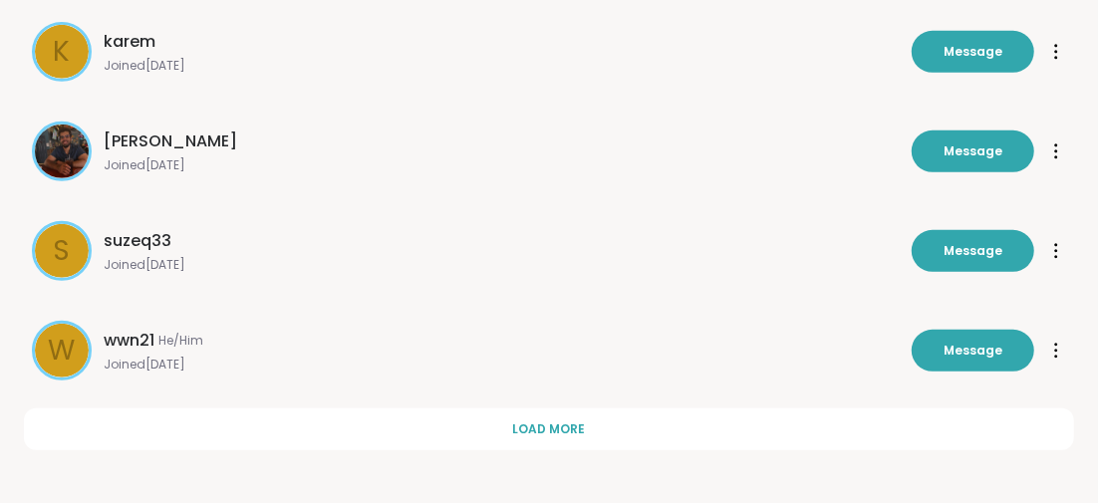
click at [510, 427] on button "Load more" at bounding box center [549, 429] width 1050 height 42
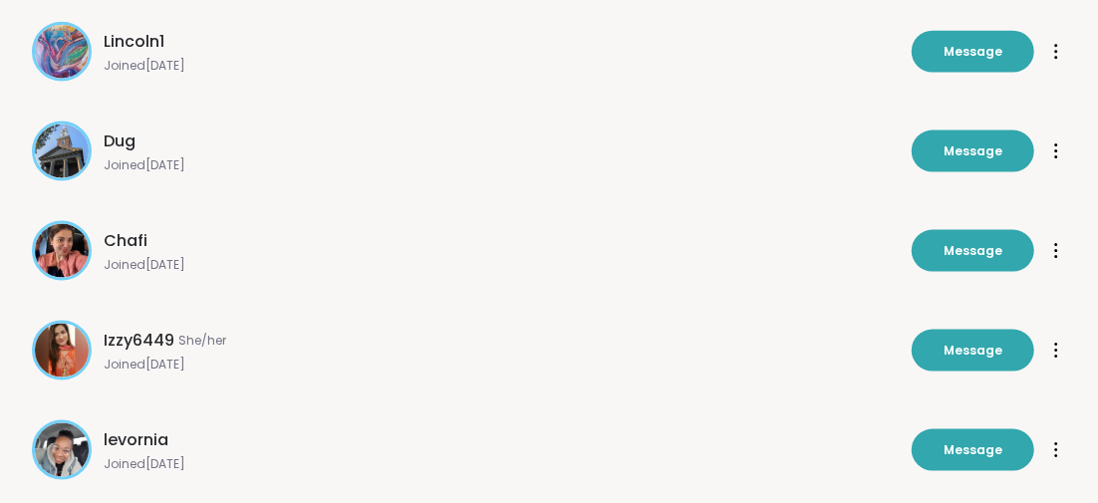
scroll to position [12808, 0]
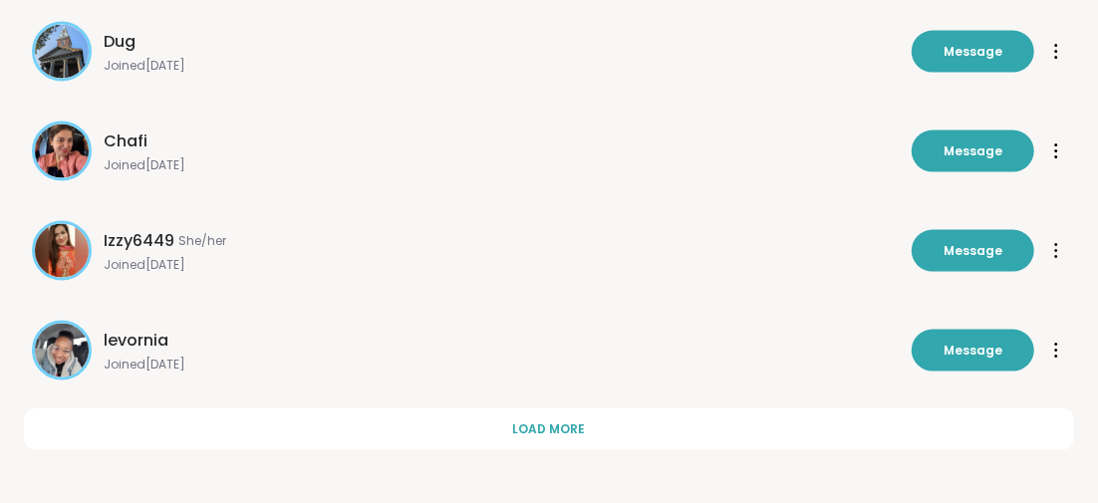
click at [510, 427] on button "Load more" at bounding box center [549, 429] width 1050 height 42
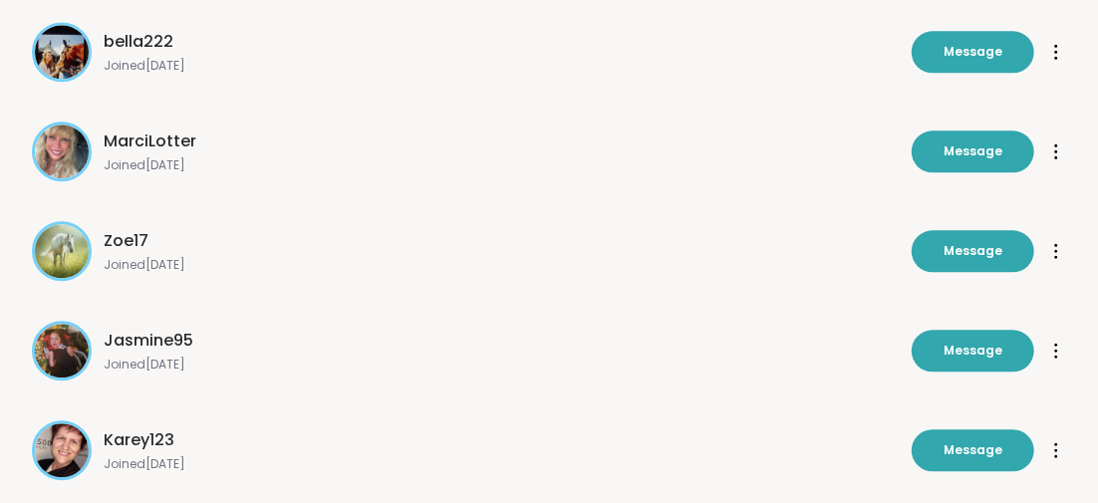
scroll to position [13804, 0]
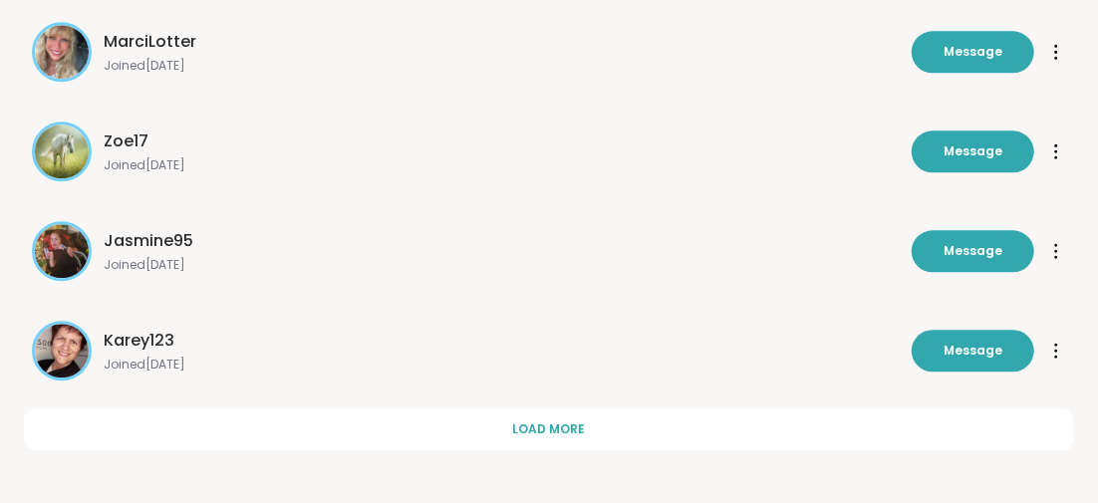
click at [510, 429] on button "Load more" at bounding box center [549, 429] width 1050 height 42
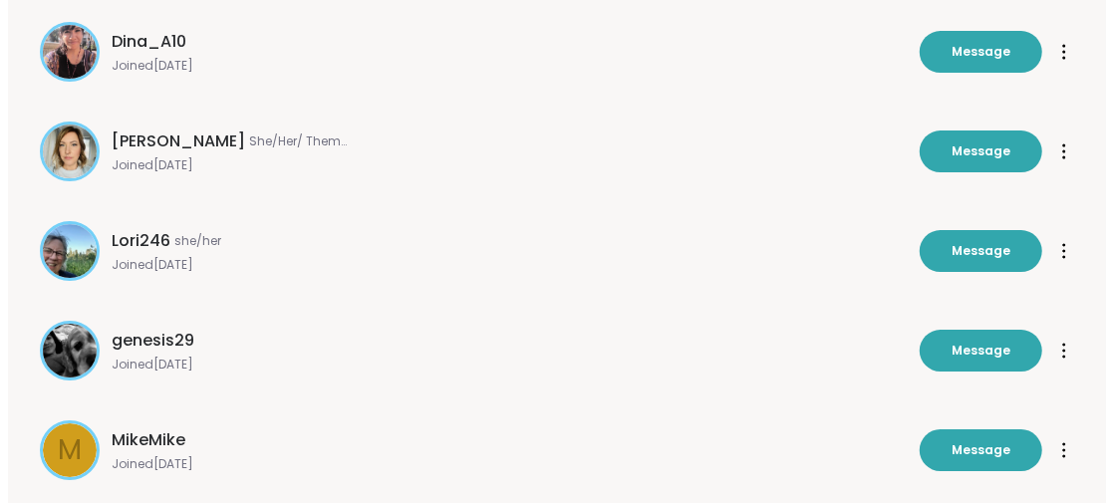
scroll to position [14800, 0]
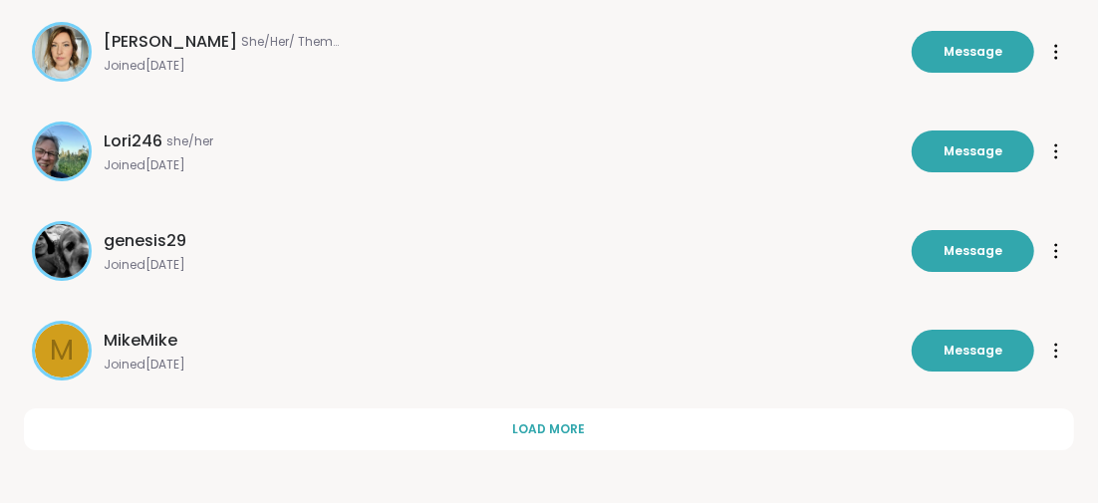
click at [156, 236] on span "genesis29" at bounding box center [145, 241] width 83 height 24
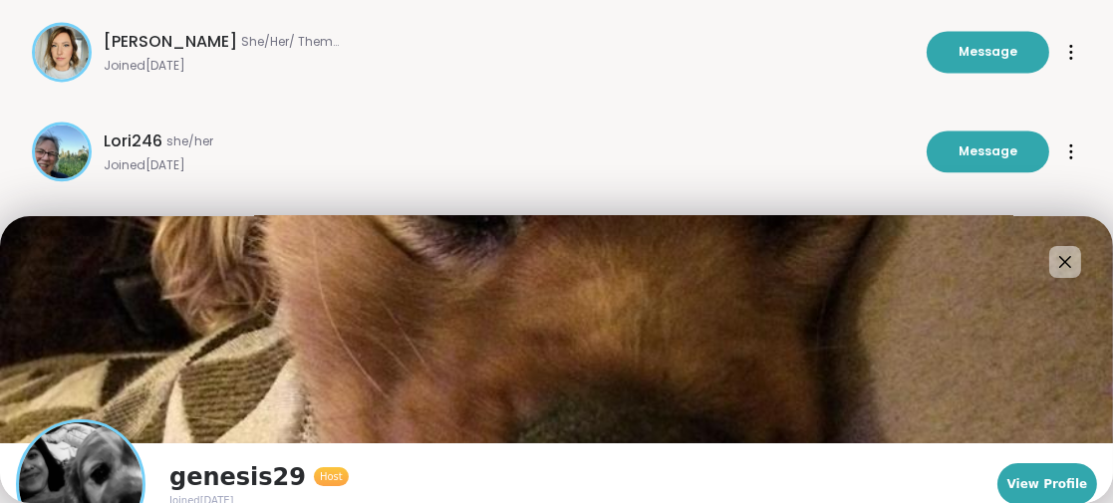
scroll to position [102, 0]
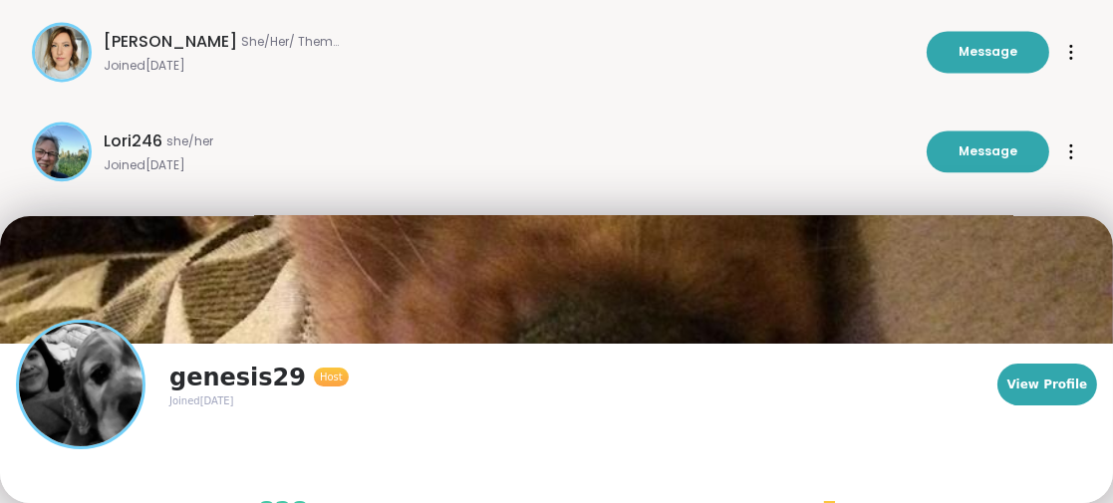
drag, startPoint x: 1034, startPoint y: 373, endPoint x: 903, endPoint y: 372, distance: 131.5
click at [1033, 373] on button "View Profile" at bounding box center [1047, 385] width 100 height 42
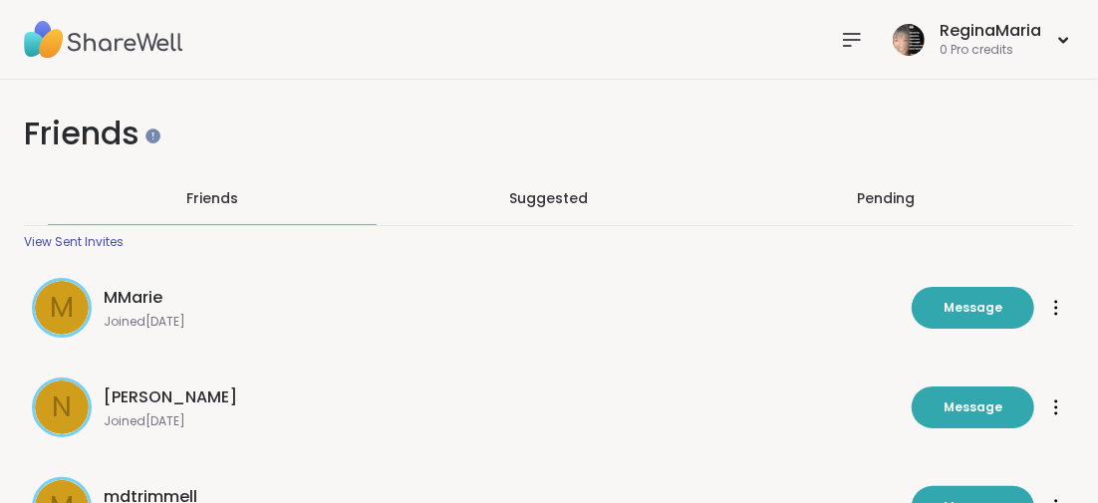
click at [848, 37] on icon at bounding box center [852, 40] width 24 height 24
click at [848, 40] on icon at bounding box center [852, 40] width 24 height 24
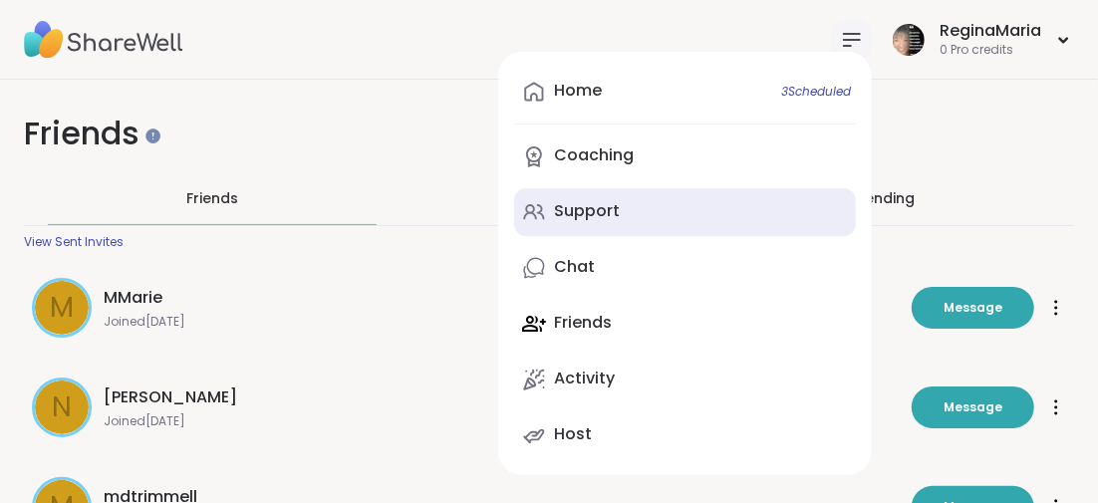
click at [574, 216] on div "Support" at bounding box center [587, 211] width 66 height 22
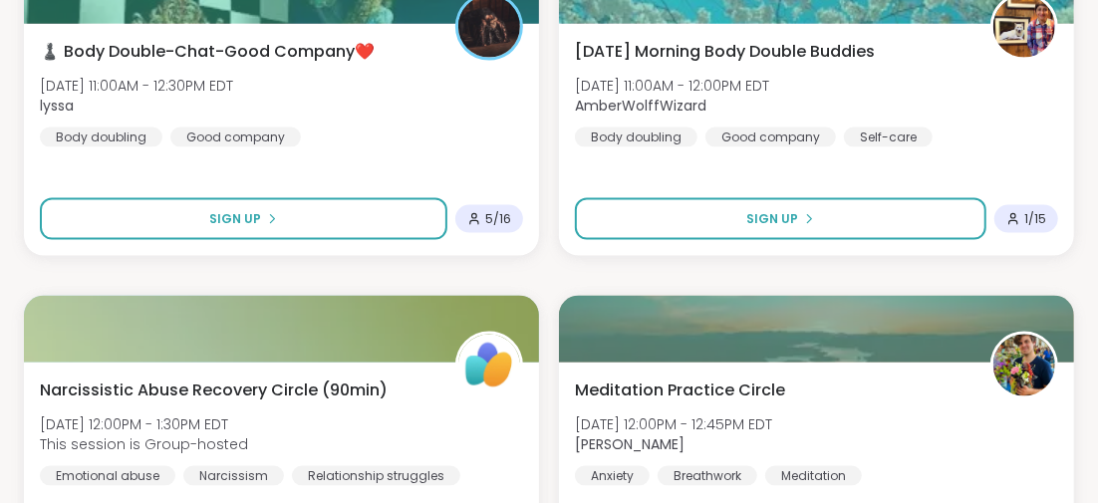
scroll to position [1494, 0]
